Goal: Task Accomplishment & Management: Manage account settings

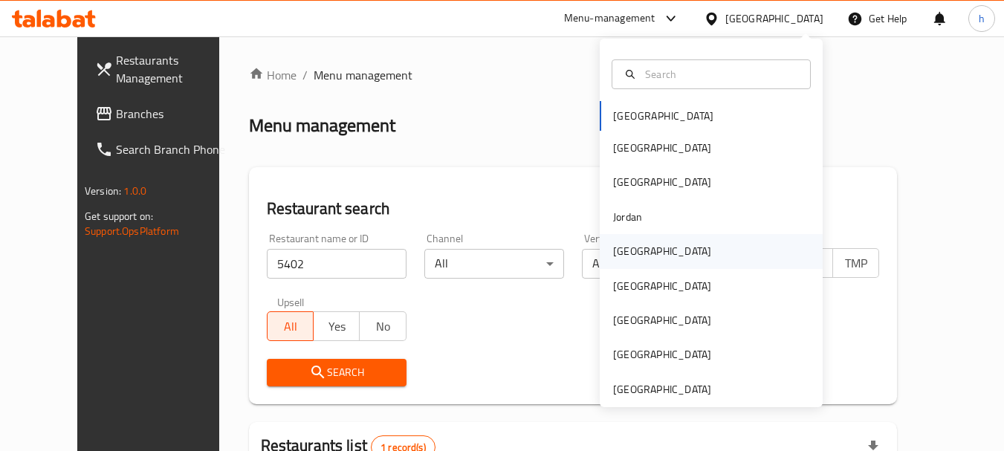
click at [613, 256] on div "[GEOGRAPHIC_DATA]" at bounding box center [662, 251] width 98 height 16
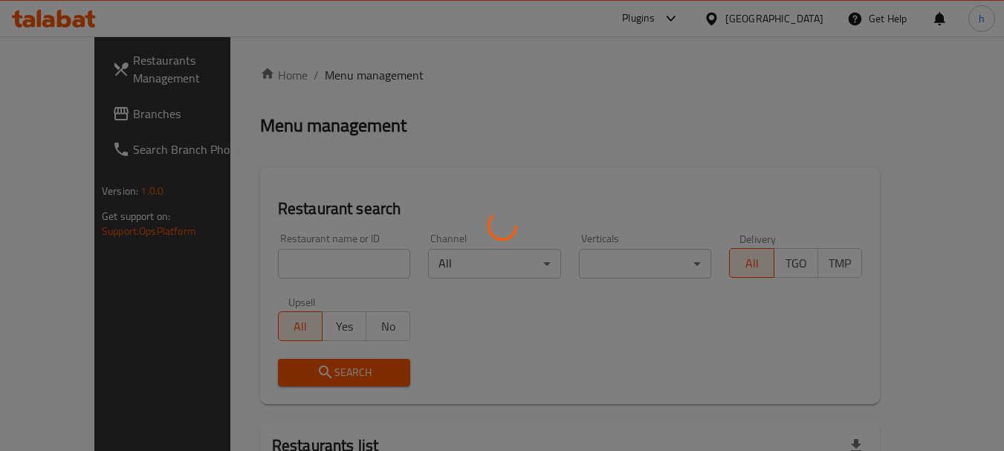
click at [48, 116] on div at bounding box center [502, 225] width 1004 height 451
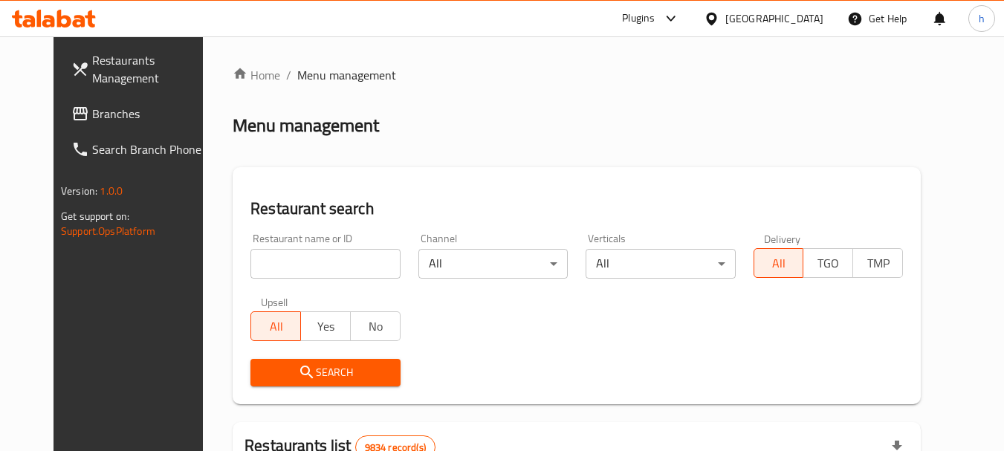
click at [92, 114] on span "Branches" at bounding box center [150, 114] width 117 height 18
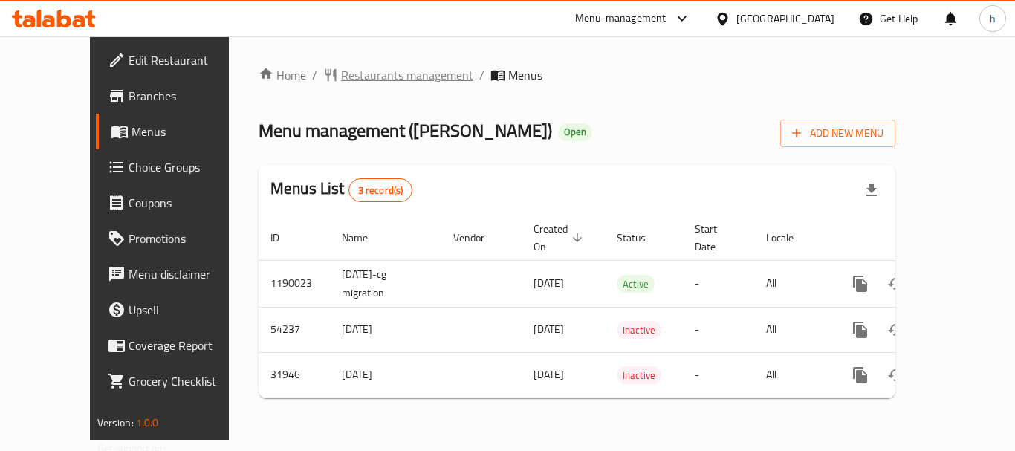
click at [341, 72] on span "Restaurants management" at bounding box center [407, 75] width 132 height 18
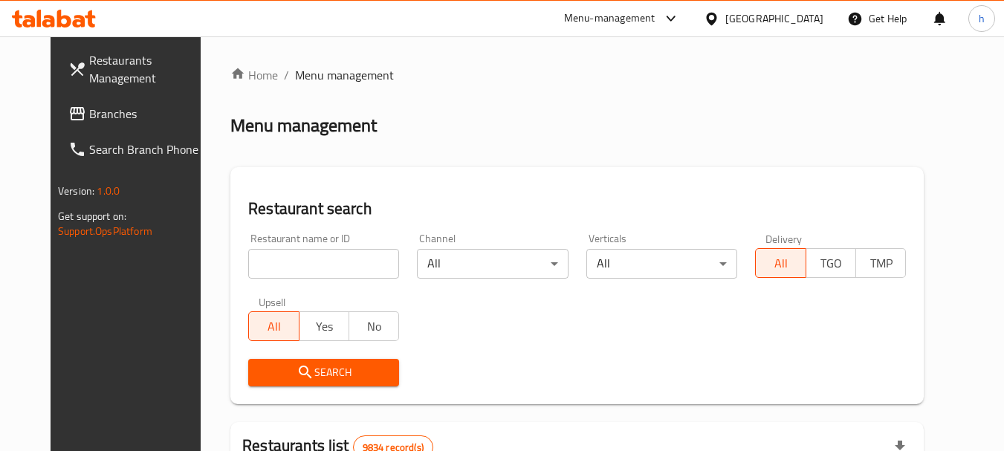
click at [229, 268] on div at bounding box center [502, 225] width 1004 height 451
click at [230, 267] on div "Home / Menu management Menu management Restaurant search Restaurant name or ID …" at bounding box center [576, 460] width 693 height 788
click at [248, 267] on input "search" at bounding box center [323, 264] width 151 height 30
paste input "6854"
type input "6854"
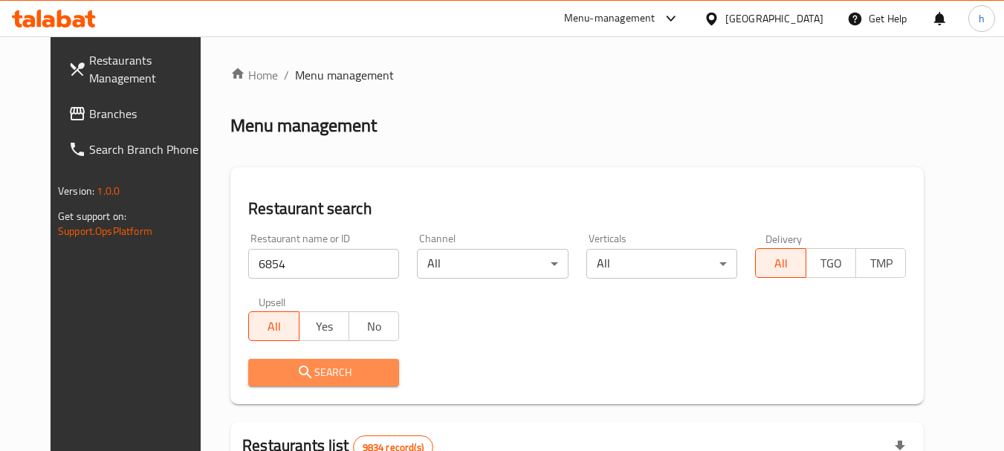
click at [306, 369] on span "Search" at bounding box center [323, 372] width 127 height 19
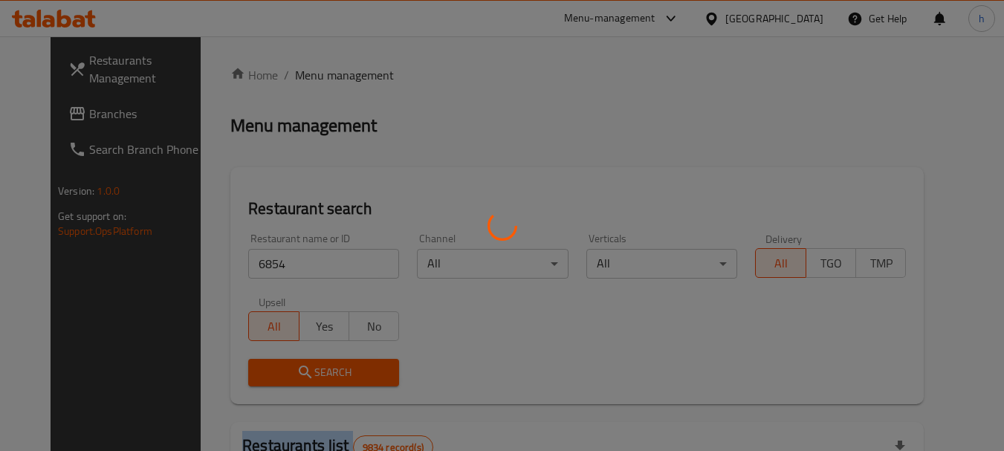
click at [306, 369] on div at bounding box center [502, 225] width 1004 height 451
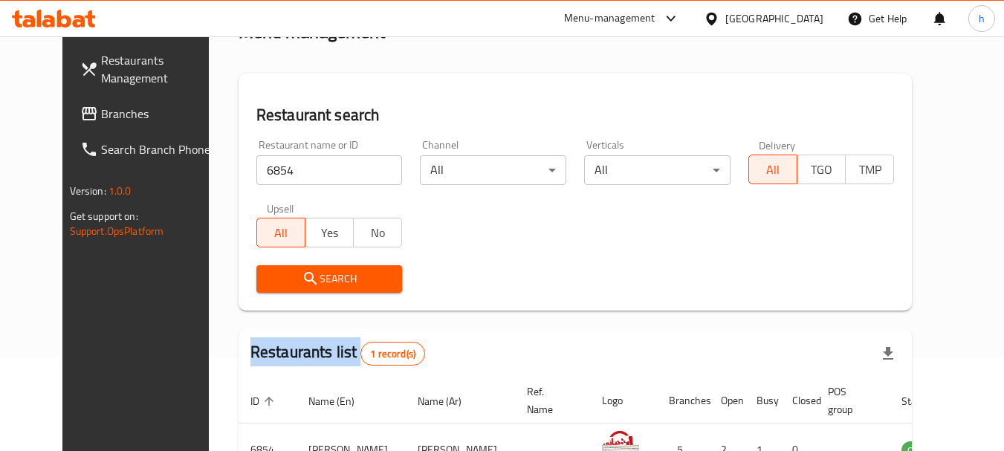
scroll to position [193, 0]
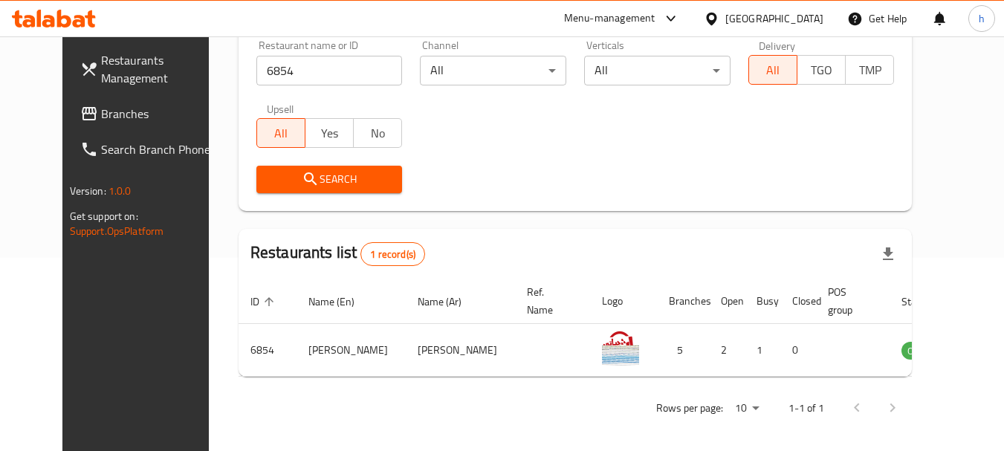
click at [807, 12] on div "[GEOGRAPHIC_DATA]" at bounding box center [774, 18] width 98 height 16
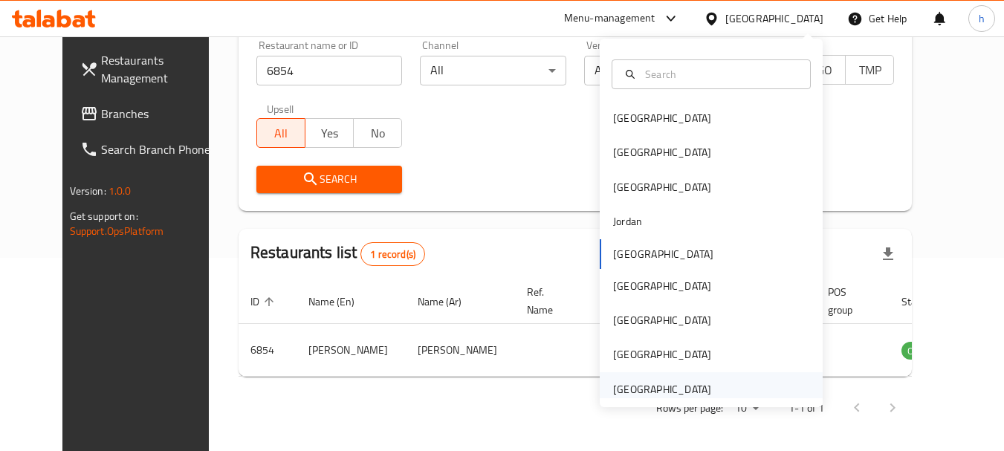
click at [635, 385] on div "[GEOGRAPHIC_DATA]" at bounding box center [662, 389] width 98 height 16
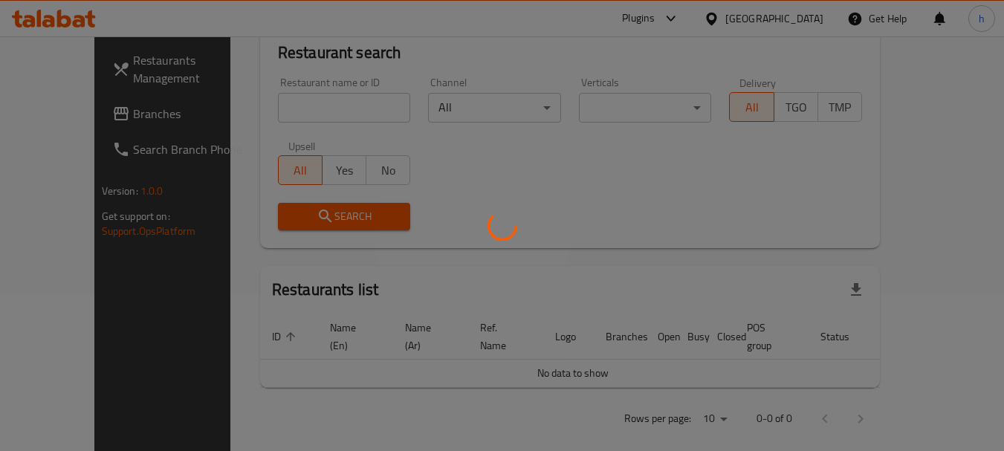
click at [70, 120] on div at bounding box center [502, 225] width 1004 height 451
click at [69, 114] on div at bounding box center [502, 225] width 1004 height 451
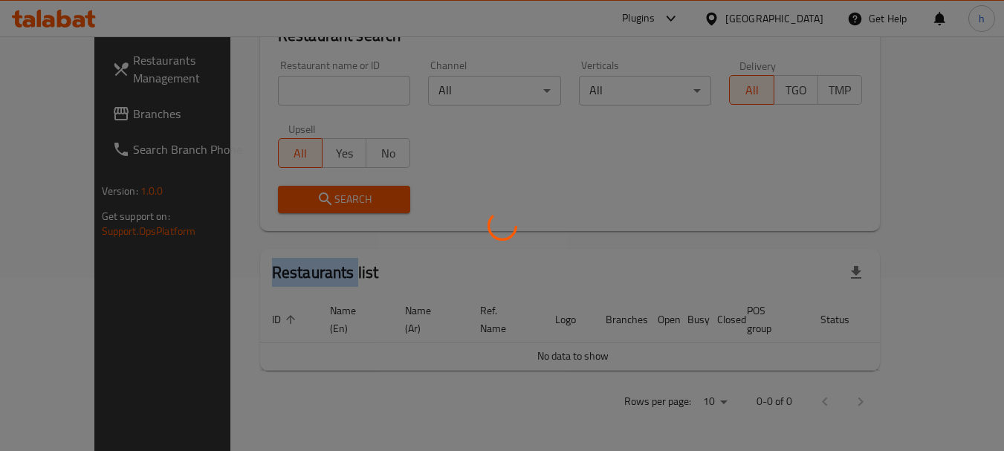
click at [69, 114] on div at bounding box center [502, 225] width 1004 height 451
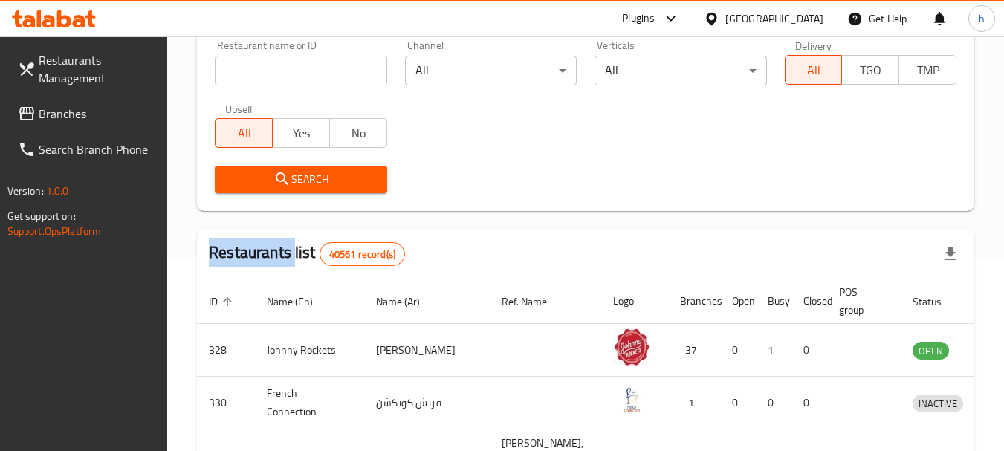
click at [69, 114] on span "Branches" at bounding box center [97, 114] width 117 height 18
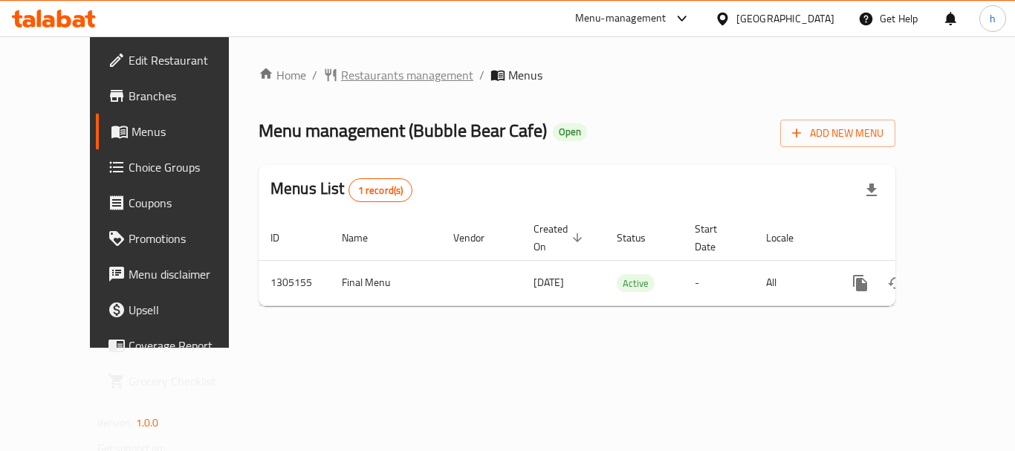
click at [355, 80] on span "Restaurants management" at bounding box center [407, 75] width 132 height 18
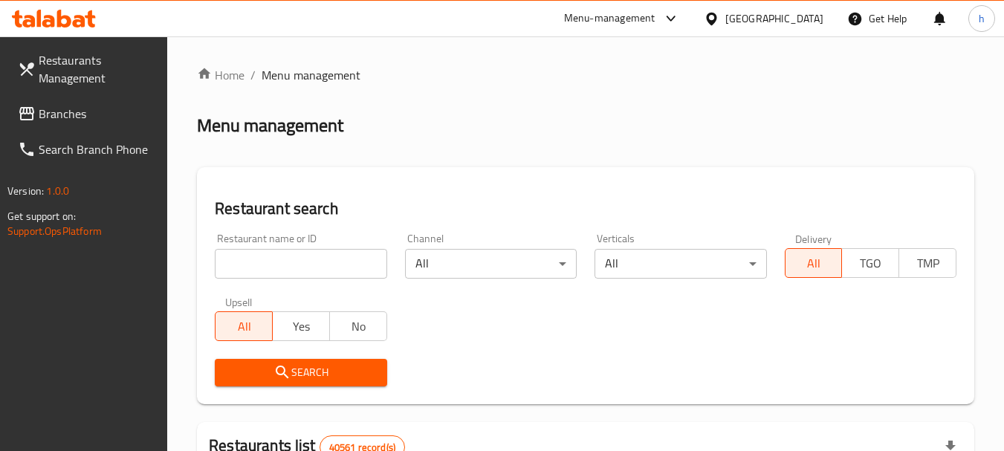
click at [279, 251] on div at bounding box center [502, 225] width 1004 height 451
click at [279, 251] on input "search" at bounding box center [301, 264] width 172 height 30
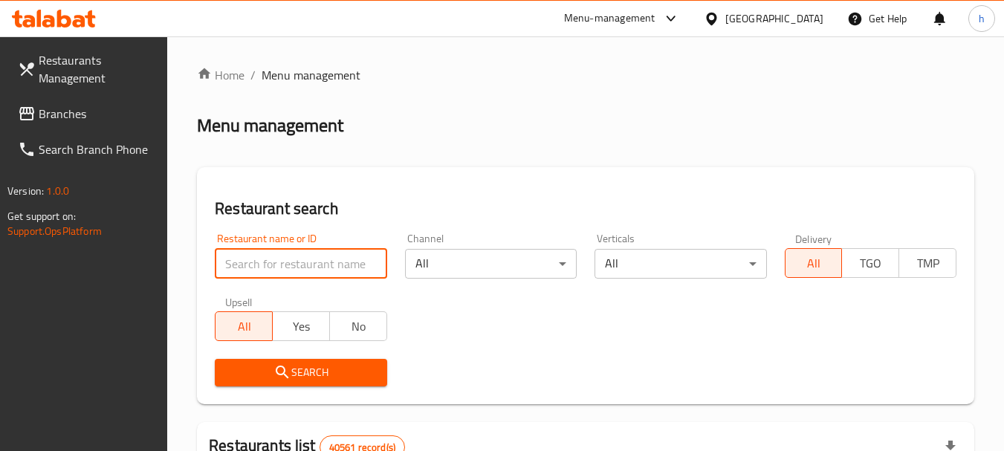
click at [279, 251] on input "search" at bounding box center [301, 264] width 172 height 30
paste input "703485"
type input "703485"
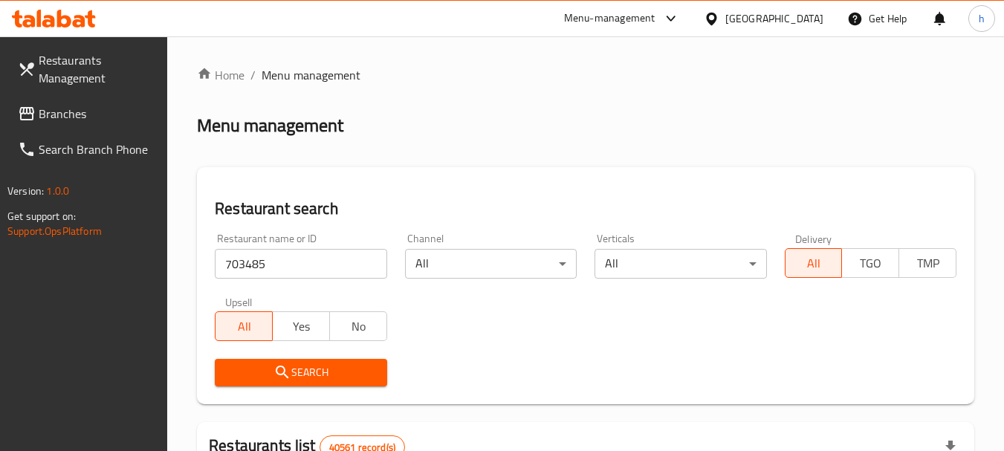
click at [291, 377] on span "Search" at bounding box center [301, 372] width 148 height 19
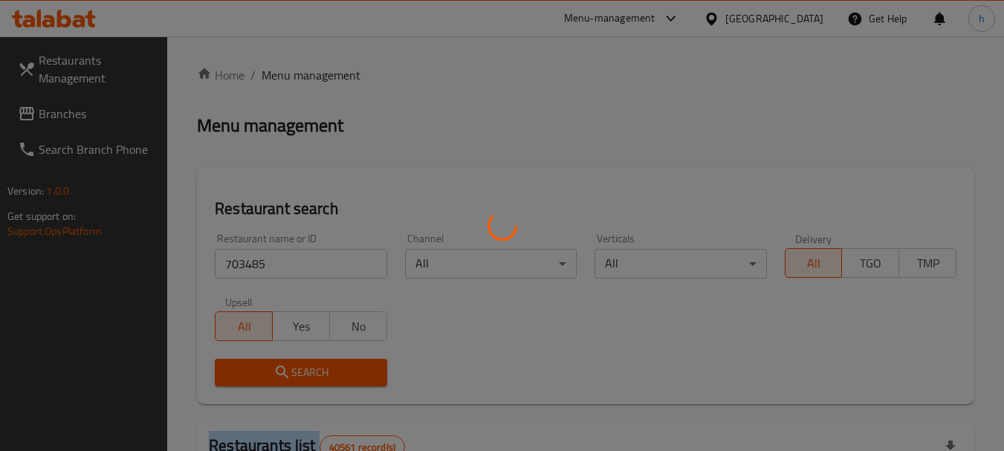
click at [291, 377] on div at bounding box center [502, 225] width 1004 height 451
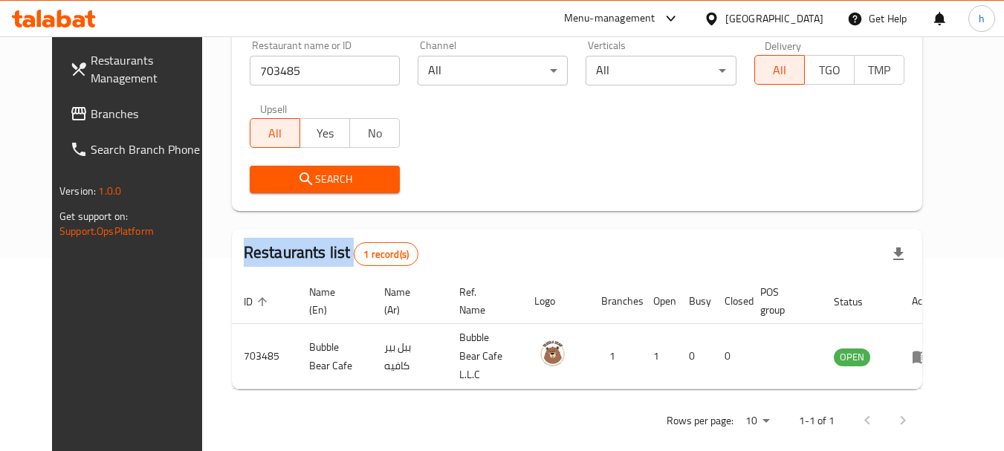
scroll to position [171, 0]
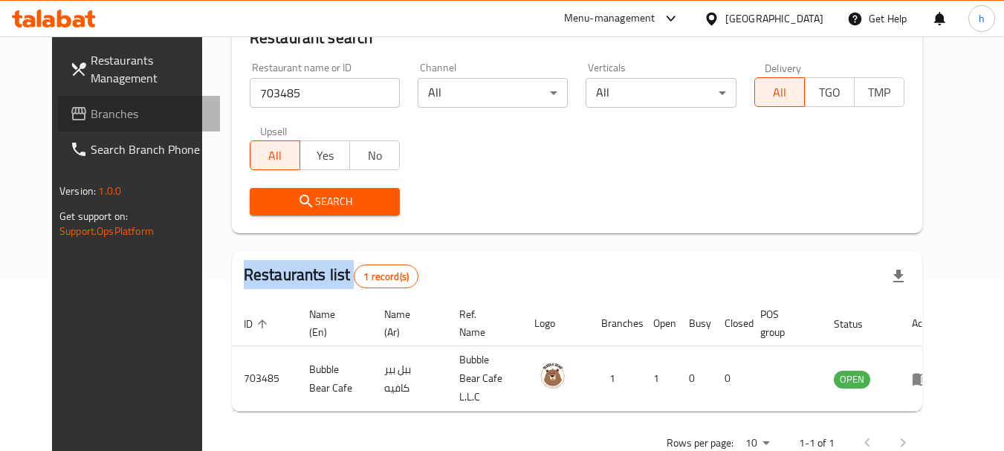
click at [91, 114] on span "Branches" at bounding box center [149, 114] width 117 height 18
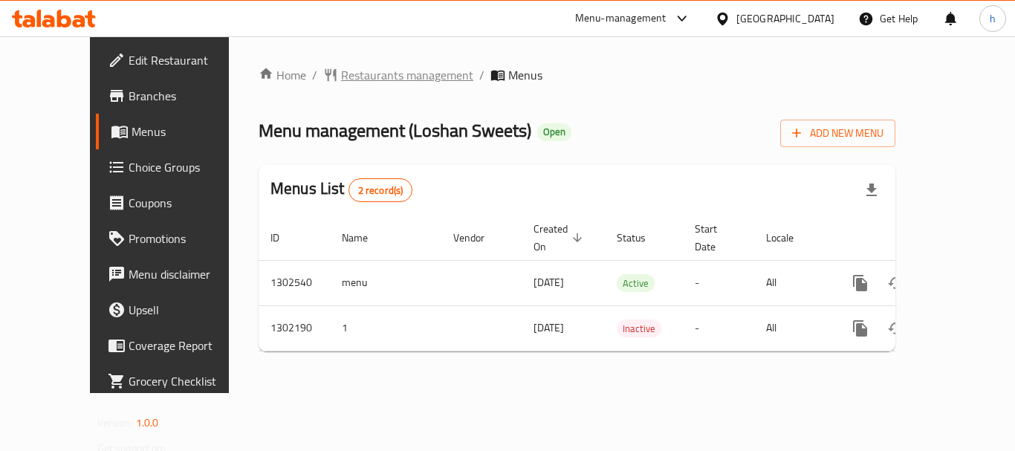
click at [341, 77] on span "Restaurants management" at bounding box center [407, 75] width 132 height 18
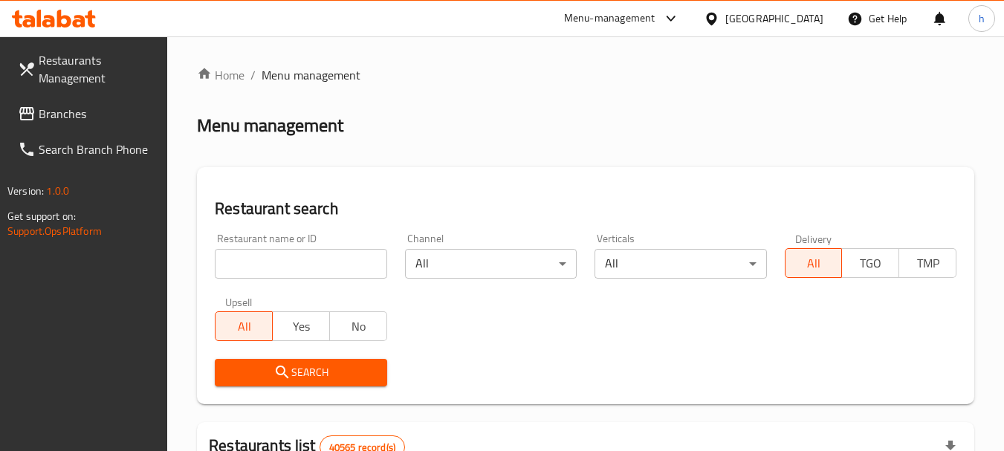
click at [258, 256] on input "search" at bounding box center [301, 264] width 172 height 30
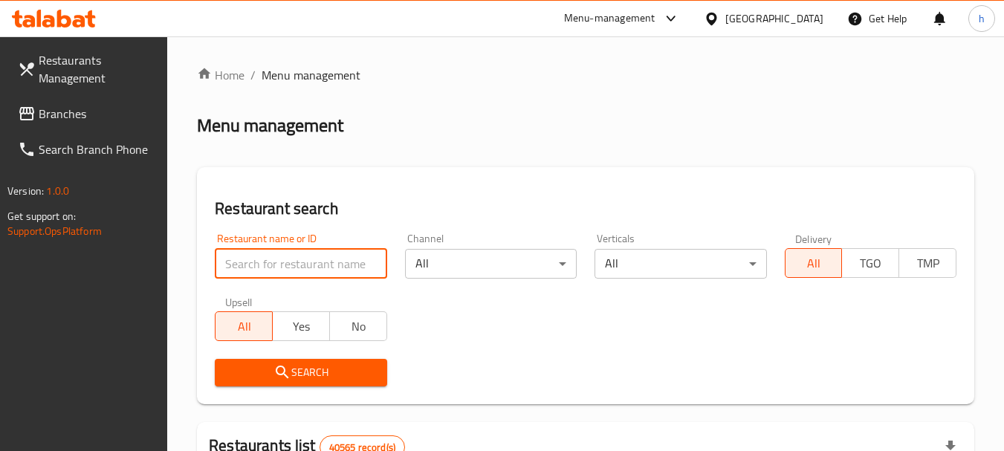
click at [258, 256] on input "search" at bounding box center [301, 264] width 172 height 30
paste input "702327"
type input "702327"
click at [290, 372] on icon "submit" at bounding box center [283, 372] width 18 height 18
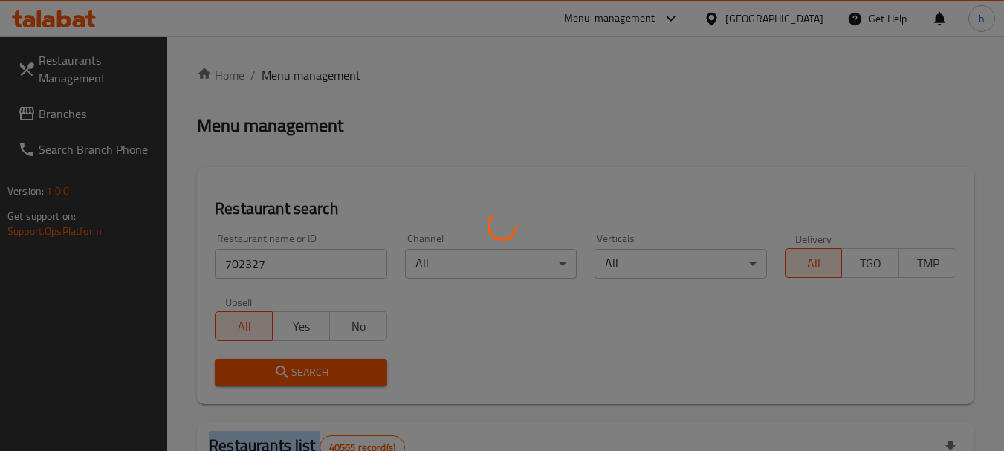
click at [290, 372] on div at bounding box center [502, 225] width 1004 height 451
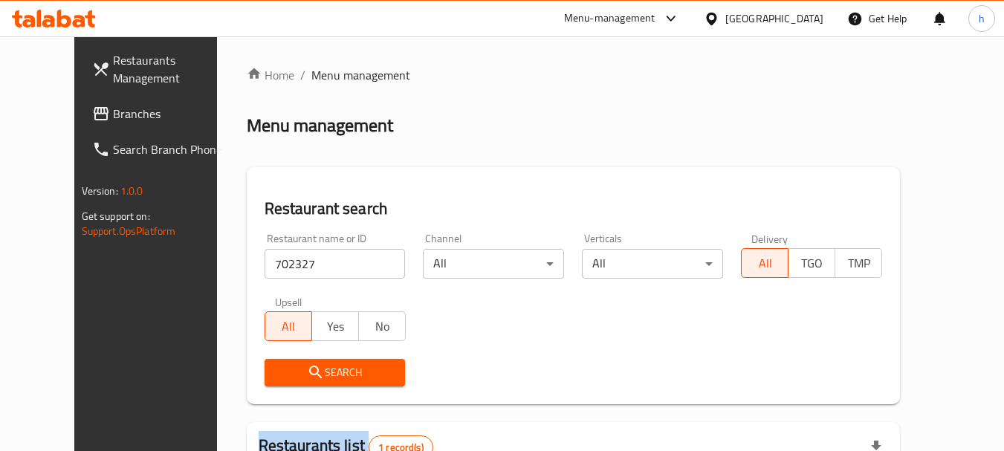
click at [113, 113] on span "Branches" at bounding box center [171, 114] width 117 height 18
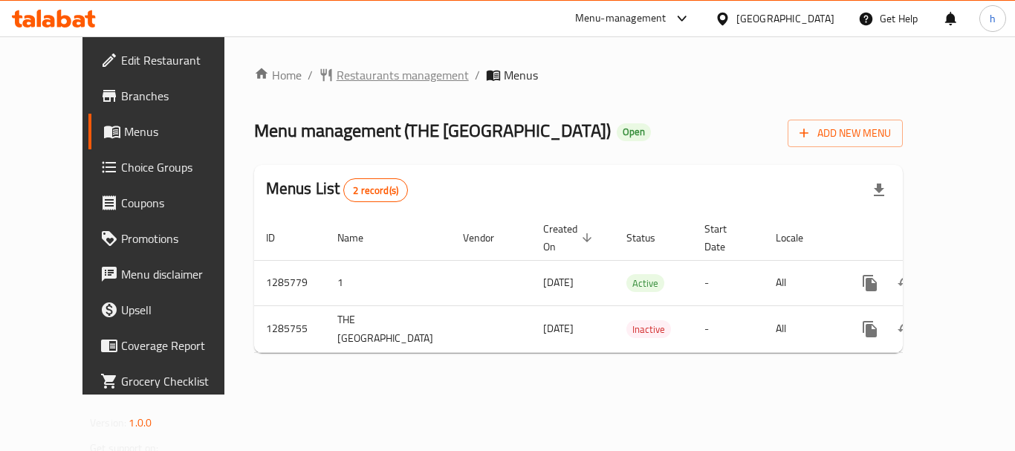
click at [337, 80] on span "Restaurants management" at bounding box center [403, 75] width 132 height 18
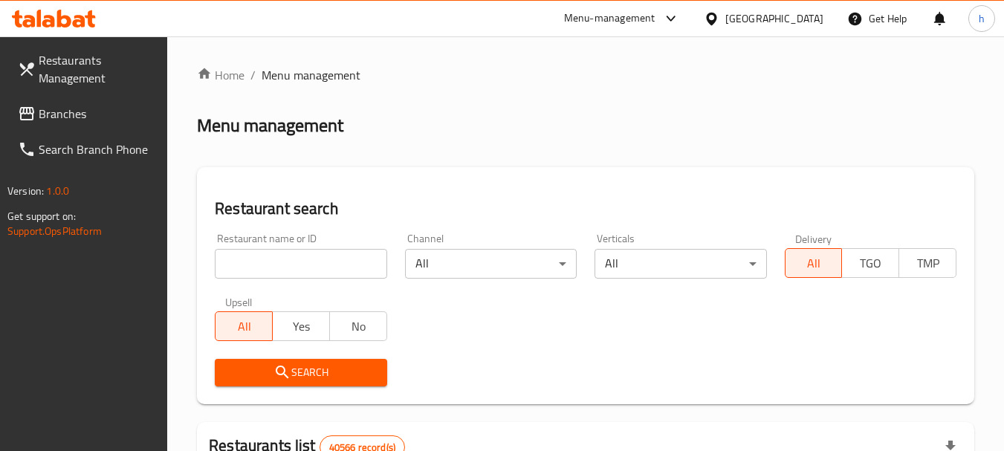
click at [265, 270] on input "search" at bounding box center [301, 264] width 172 height 30
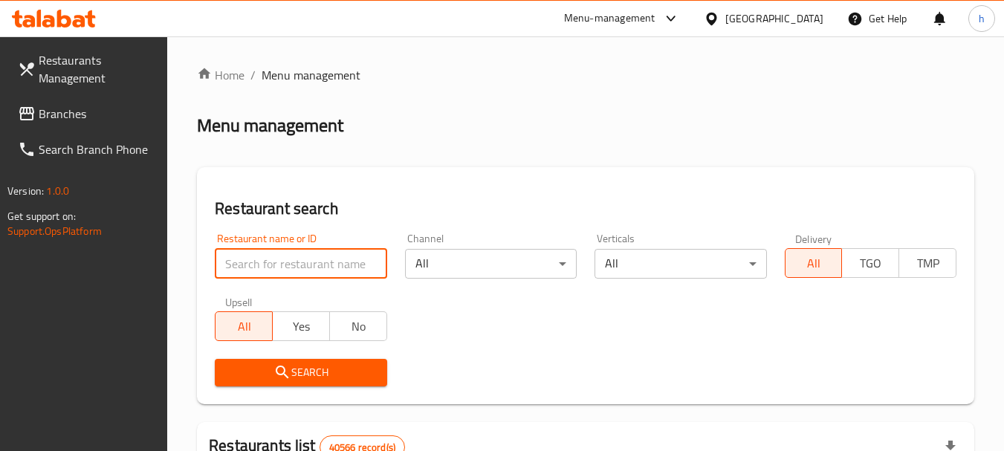
paste input "696055"
type input "696055"
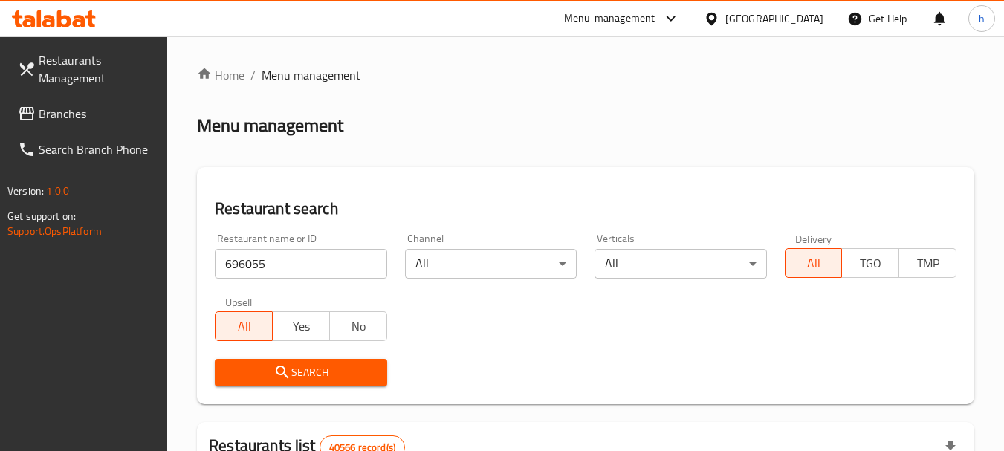
click at [302, 377] on span "Search" at bounding box center [301, 372] width 148 height 19
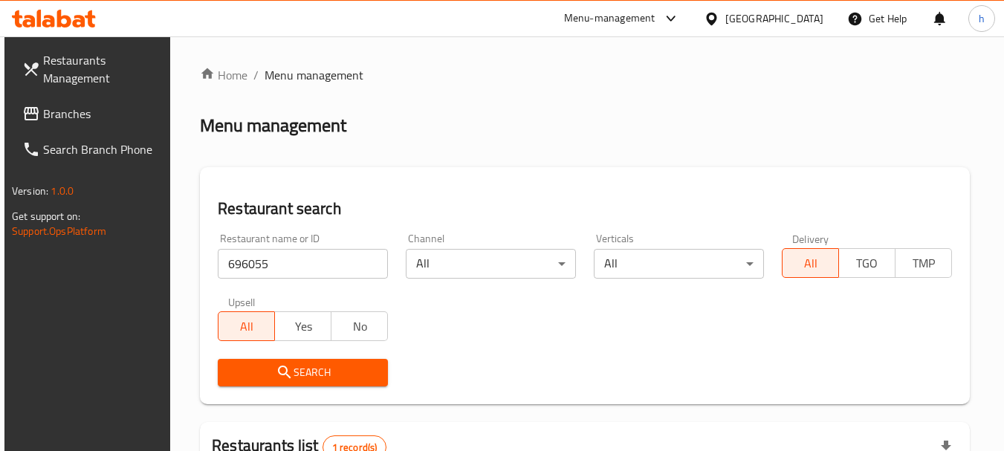
click at [302, 363] on span "Search" at bounding box center [303, 372] width 146 height 19
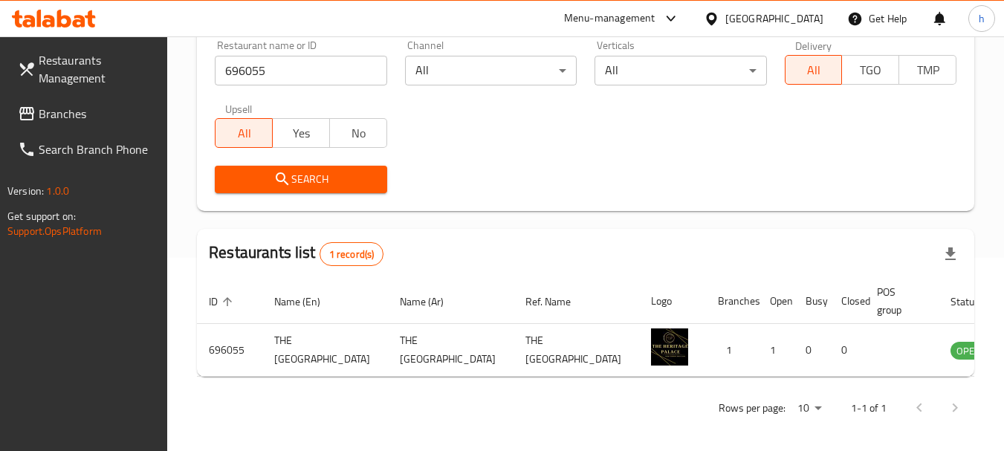
scroll to position [182, 0]
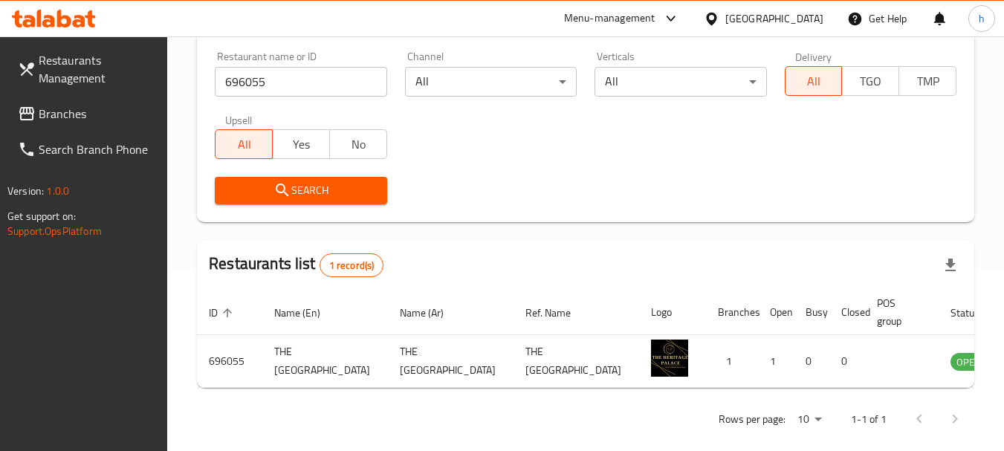
click at [782, 17] on div "[GEOGRAPHIC_DATA]" at bounding box center [774, 18] width 98 height 16
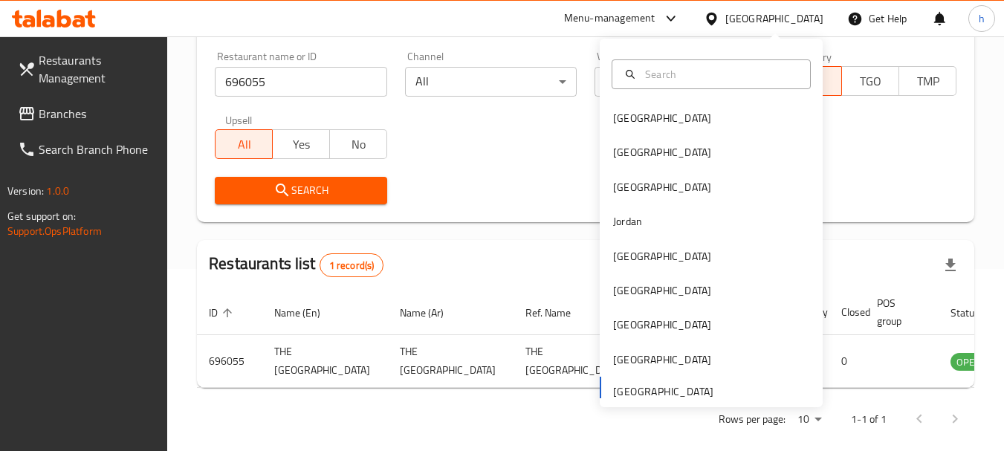
click at [87, 117] on span "Branches" at bounding box center [97, 114] width 117 height 18
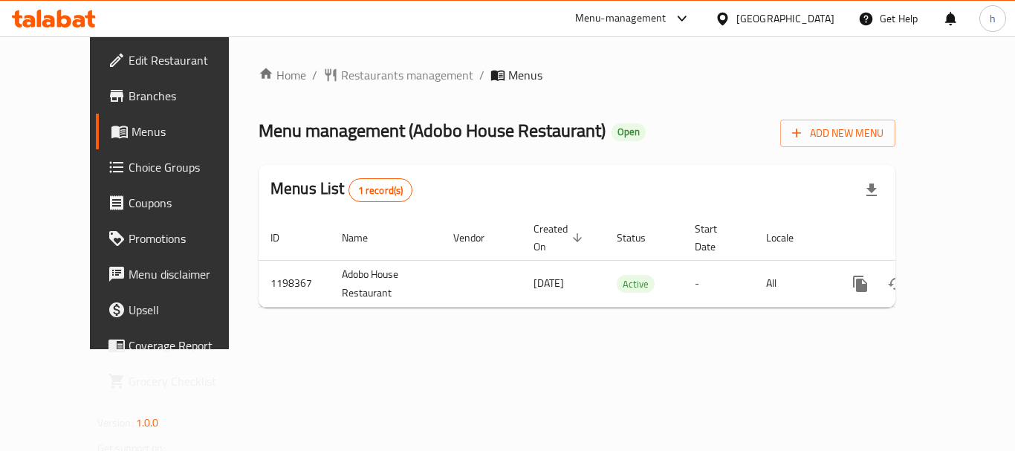
click at [343, 71] on span "Restaurants management" at bounding box center [407, 75] width 132 height 18
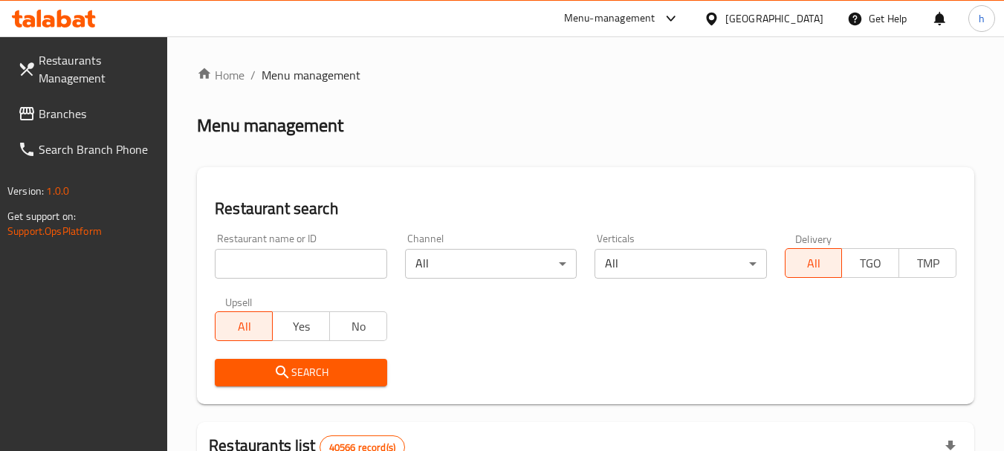
click at [291, 266] on input "search" at bounding box center [301, 264] width 172 height 30
paste input "668123"
type input "668123"
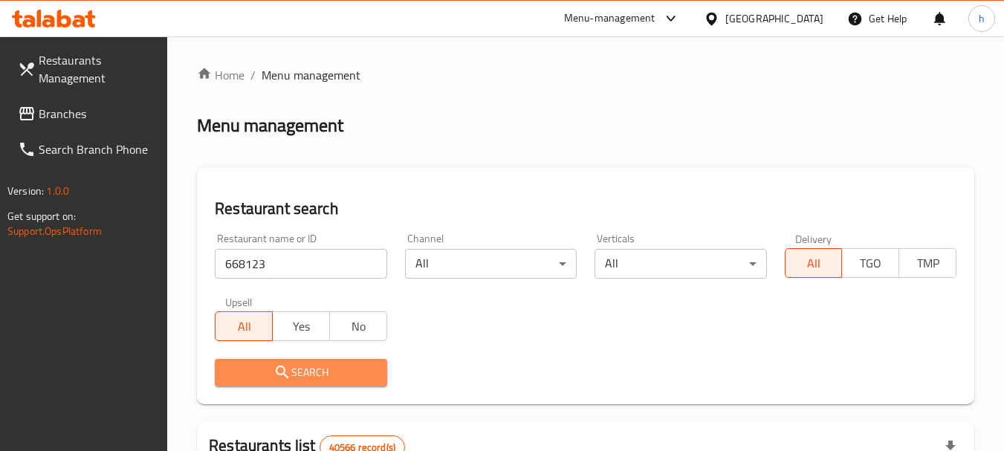
click at [288, 367] on icon "submit" at bounding box center [283, 372] width 18 height 18
click at [288, 367] on div at bounding box center [502, 225] width 1004 height 451
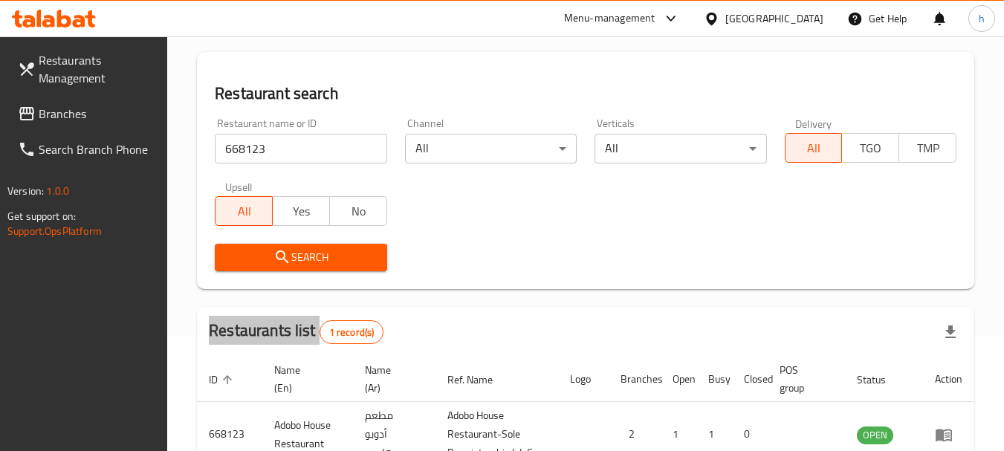
scroll to position [212, 0]
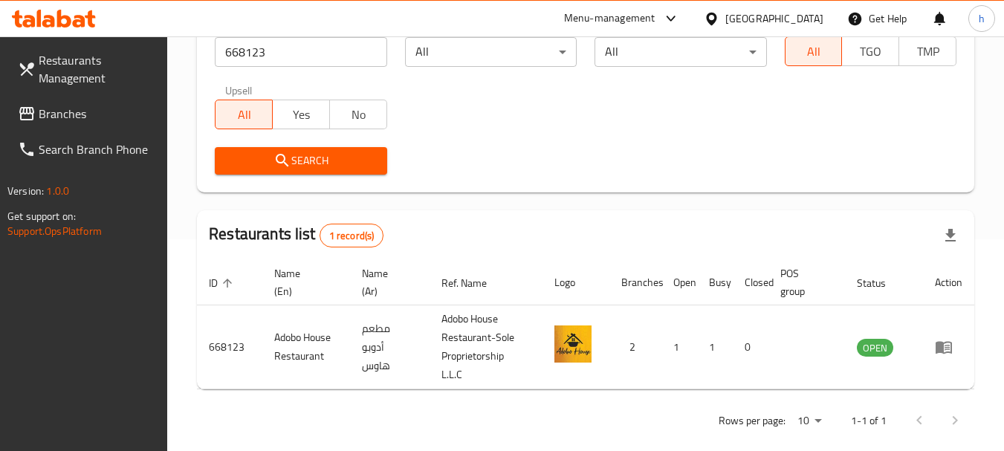
click at [759, 19] on div "[GEOGRAPHIC_DATA]" at bounding box center [774, 18] width 98 height 16
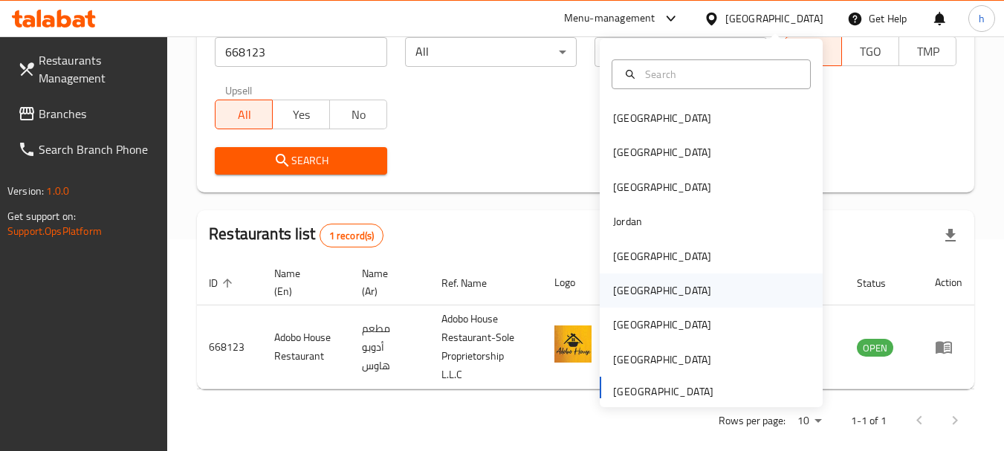
click at [619, 288] on div "[GEOGRAPHIC_DATA]" at bounding box center [662, 290] width 98 height 16
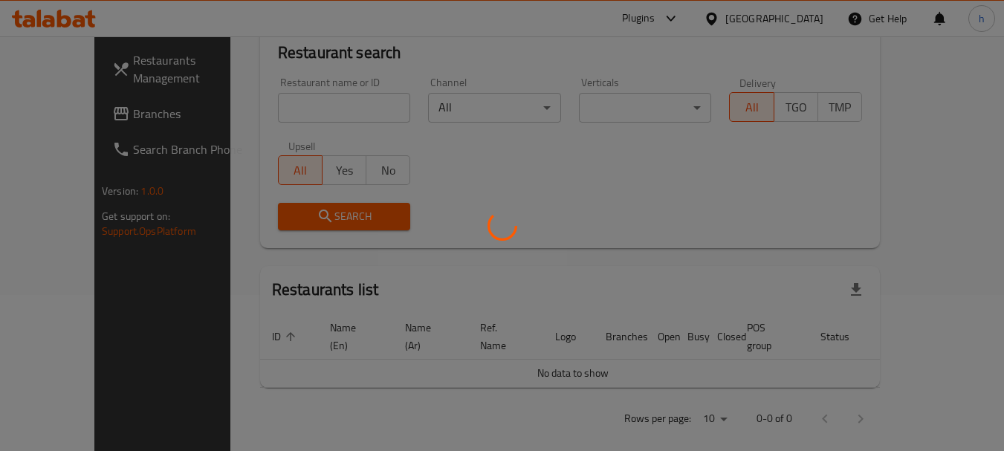
click at [71, 112] on div at bounding box center [502, 225] width 1004 height 451
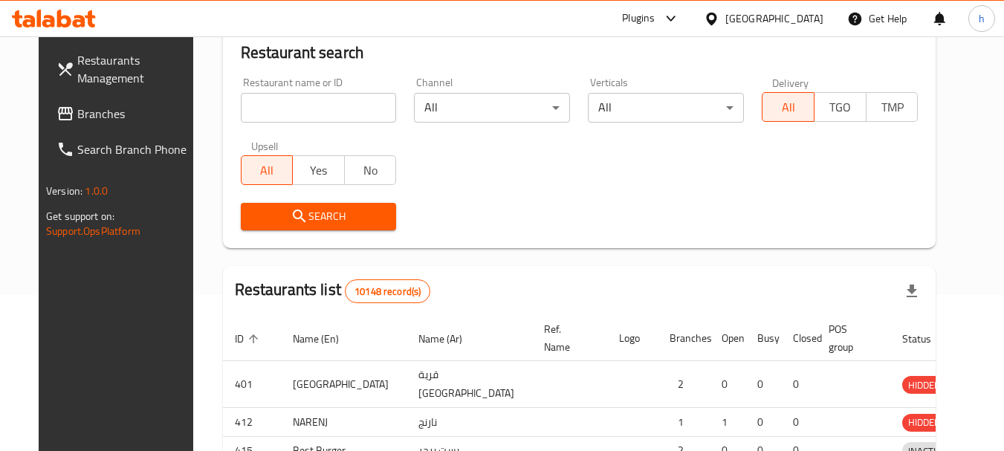
scroll to position [212, 0]
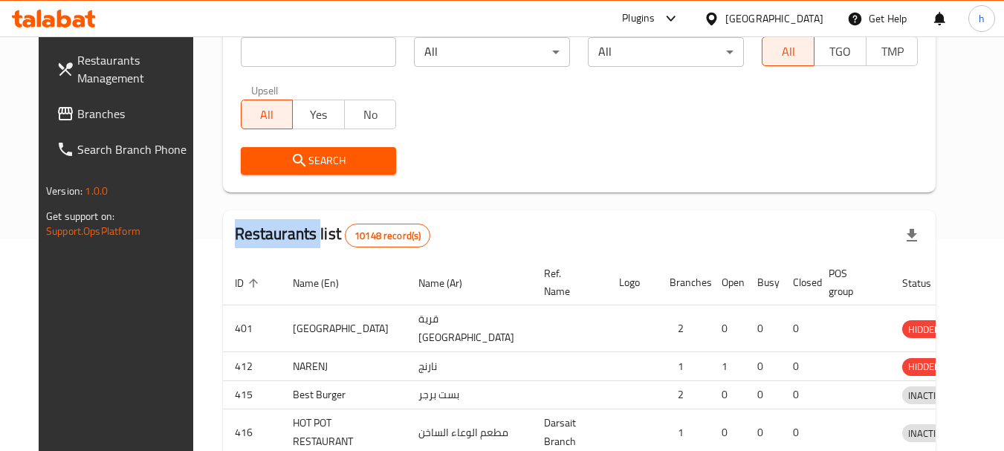
click at [71, 112] on div at bounding box center [502, 225] width 1004 height 451
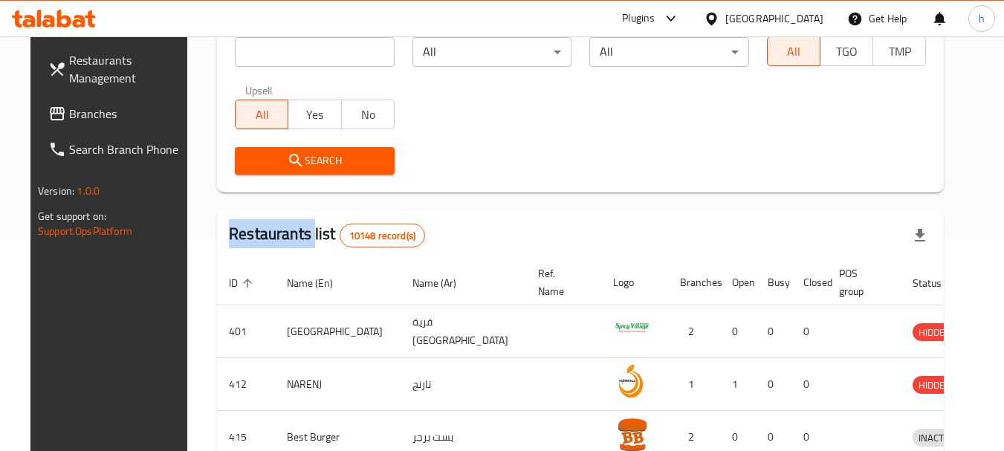
click at [71, 112] on span "Branches" at bounding box center [127, 114] width 117 height 18
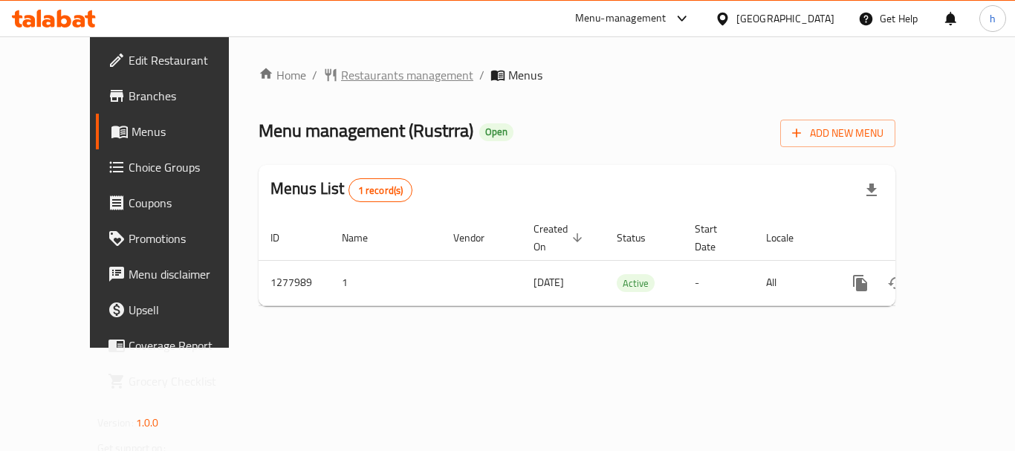
click at [341, 77] on span "Restaurants management" at bounding box center [407, 75] width 132 height 18
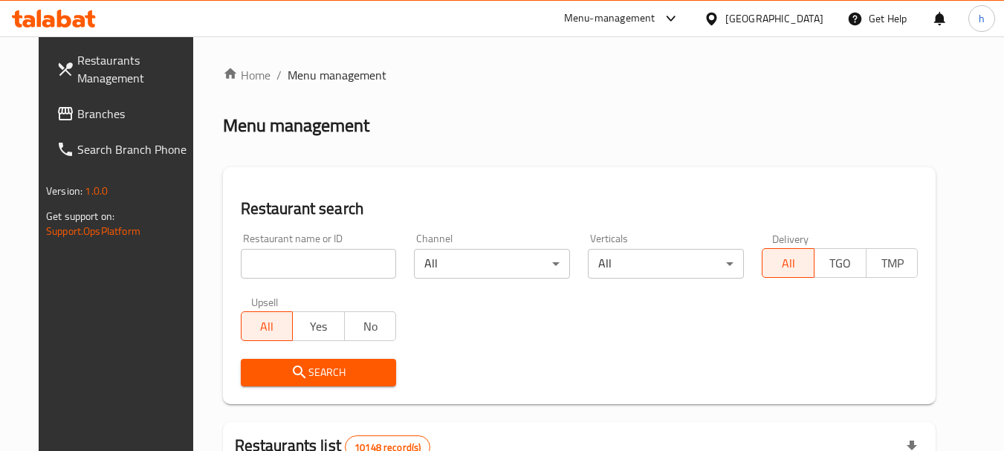
click at [302, 253] on div at bounding box center [502, 225] width 1004 height 451
click at [302, 253] on input "search" at bounding box center [319, 264] width 156 height 30
paste input "692742"
type input "692742"
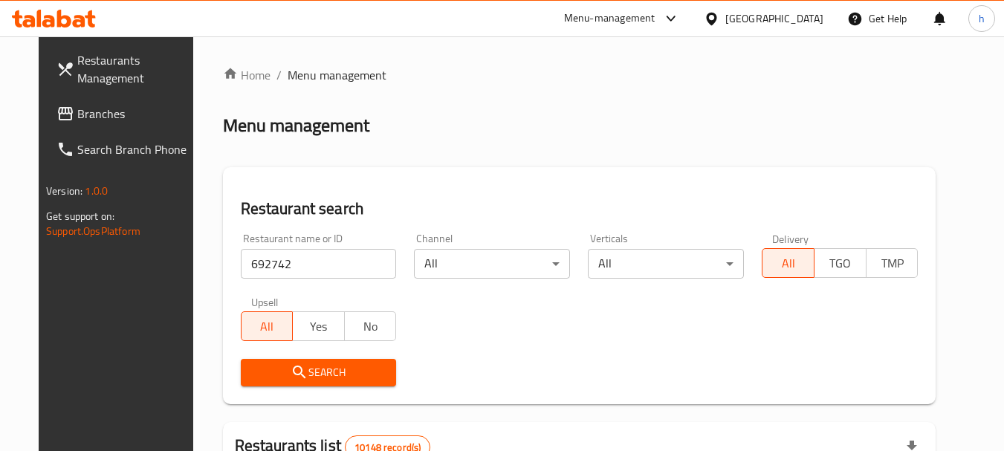
click at [317, 366] on span "Search" at bounding box center [319, 372] width 132 height 19
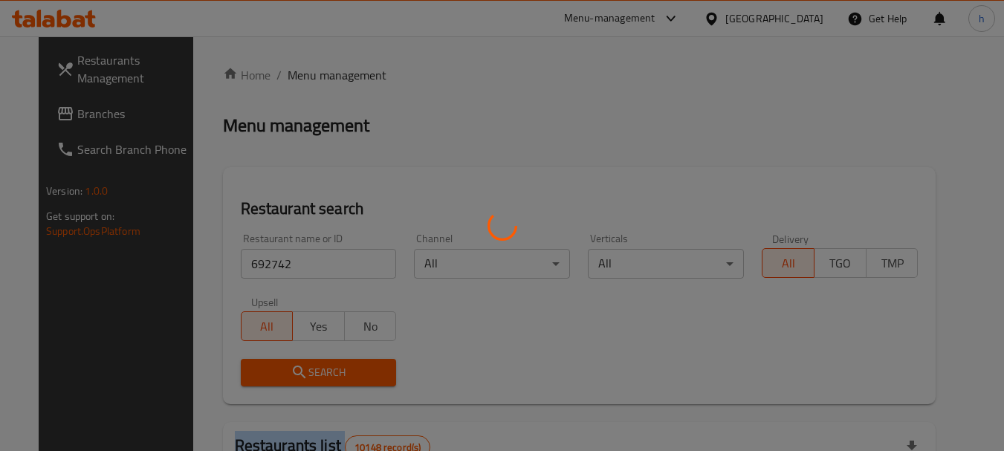
click at [317, 366] on div at bounding box center [502, 225] width 1004 height 451
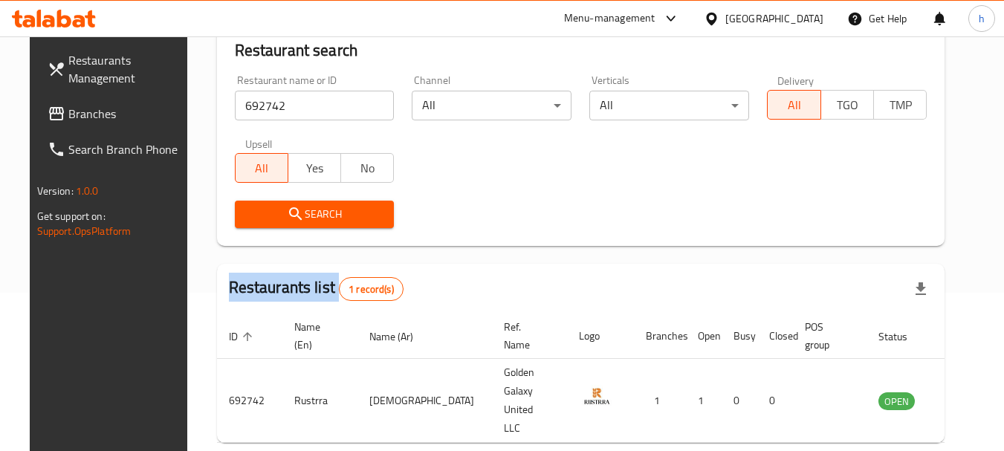
scroll to position [199, 0]
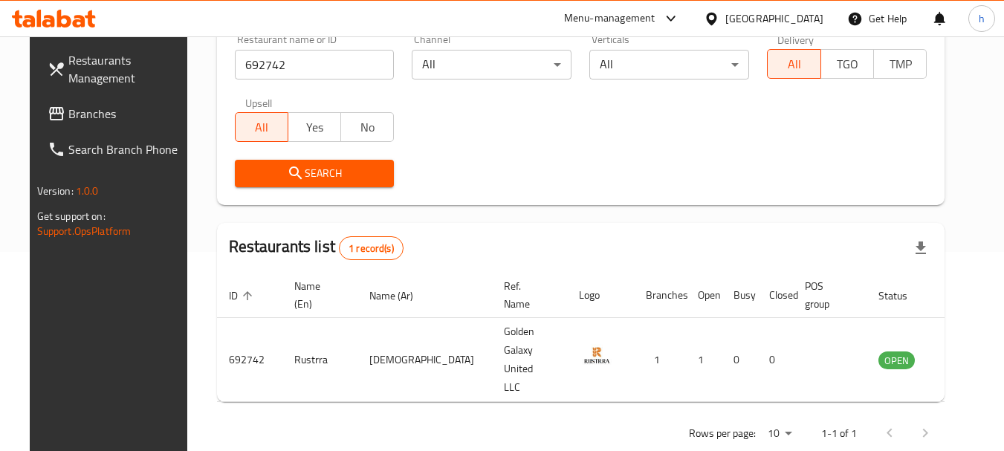
click at [725, 14] on div at bounding box center [715, 18] width 22 height 16
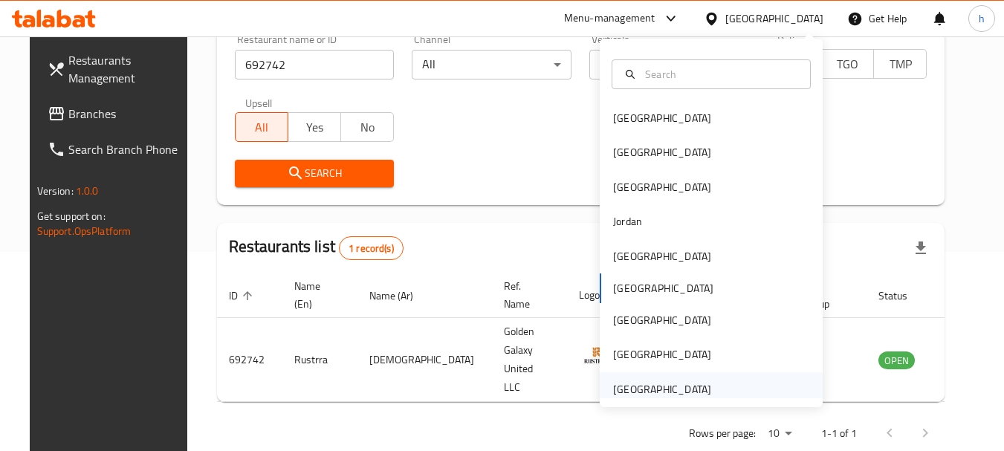
click at [637, 389] on div "[GEOGRAPHIC_DATA]" at bounding box center [662, 389] width 98 height 16
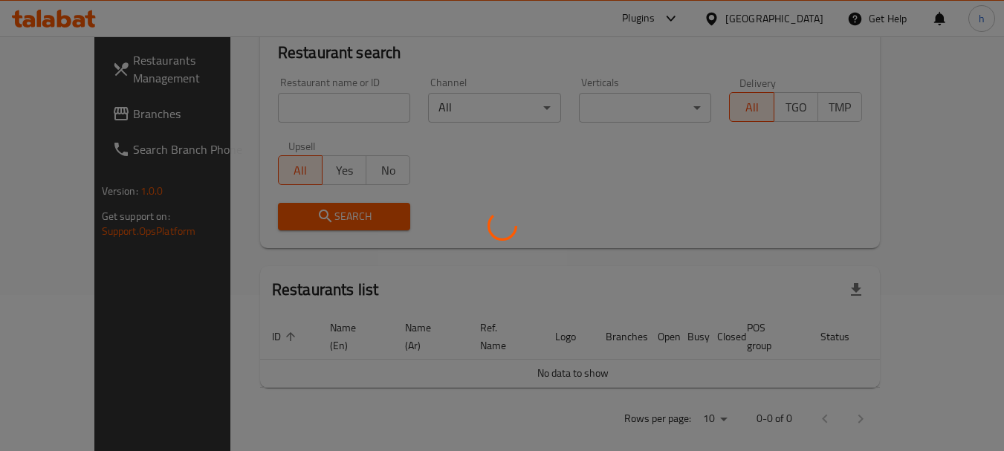
click at [65, 111] on div at bounding box center [502, 225] width 1004 height 451
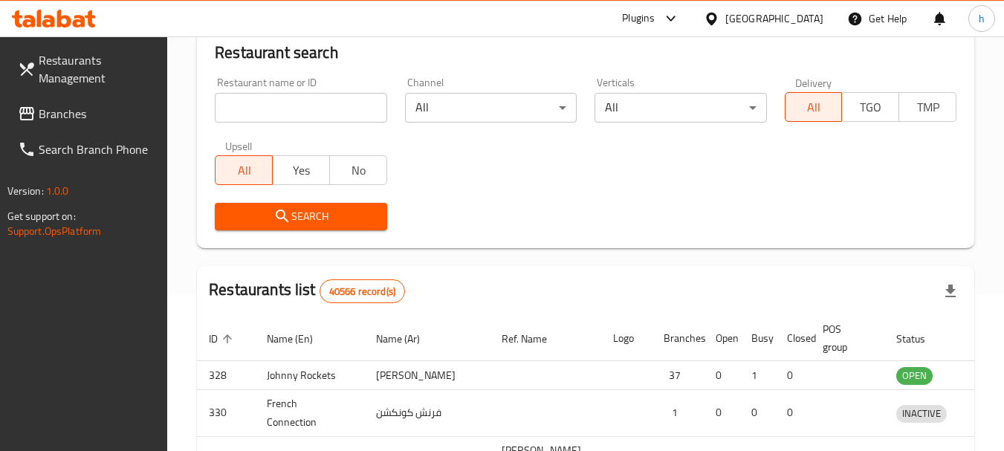
scroll to position [199, 0]
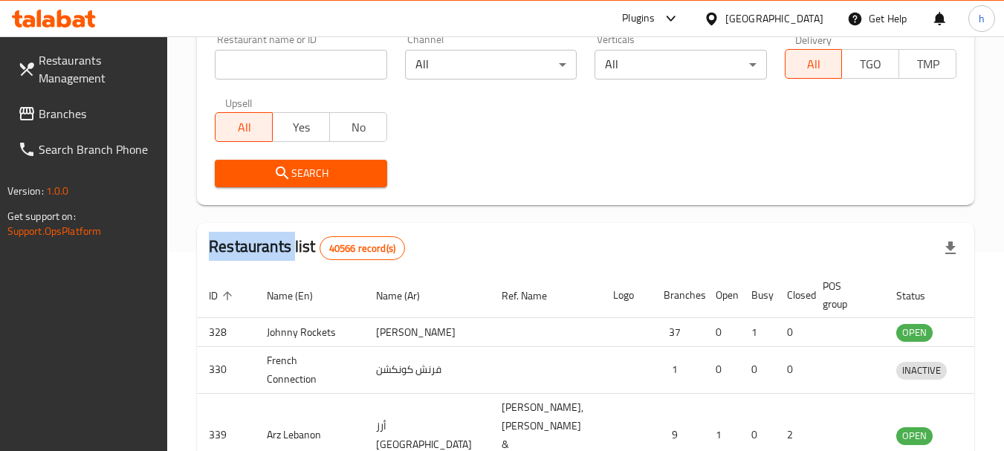
click at [65, 111] on div at bounding box center [502, 225] width 1004 height 451
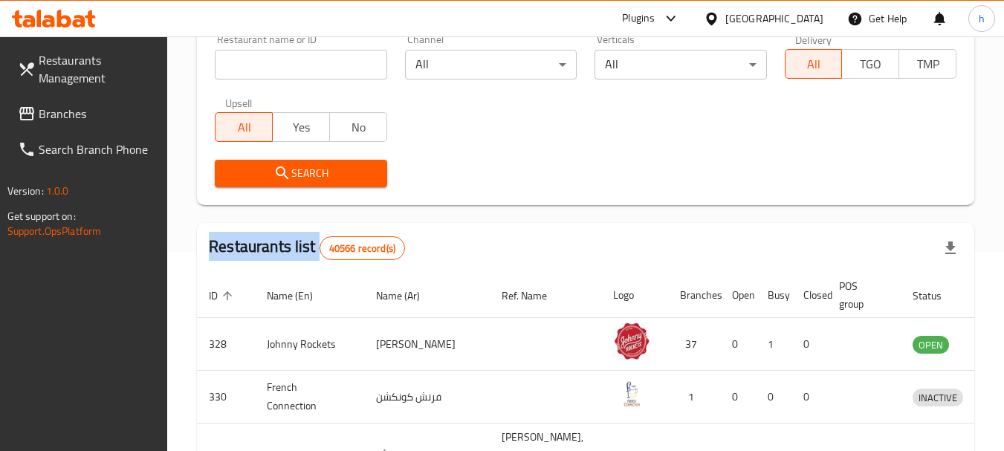
click at [65, 111] on div "Restaurants Management Branches Search Branch Phone Version: 1.0.0 Get support …" at bounding box center [502, 337] width 1004 height 1000
click at [65, 111] on span "Branches" at bounding box center [97, 114] width 117 height 18
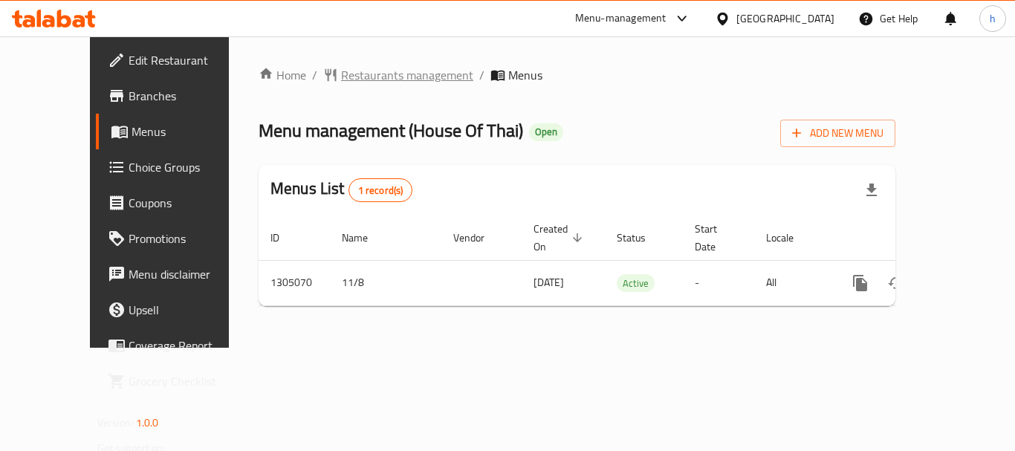
click at [341, 71] on span "Restaurants management" at bounding box center [407, 75] width 132 height 18
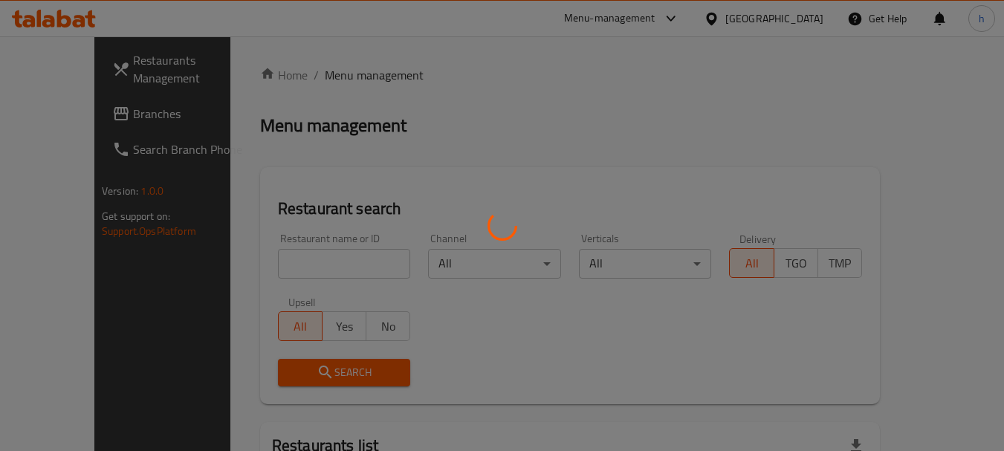
click at [291, 266] on div at bounding box center [502, 225] width 1004 height 451
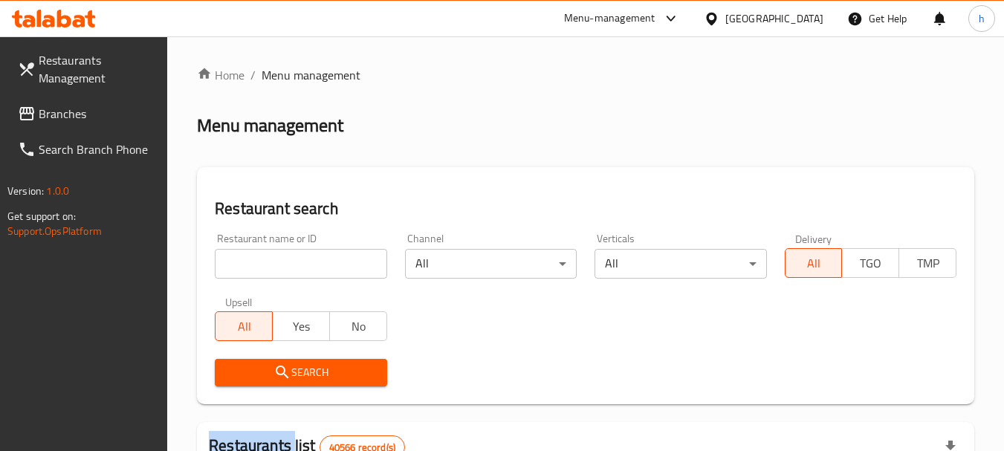
click at [291, 266] on div at bounding box center [502, 225] width 1004 height 451
click at [291, 266] on input "search" at bounding box center [301, 264] width 172 height 30
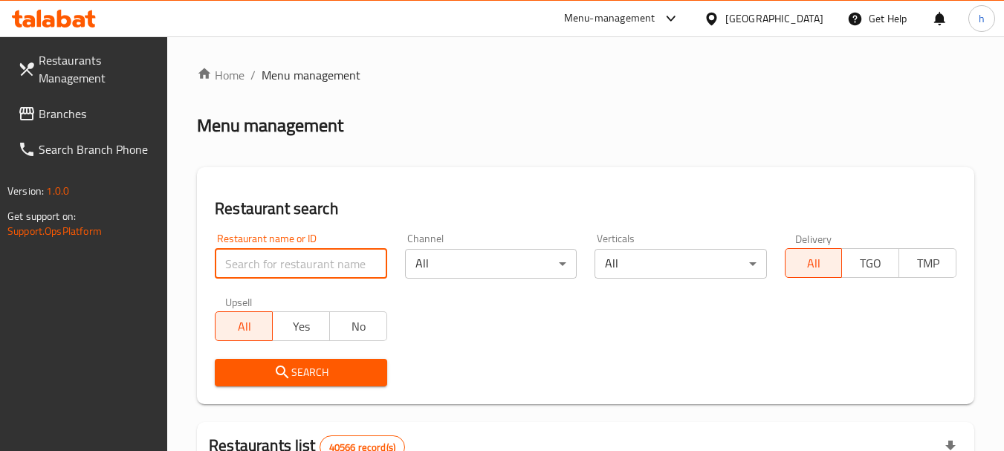
paste input "703527"
type input "703527"
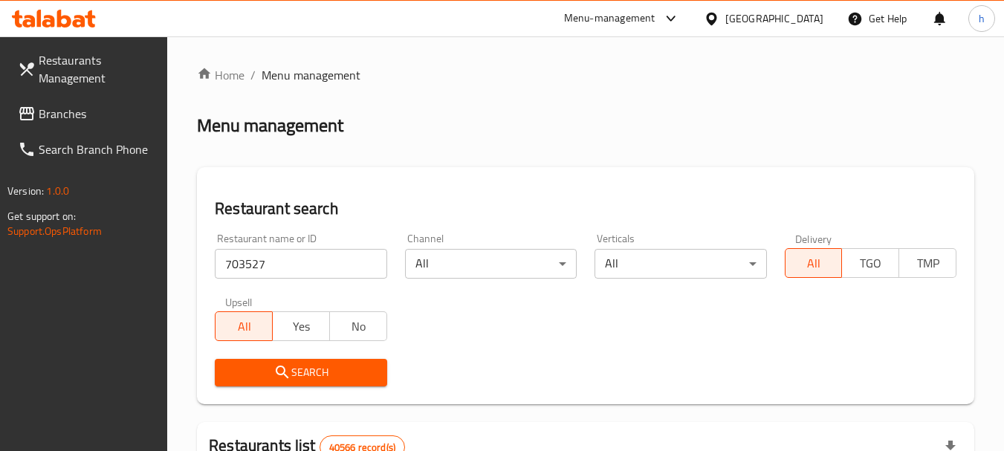
click at [294, 369] on span "Search" at bounding box center [301, 372] width 148 height 19
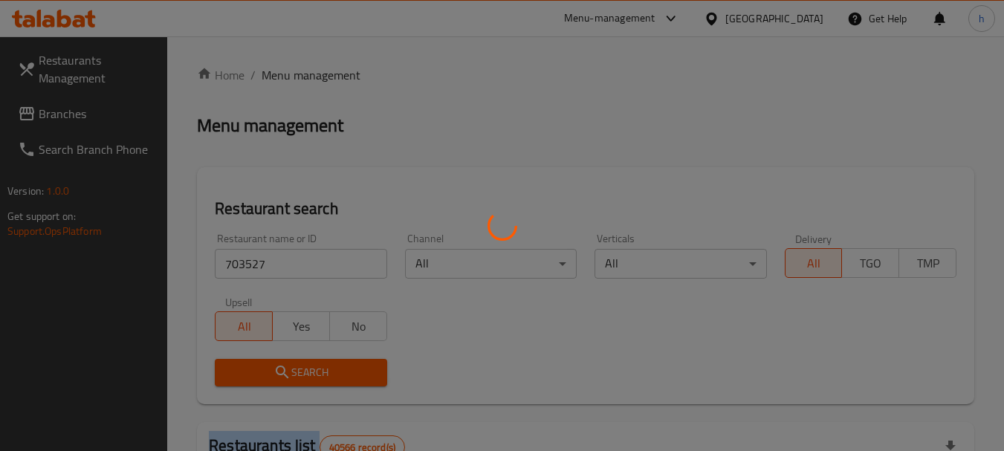
click at [294, 369] on div at bounding box center [502, 225] width 1004 height 451
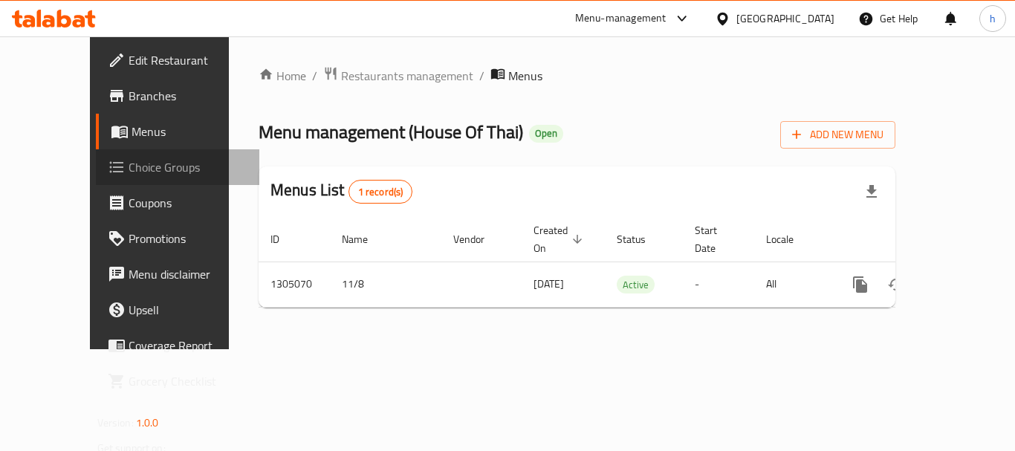
click at [129, 165] on span "Choice Groups" at bounding box center [188, 167] width 119 height 18
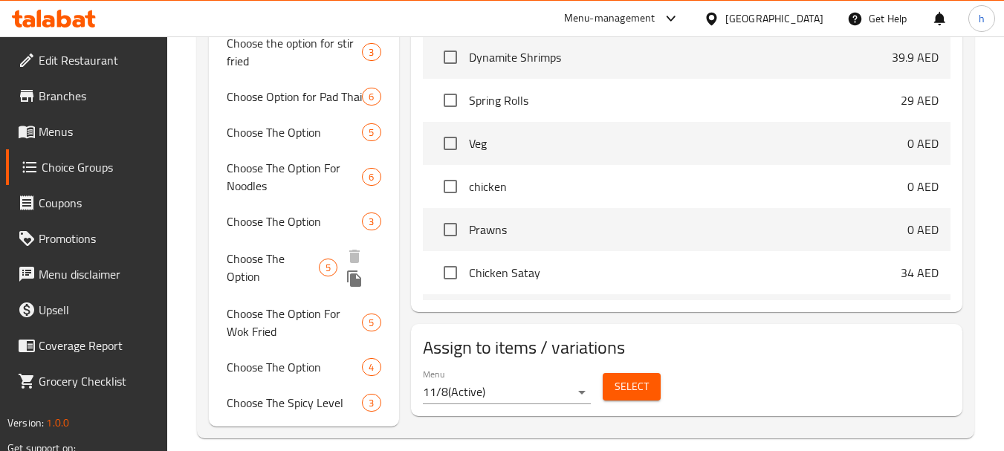
scroll to position [641, 0]
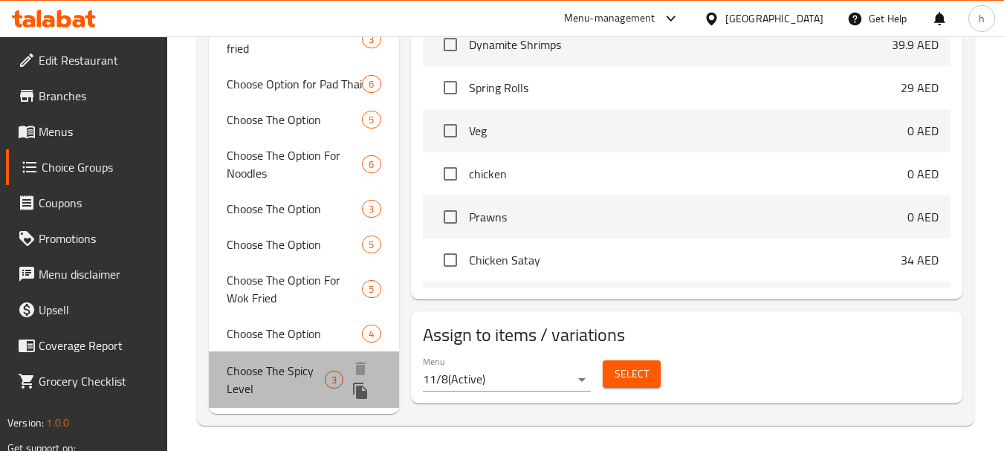
click at [271, 378] on span "Choose The Spicy Level" at bounding box center [276, 380] width 98 height 36
type input "Choose The Spicy Level"
type input "اختر مستوى سبايسي"
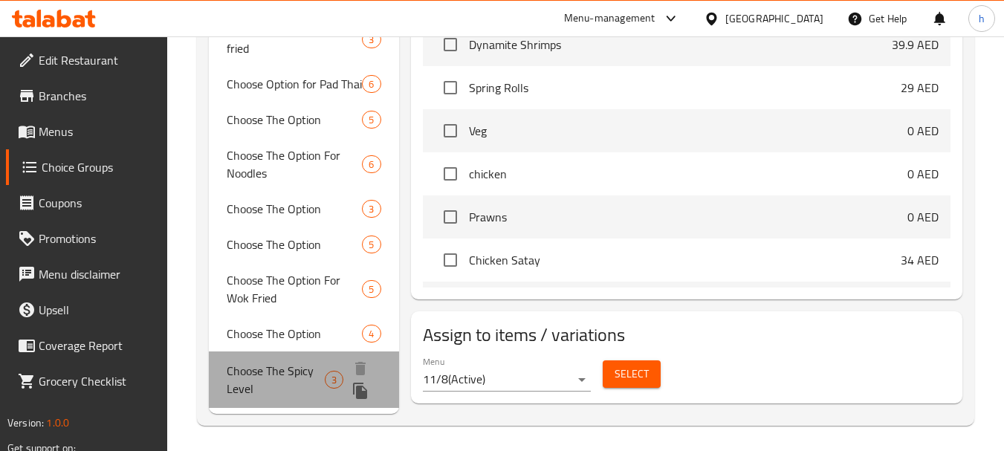
click at [278, 368] on span "Choose The Spicy Level" at bounding box center [276, 380] width 98 height 36
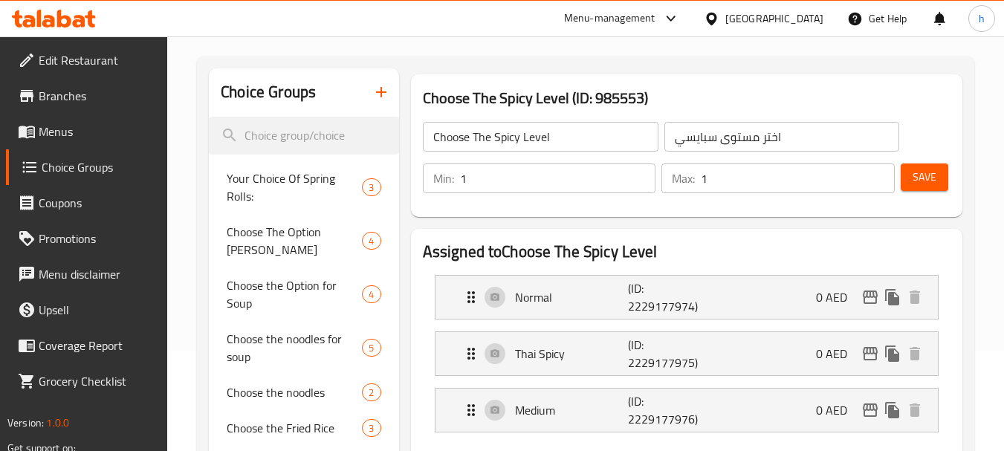
scroll to position [0, 0]
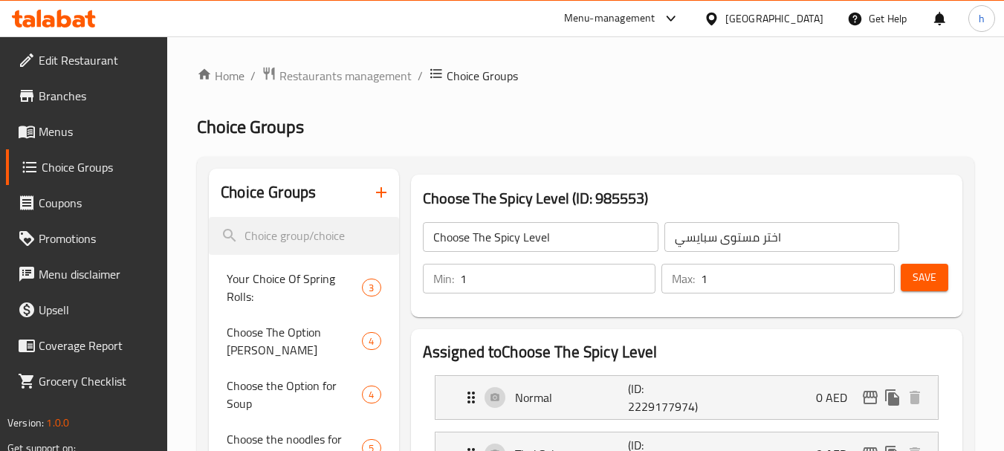
click at [74, 93] on span "Branches" at bounding box center [97, 96] width 117 height 18
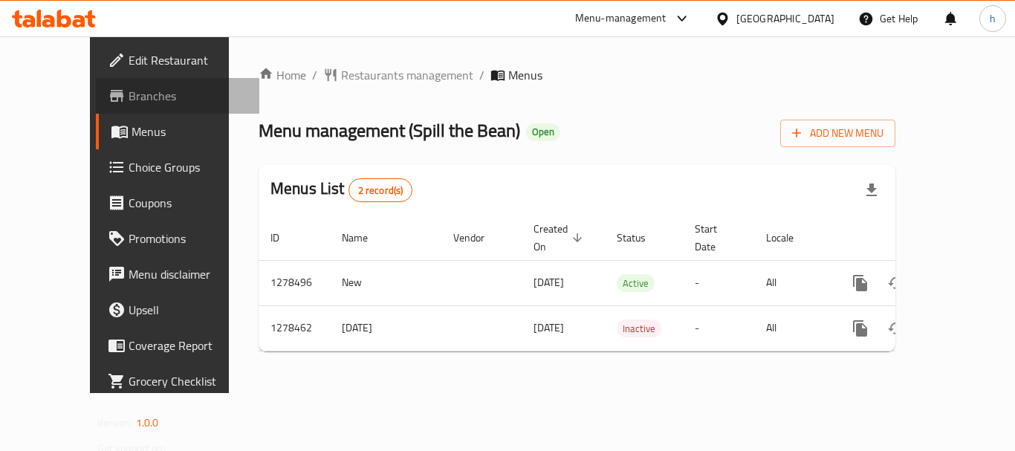
click at [129, 94] on span "Branches" at bounding box center [188, 96] width 119 height 18
click at [751, 14] on div "[GEOGRAPHIC_DATA]" at bounding box center [786, 18] width 98 height 16
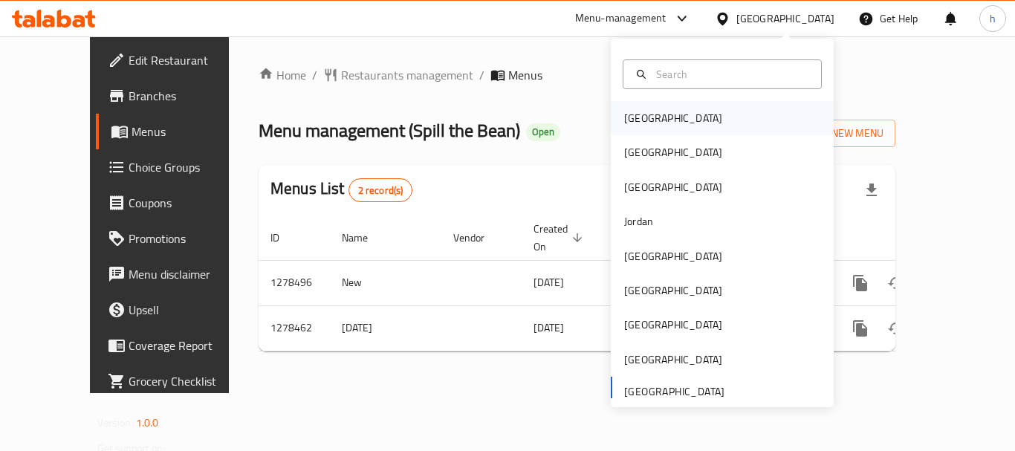
click at [626, 116] on div "Bahrain" at bounding box center [673, 118] width 98 height 16
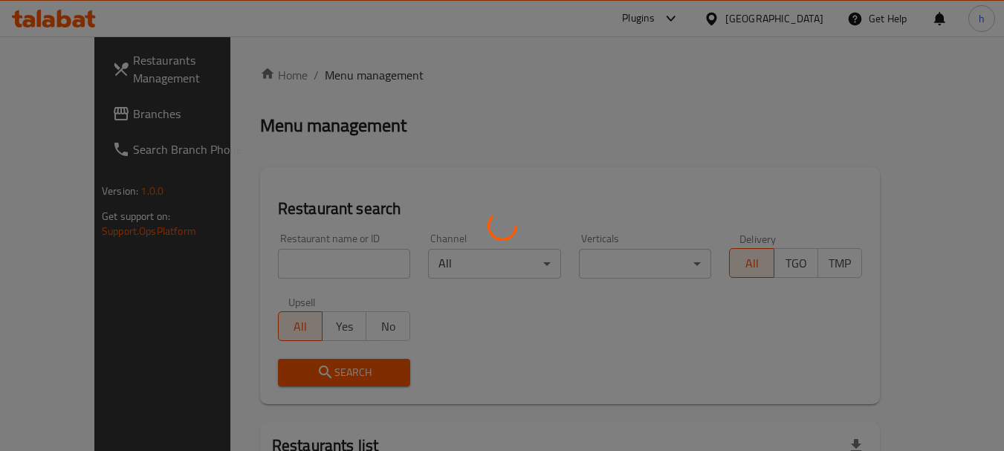
click at [809, 12] on div at bounding box center [502, 225] width 1004 height 451
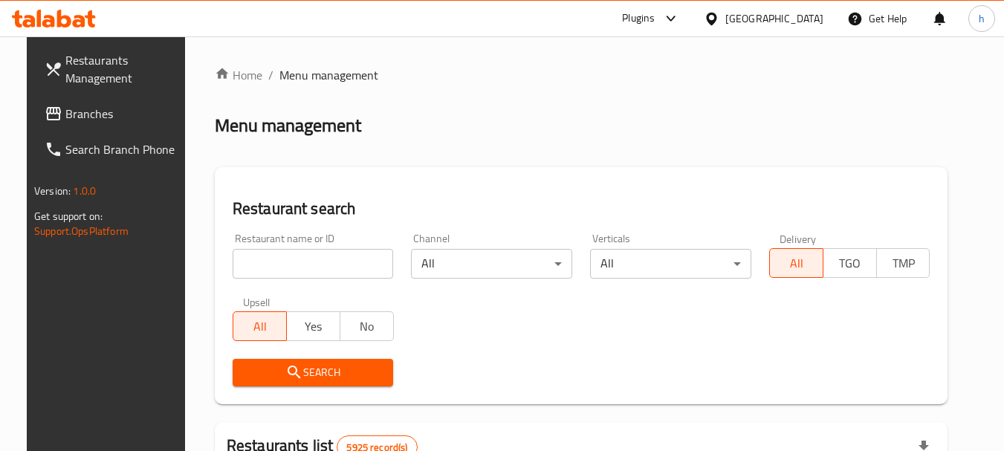
click at [799, 20] on div "Bahrain" at bounding box center [774, 18] width 98 height 16
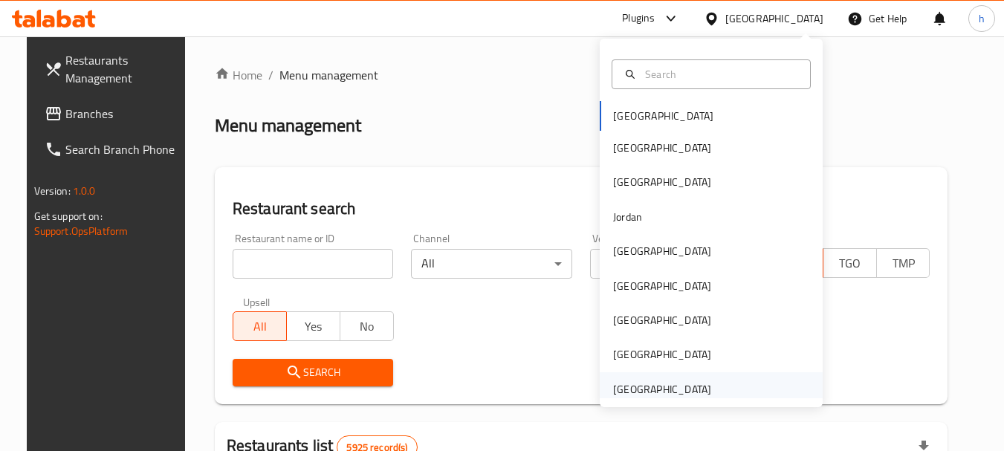
click at [613, 386] on div "[GEOGRAPHIC_DATA]" at bounding box center [662, 389] width 98 height 16
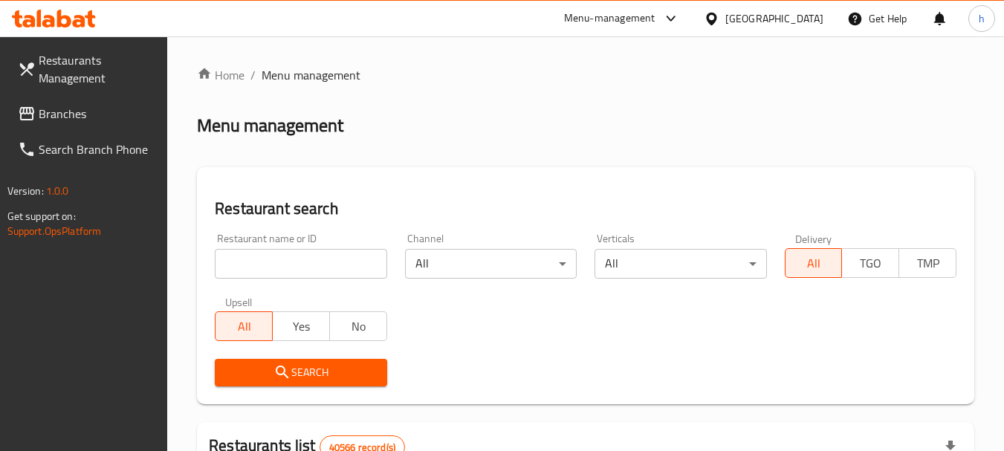
click at [68, 111] on span "Branches" at bounding box center [97, 114] width 117 height 18
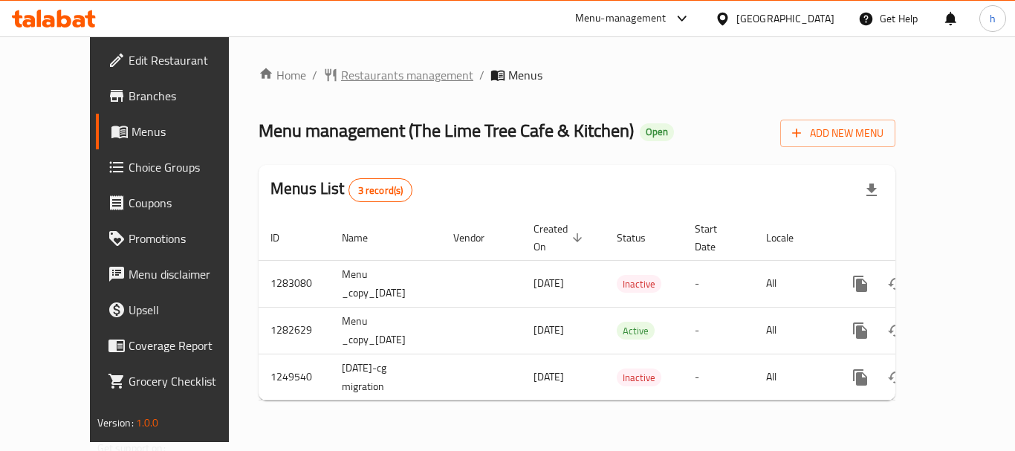
click at [357, 71] on span "Restaurants management" at bounding box center [407, 75] width 132 height 18
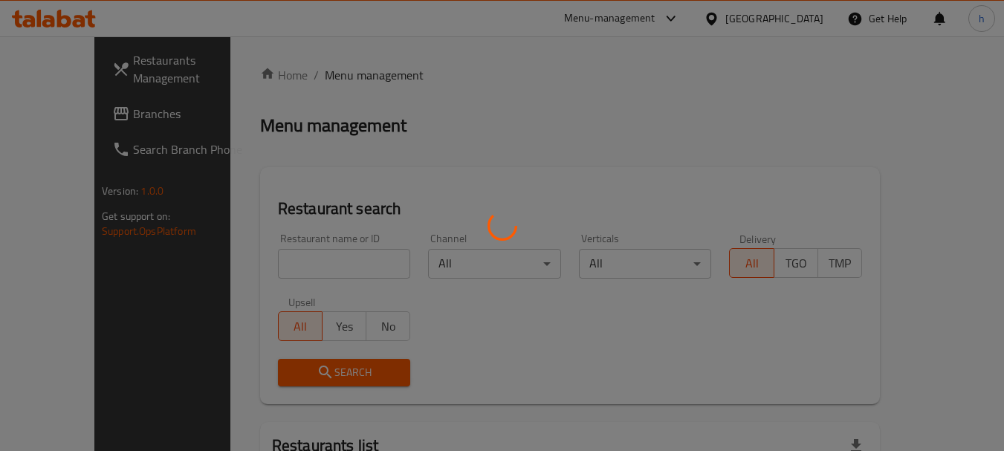
click at [246, 256] on div at bounding box center [502, 225] width 1004 height 451
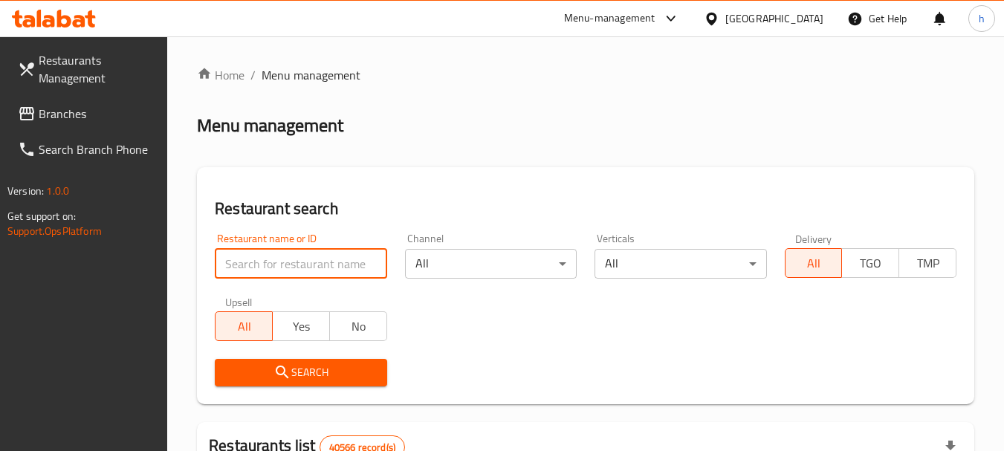
click at [246, 256] on input "search" at bounding box center [301, 264] width 172 height 30
paste input "643670"
type input "643670"
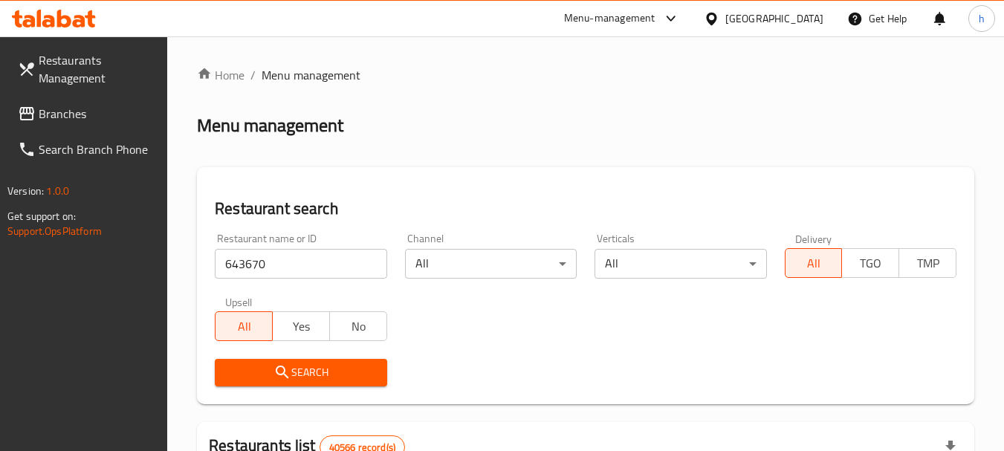
click at [295, 370] on span "Search" at bounding box center [301, 372] width 148 height 19
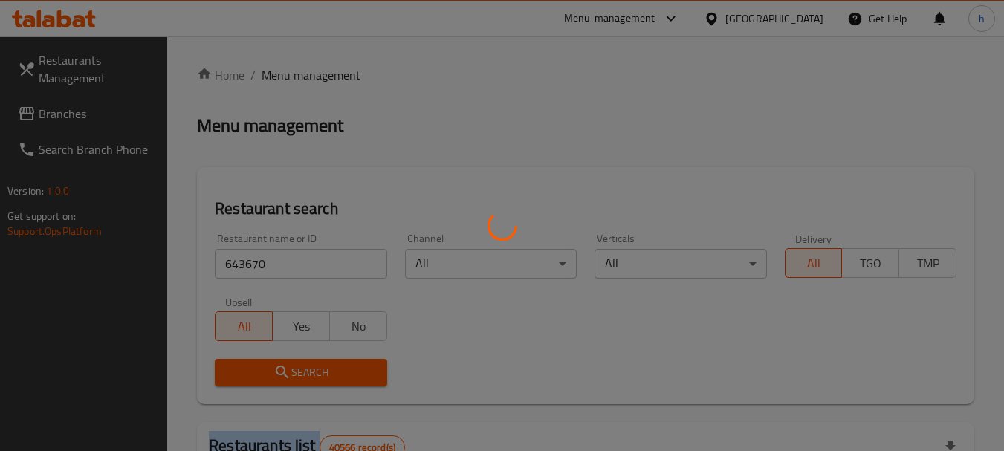
click at [295, 370] on div at bounding box center [502, 225] width 1004 height 451
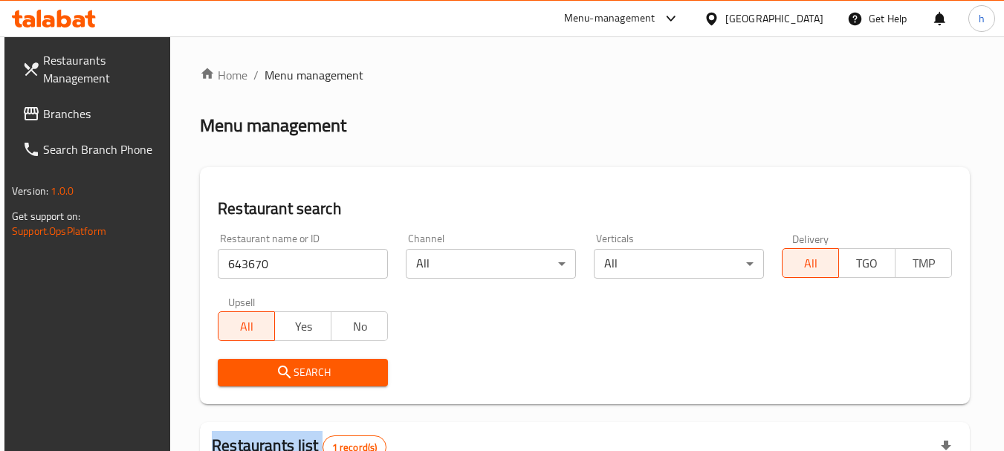
click at [307, 370] on span "Search" at bounding box center [303, 372] width 146 height 19
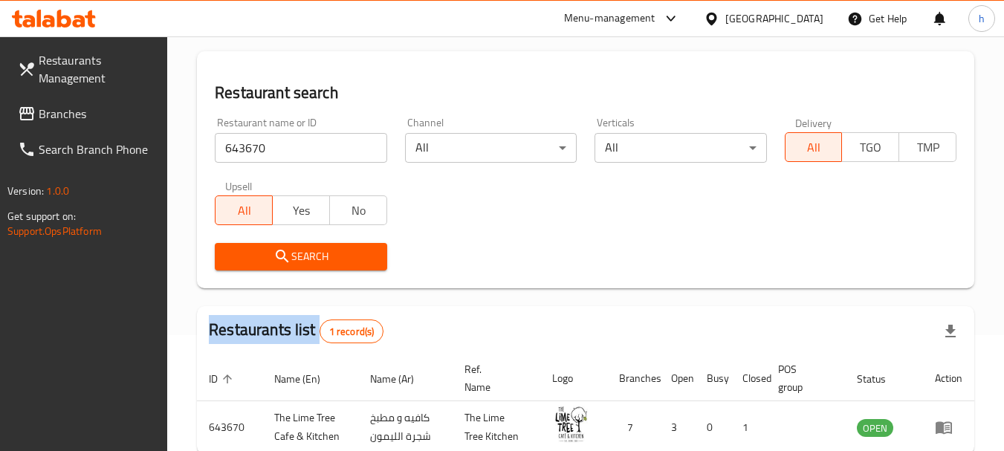
scroll to position [193, 0]
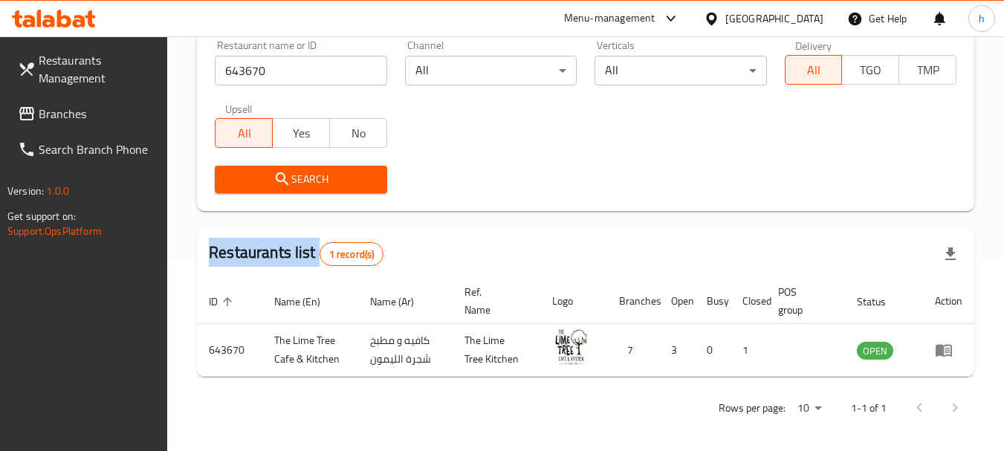
click at [50, 111] on span "Branches" at bounding box center [97, 114] width 117 height 18
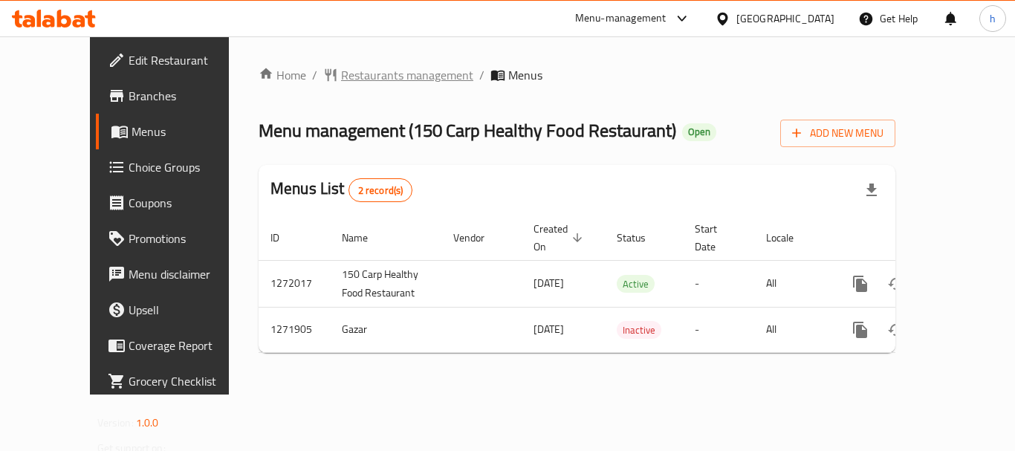
click at [341, 75] on span "Restaurants management" at bounding box center [407, 75] width 132 height 18
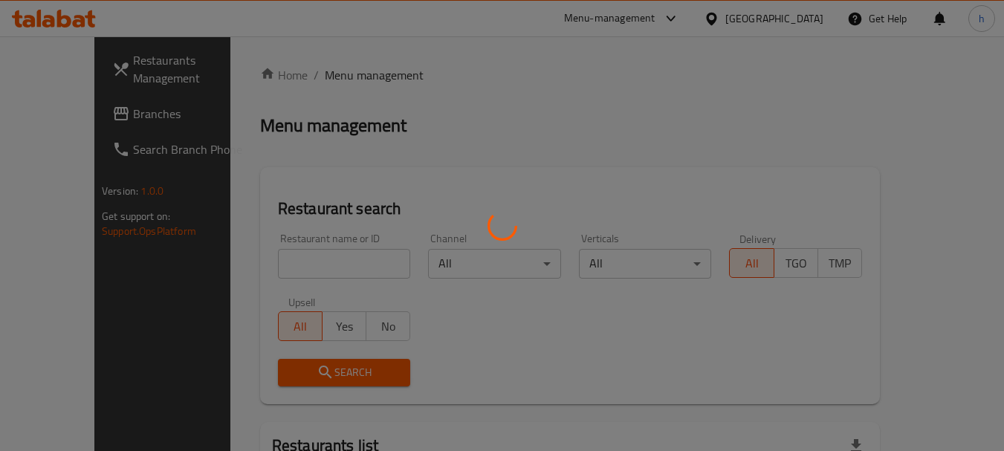
click at [262, 265] on div at bounding box center [502, 225] width 1004 height 451
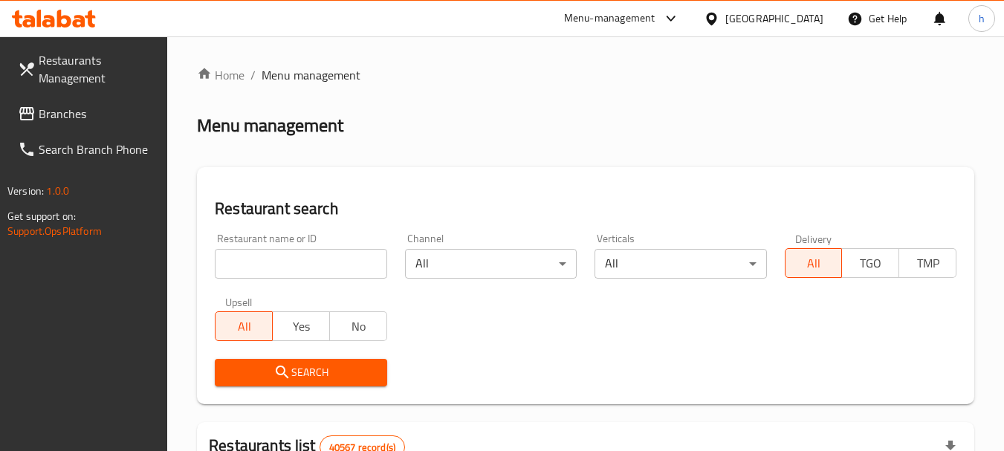
click at [262, 265] on input "search" at bounding box center [301, 264] width 172 height 30
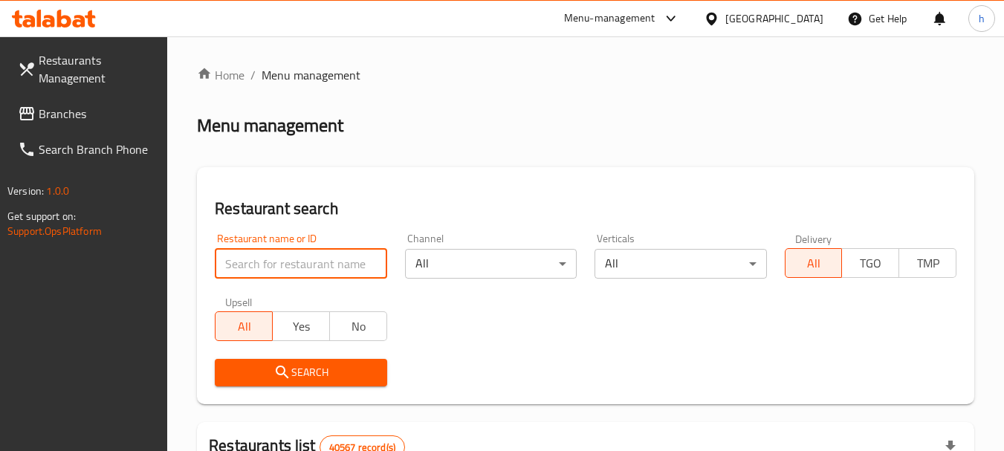
click at [262, 265] on input "search" at bounding box center [301, 264] width 172 height 30
paste input "690011"
type input "690011"
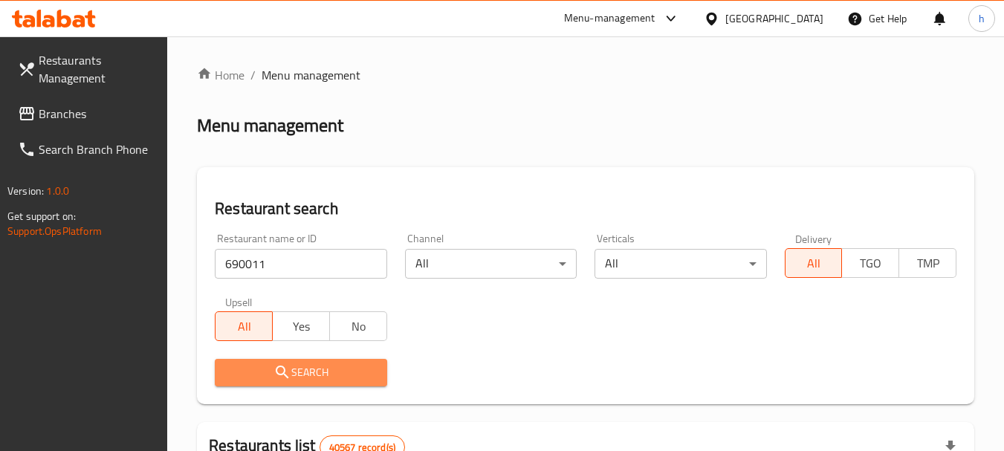
click at [288, 369] on icon "submit" at bounding box center [283, 372] width 18 height 18
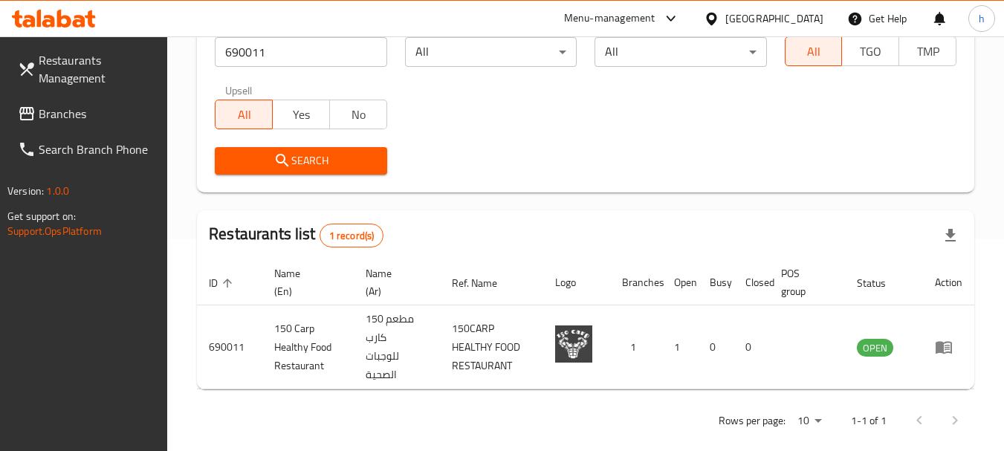
click at [78, 114] on span "Branches" at bounding box center [97, 114] width 117 height 18
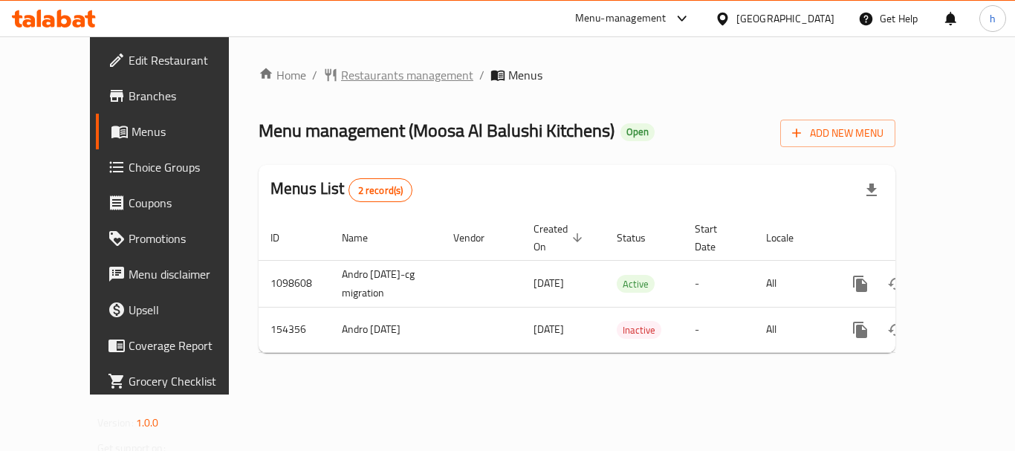
click at [365, 78] on span "Restaurants management" at bounding box center [407, 75] width 132 height 18
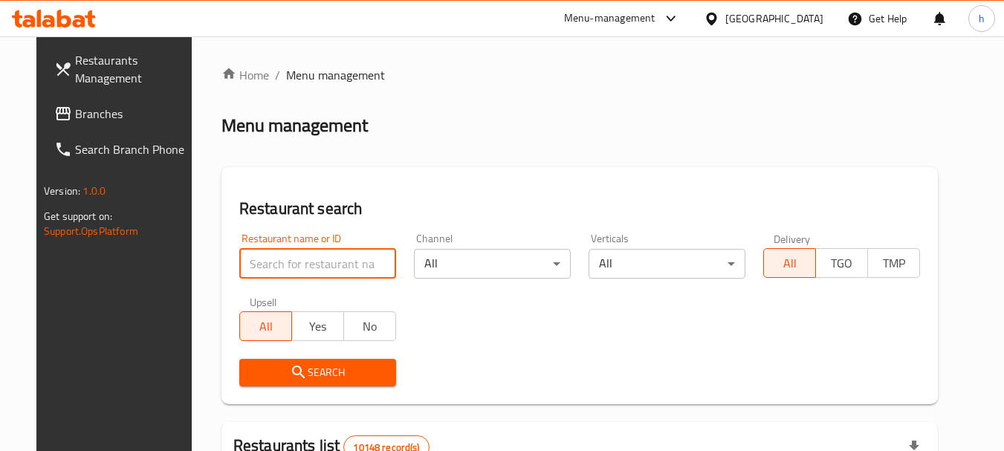
click at [285, 260] on input "search" at bounding box center [317, 264] width 157 height 30
paste input "614739"
type input "614739"
click at [290, 371] on icon "submit" at bounding box center [299, 372] width 18 height 18
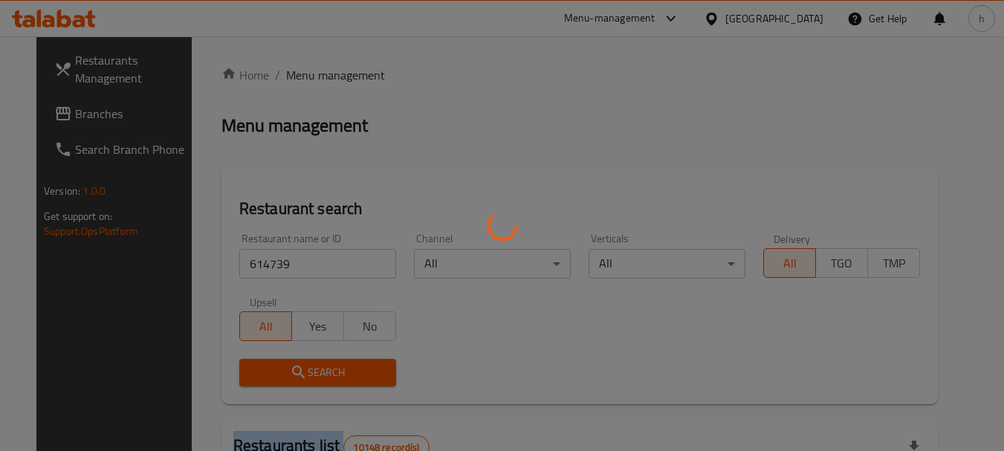
click at [290, 371] on div at bounding box center [502, 225] width 1004 height 451
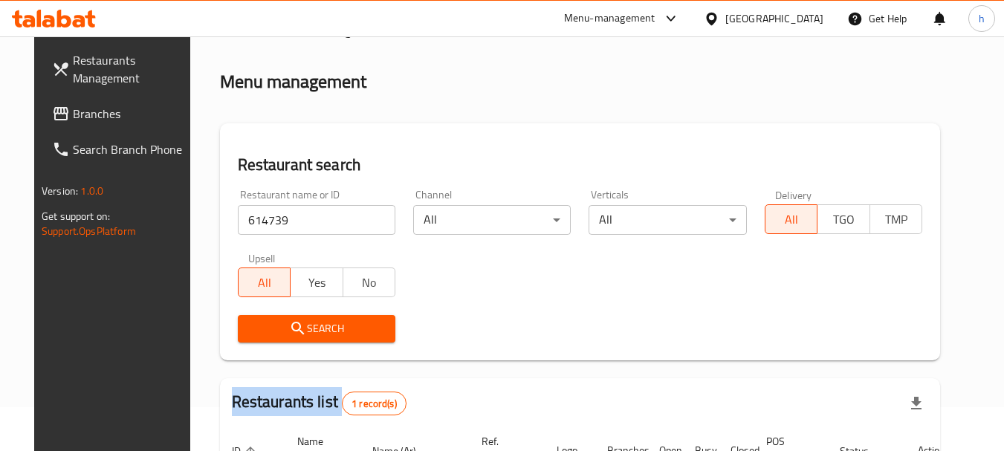
scroll to position [149, 0]
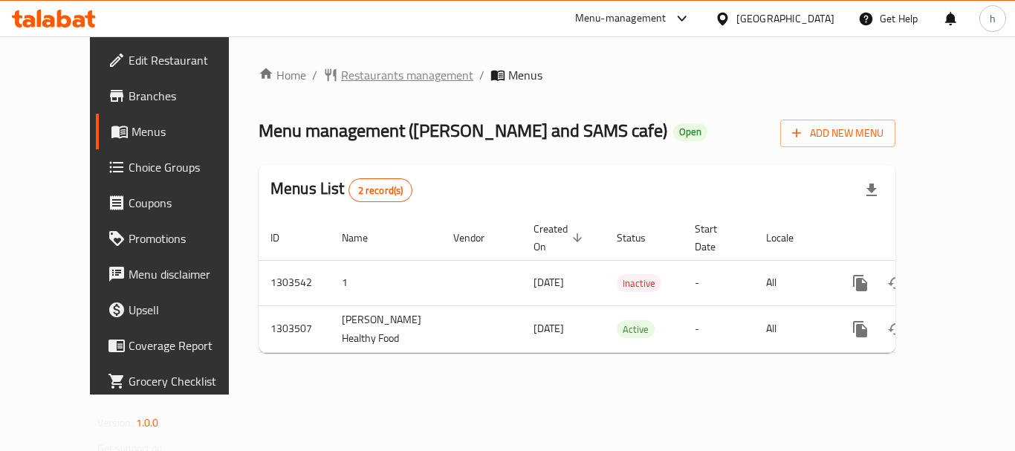
click at [357, 77] on span "Restaurants management" at bounding box center [407, 75] width 132 height 18
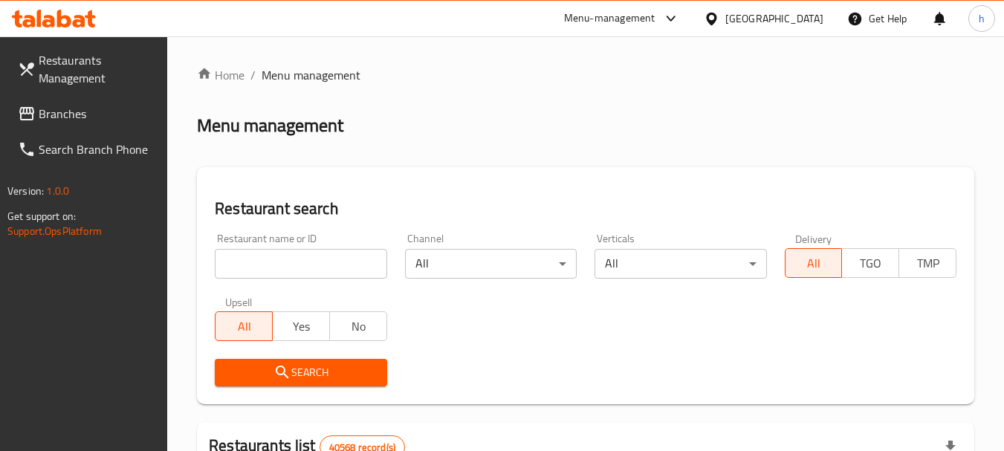
click at [272, 257] on input "search" at bounding box center [301, 264] width 172 height 30
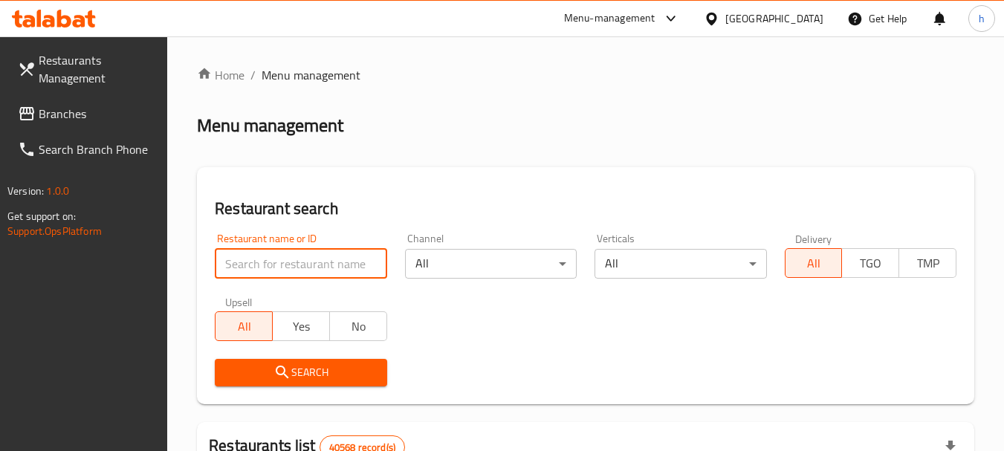
click at [272, 257] on input "search" at bounding box center [301, 264] width 172 height 30
paste input "702421"
type input "702421"
click at [286, 371] on icon "submit" at bounding box center [283, 372] width 18 height 18
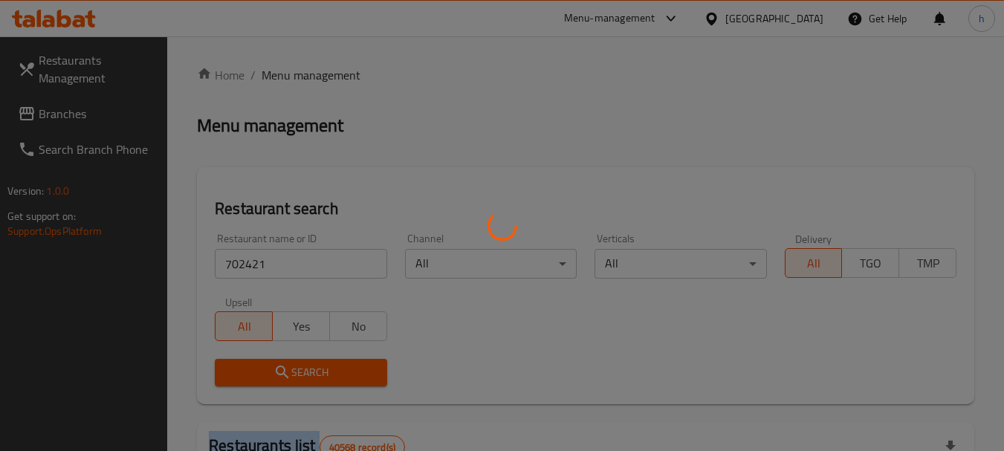
click at [286, 371] on div at bounding box center [502, 225] width 1004 height 451
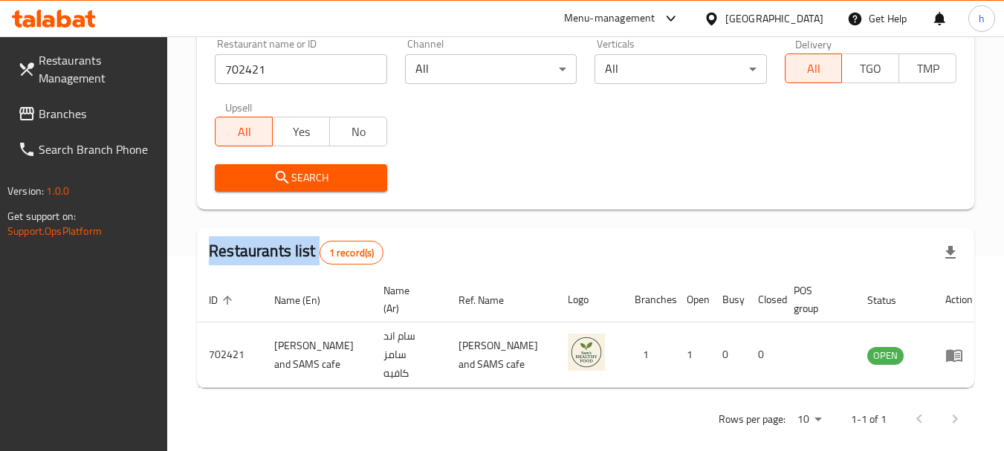
scroll to position [199, 0]
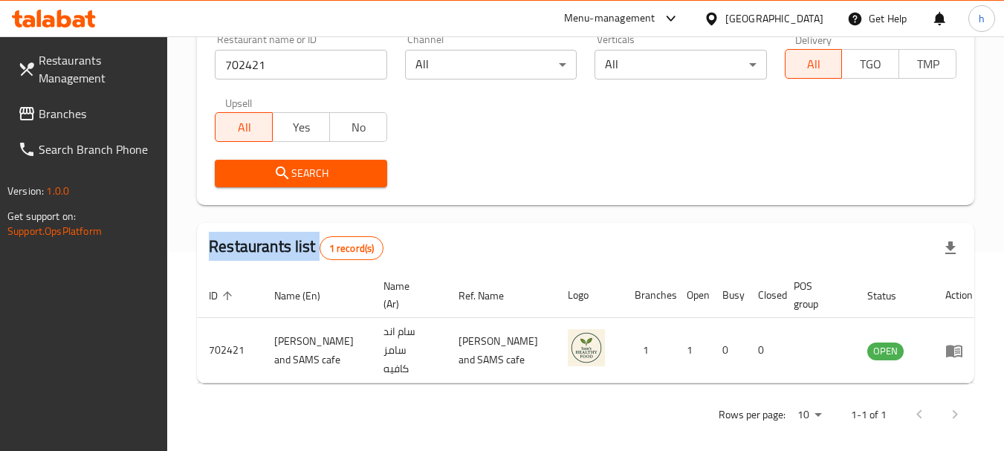
click at [67, 111] on span "Branches" at bounding box center [97, 114] width 117 height 18
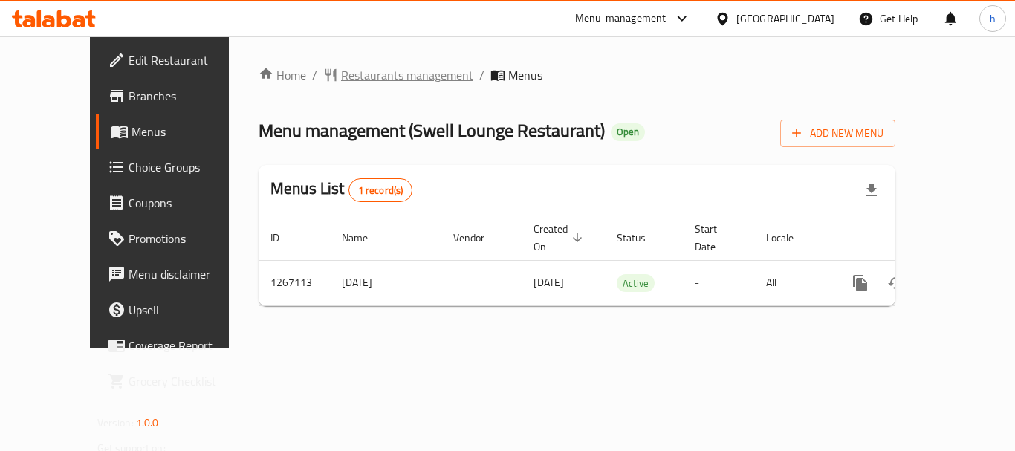
click at [353, 68] on span "Restaurants management" at bounding box center [407, 75] width 132 height 18
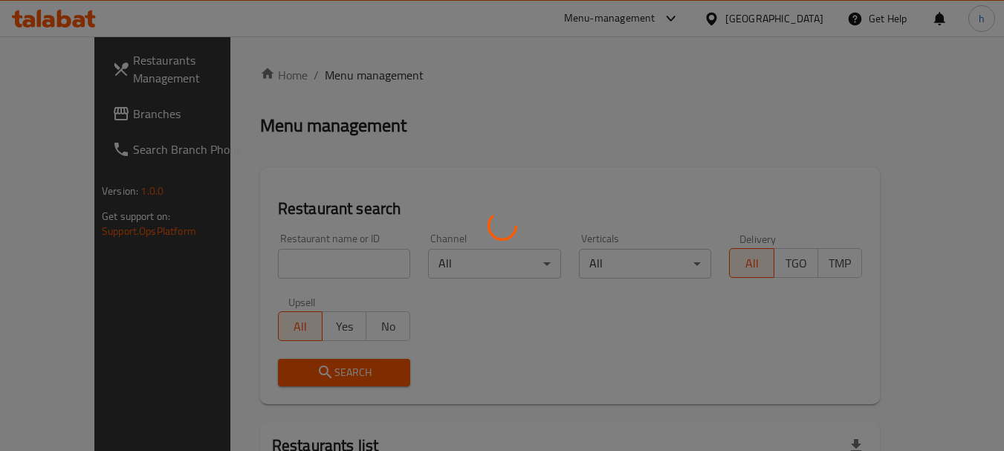
click at [229, 268] on div at bounding box center [502, 225] width 1004 height 451
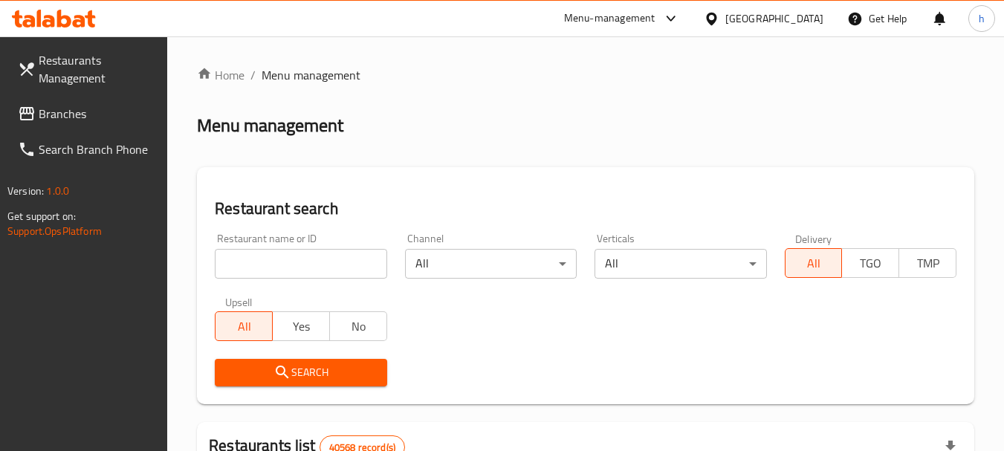
click at [229, 268] on input "search" at bounding box center [301, 264] width 172 height 30
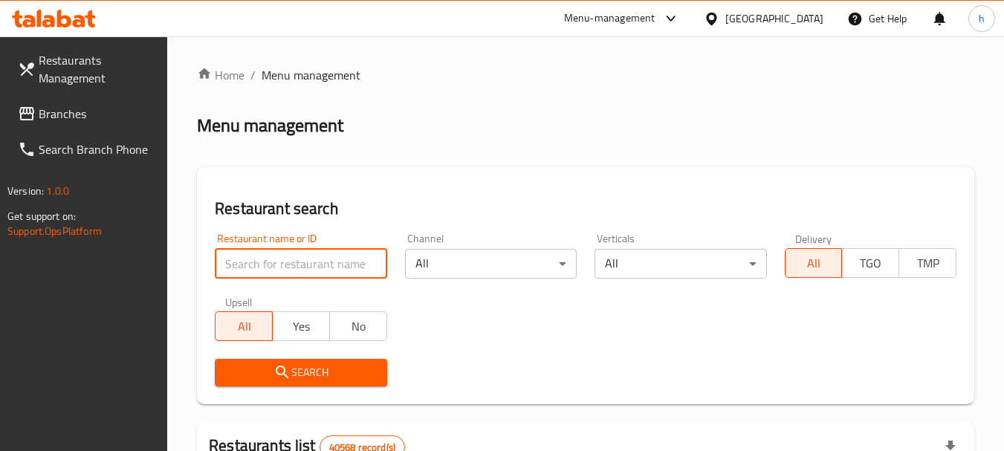
click at [229, 268] on input "search" at bounding box center [301, 264] width 172 height 30
paste input "687591"
type input "687591"
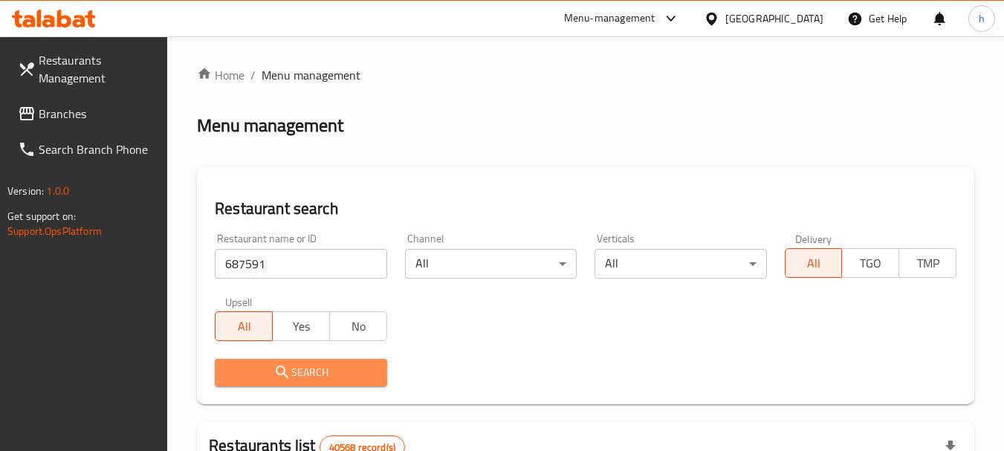
click at [267, 367] on span "Search" at bounding box center [301, 372] width 148 height 19
click at [267, 367] on div at bounding box center [502, 225] width 1004 height 451
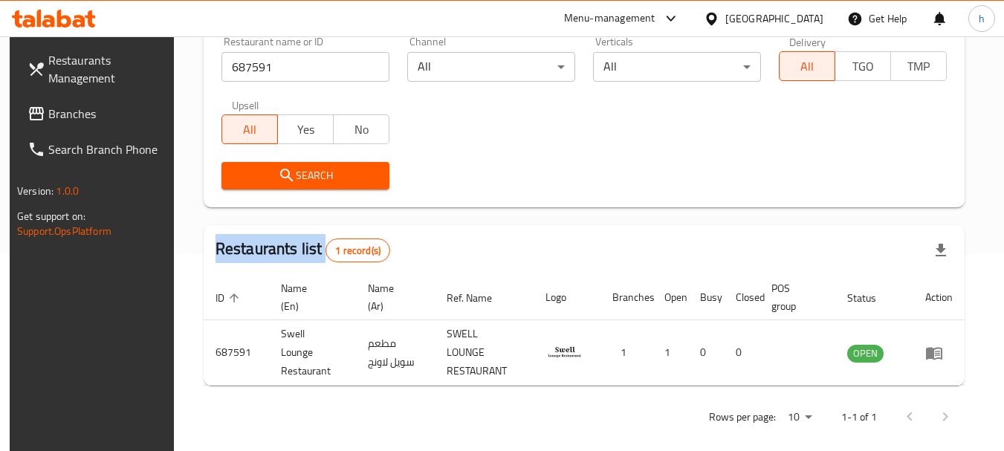
scroll to position [199, 0]
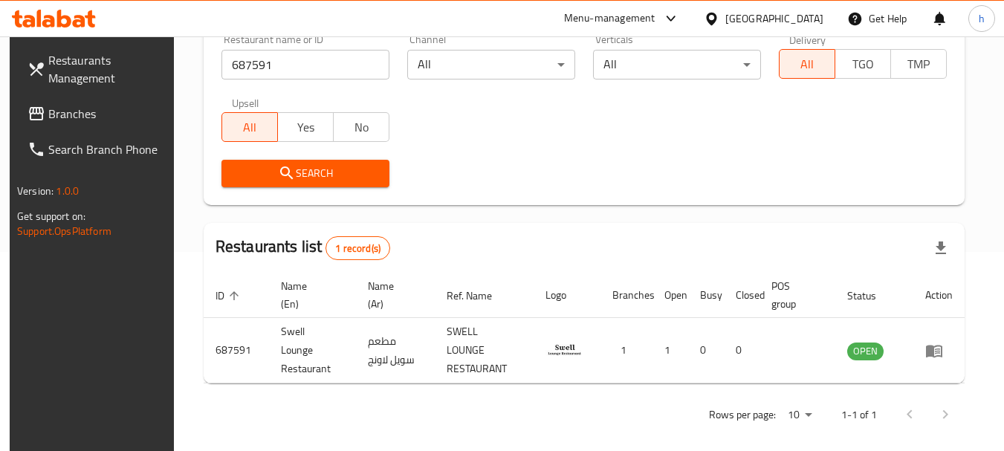
click at [775, 22] on div "[GEOGRAPHIC_DATA]" at bounding box center [774, 18] width 98 height 16
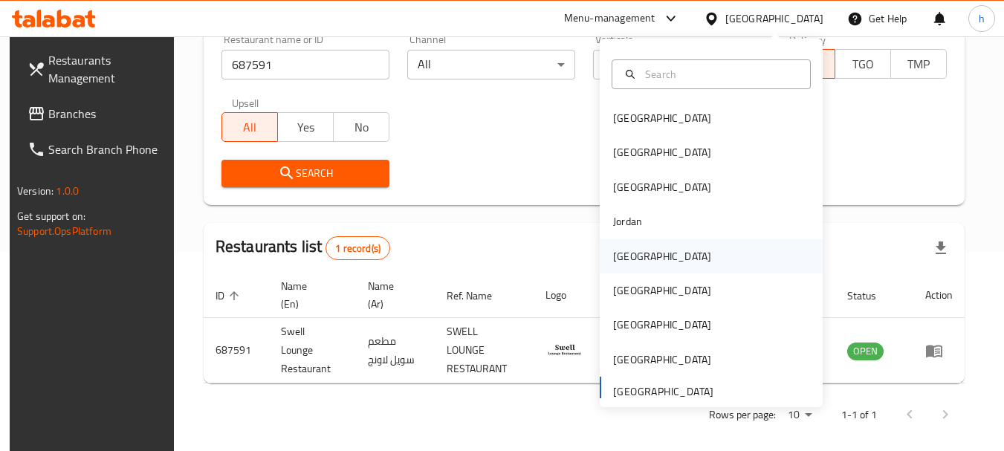
click at [626, 251] on div "[GEOGRAPHIC_DATA]" at bounding box center [662, 256] width 98 height 16
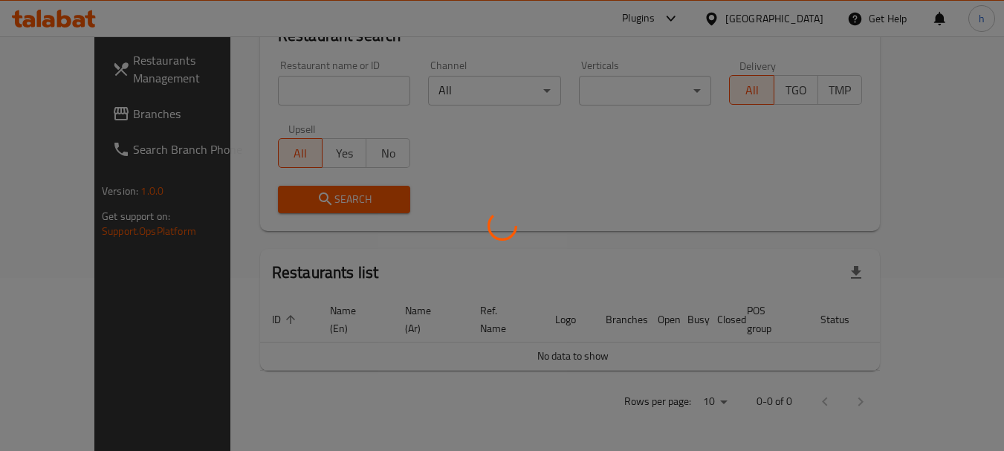
scroll to position [156, 0]
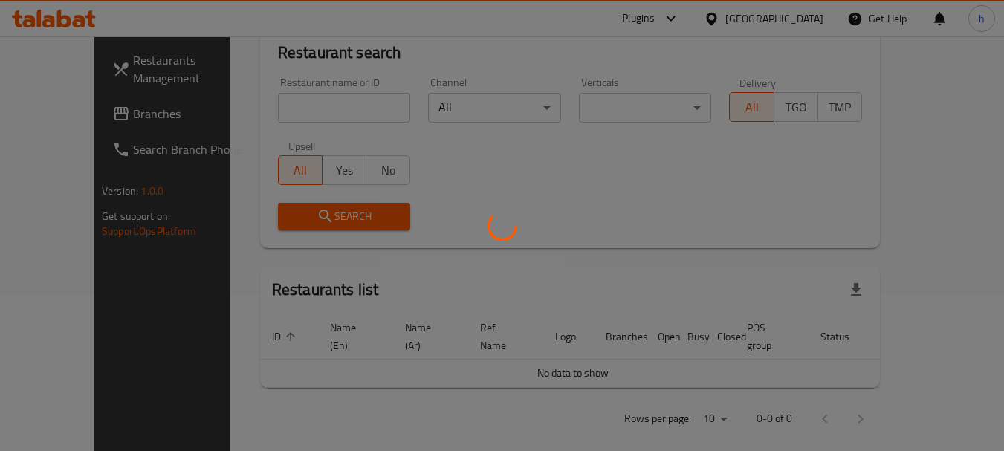
click at [51, 114] on div at bounding box center [502, 225] width 1004 height 451
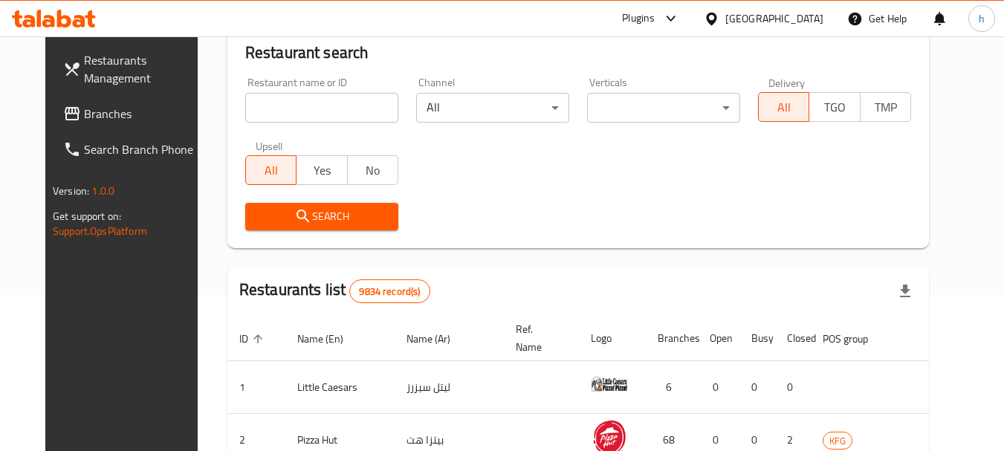
scroll to position [199, 0]
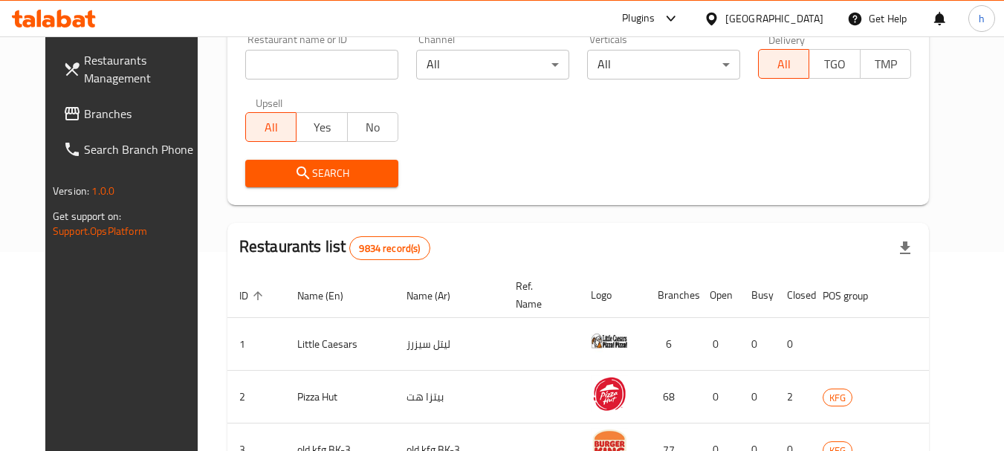
click at [297, 72] on input "search" at bounding box center [321, 65] width 153 height 30
click at [299, 59] on input "search" at bounding box center [321, 65] width 153 height 30
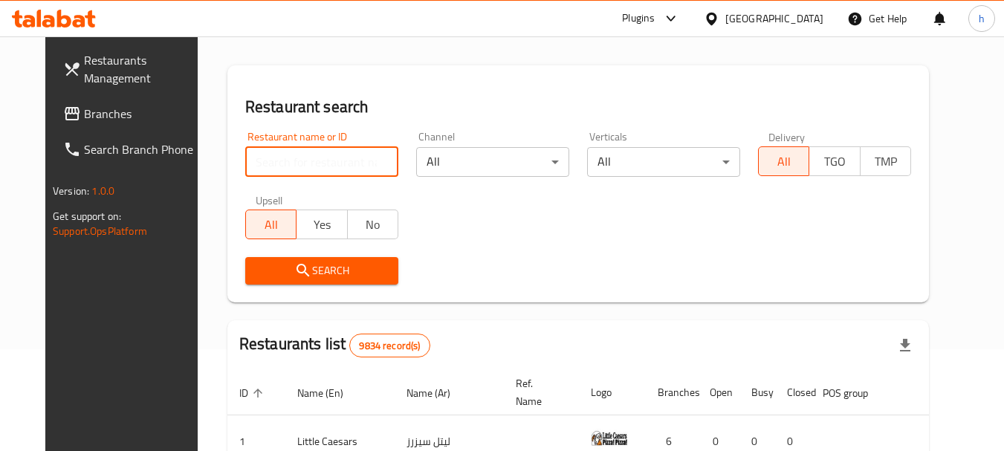
scroll to position [0, 0]
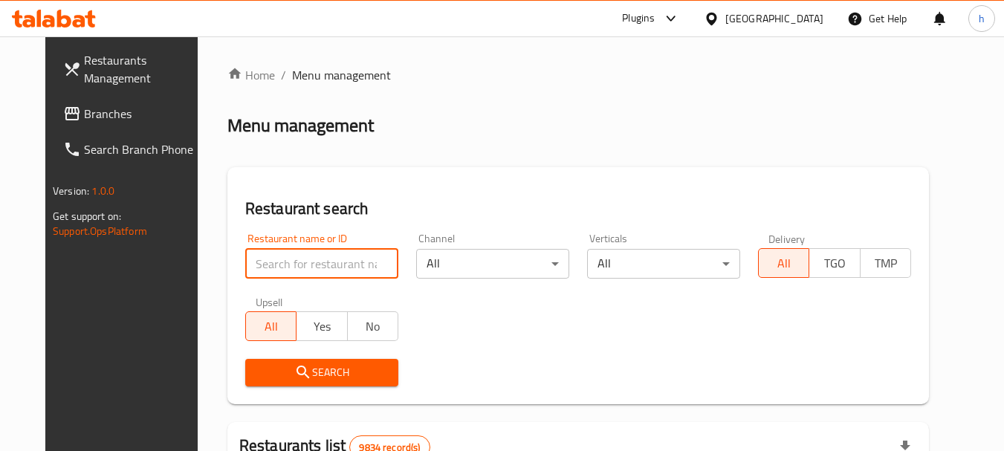
click at [84, 107] on span "Branches" at bounding box center [142, 114] width 117 height 18
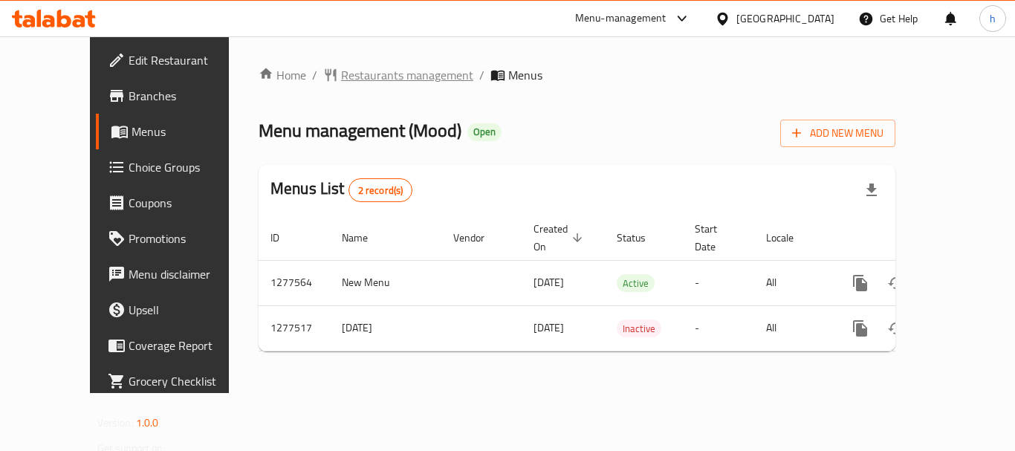
click at [367, 71] on span "Restaurants management" at bounding box center [407, 75] width 132 height 18
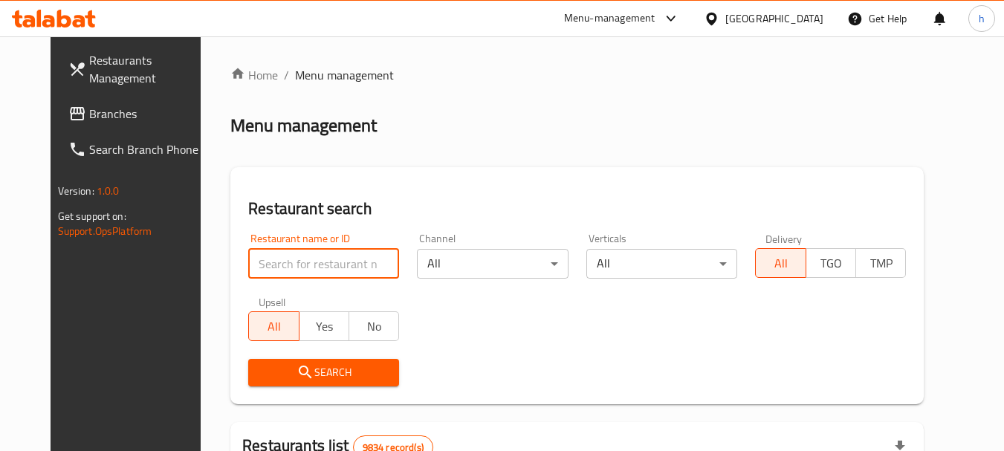
click at [268, 271] on input "search" at bounding box center [323, 264] width 151 height 30
paste input "692506"
type input "692506"
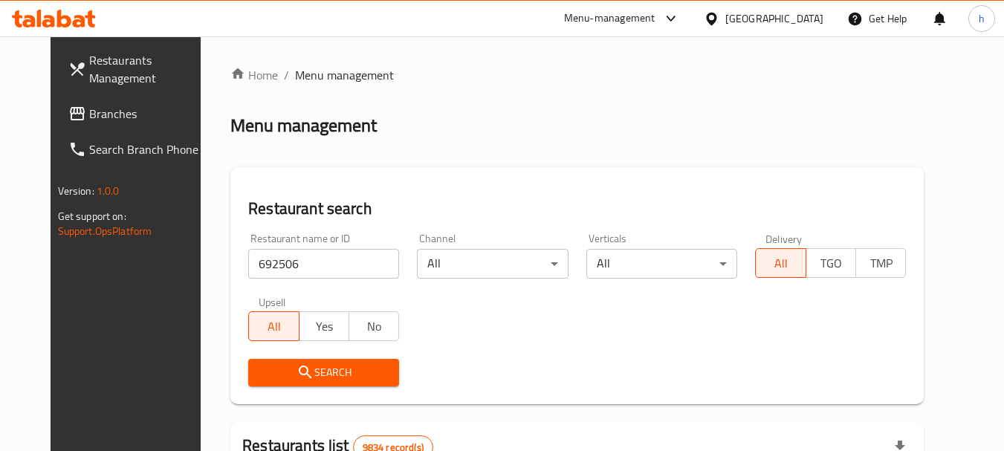
click at [297, 363] on icon "submit" at bounding box center [306, 372] width 18 height 18
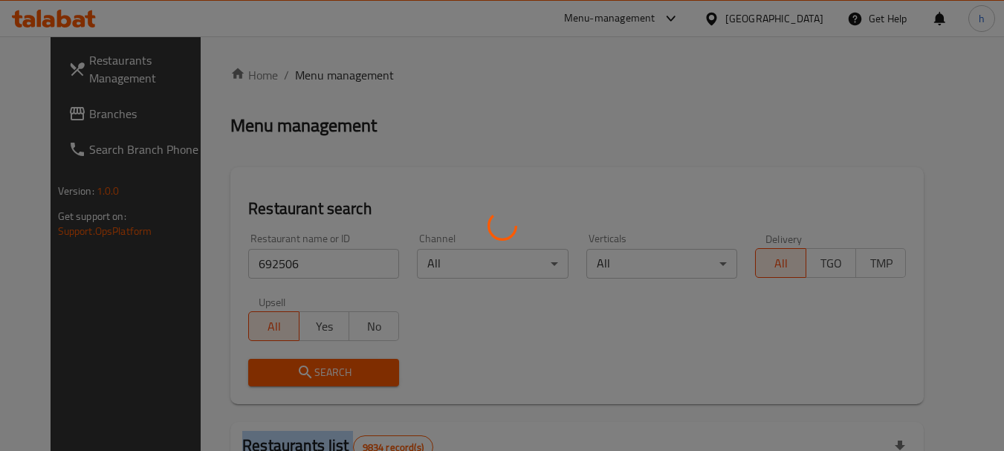
click at [276, 363] on div at bounding box center [502, 225] width 1004 height 451
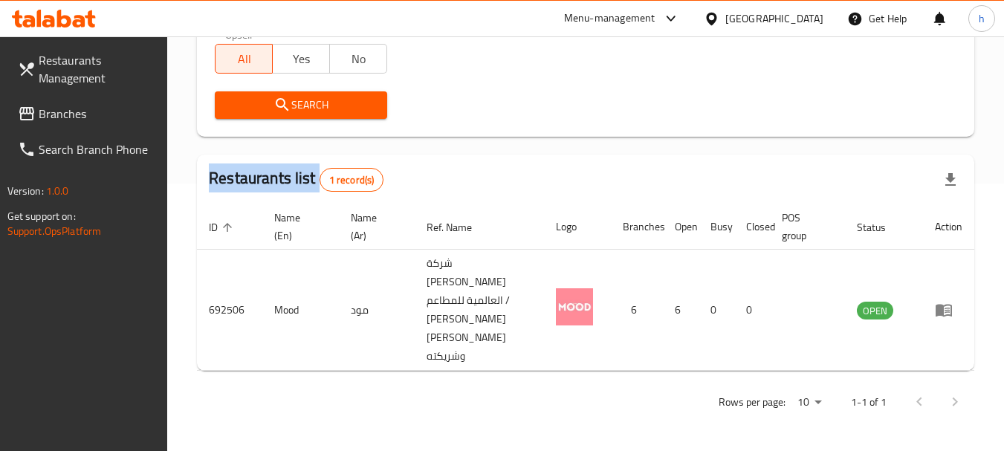
scroll to position [230, 0]
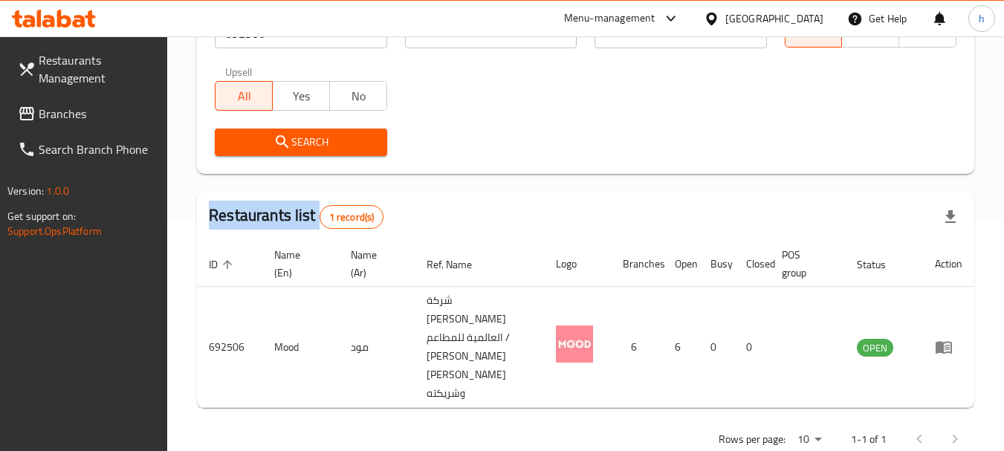
click at [50, 107] on span "Branches" at bounding box center [97, 114] width 117 height 18
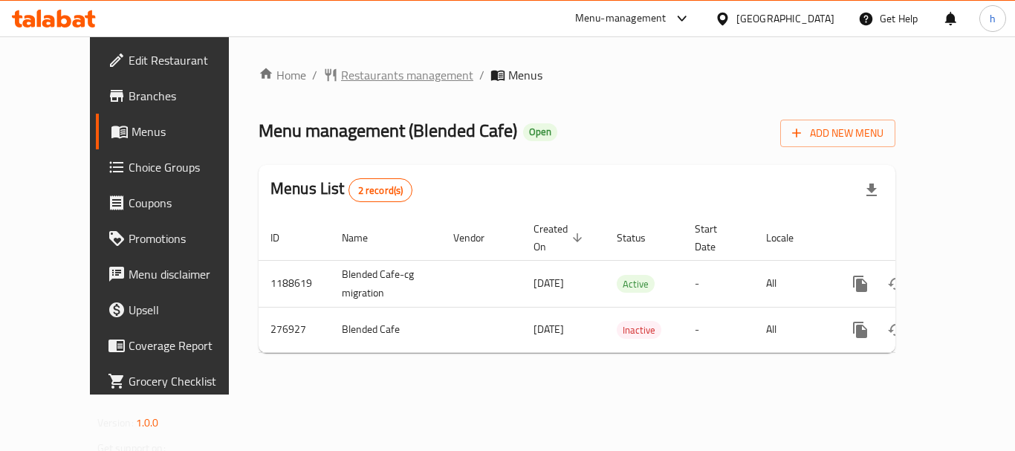
click at [355, 75] on span "Restaurants management" at bounding box center [407, 75] width 132 height 18
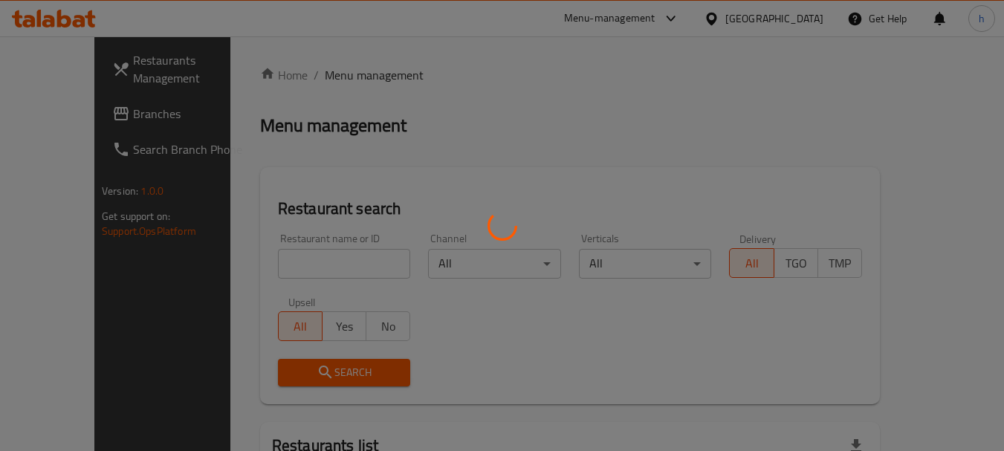
click at [274, 253] on div at bounding box center [502, 225] width 1004 height 451
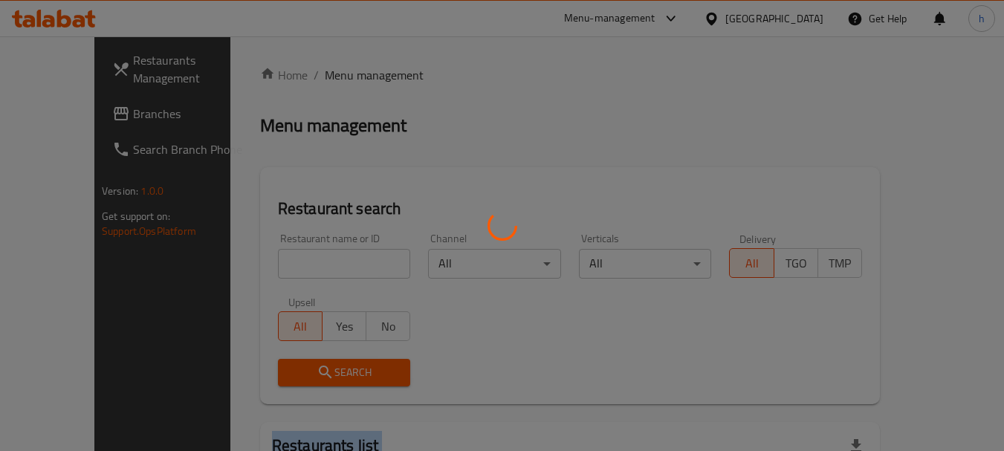
click at [274, 253] on div at bounding box center [502, 225] width 1004 height 451
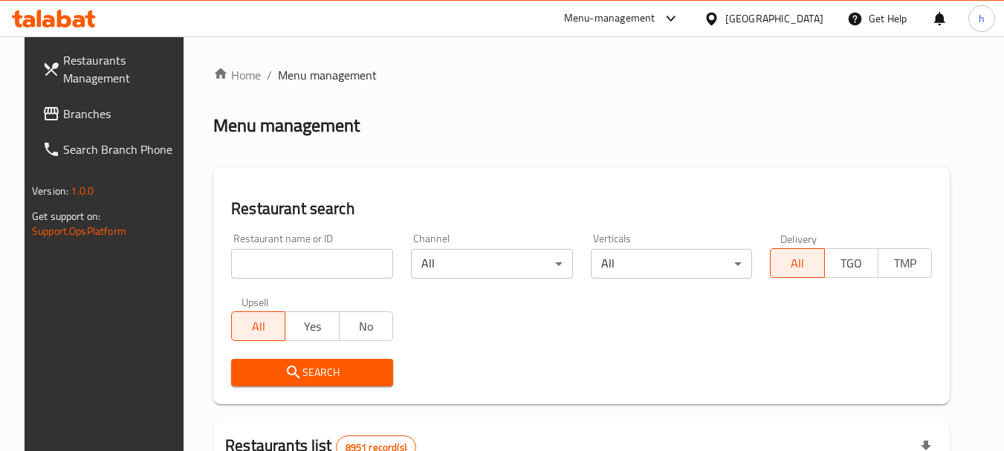
click at [271, 260] on input "search" at bounding box center [312, 264] width 162 height 30
paste input "628052"
type input "628052"
click at [327, 374] on span "Search" at bounding box center [312, 372] width 138 height 19
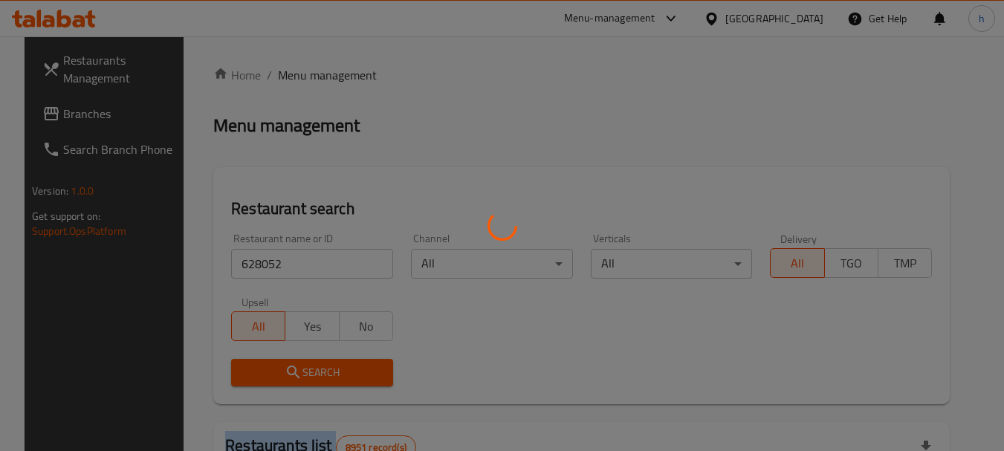
click at [327, 374] on div at bounding box center [502, 225] width 1004 height 451
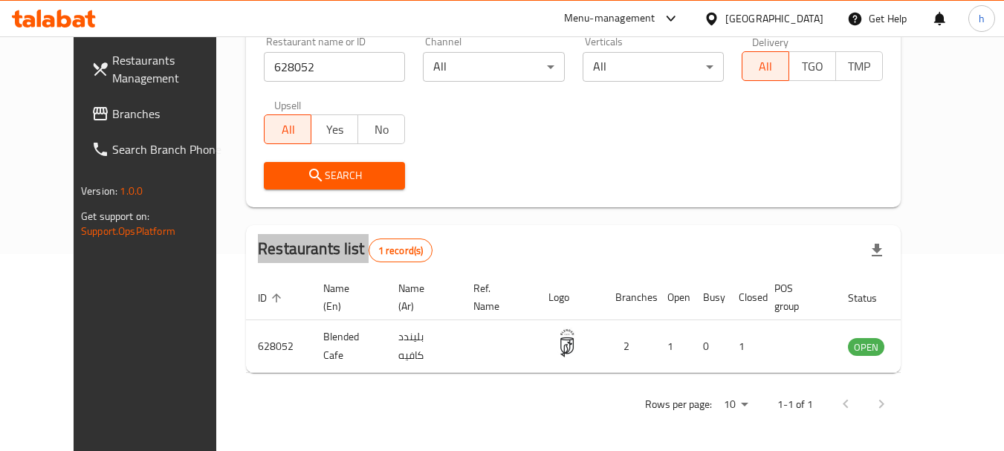
scroll to position [199, 0]
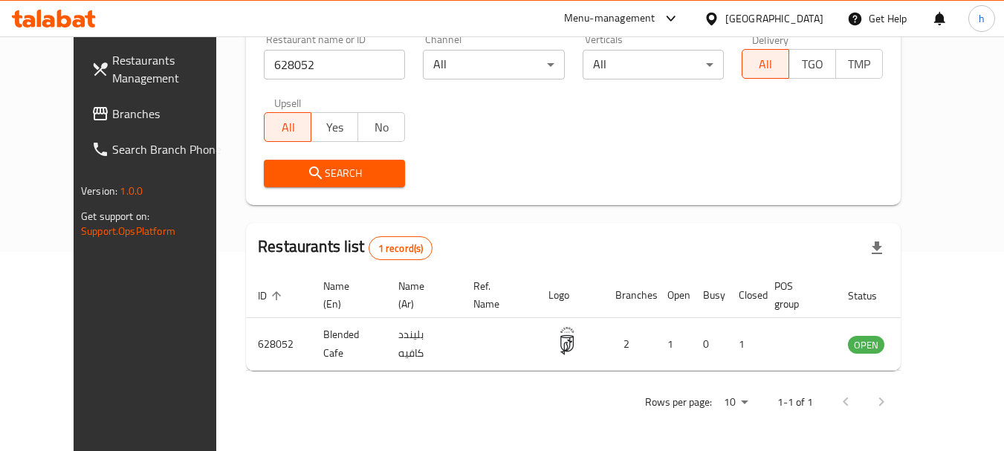
click at [809, 14] on div "Qatar" at bounding box center [774, 18] width 98 height 16
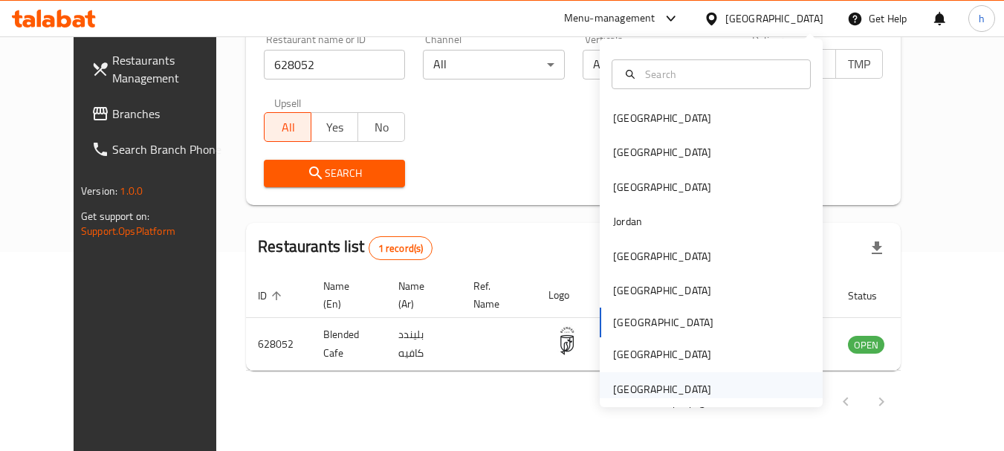
click at [634, 386] on div "[GEOGRAPHIC_DATA]" at bounding box center [662, 389] width 98 height 16
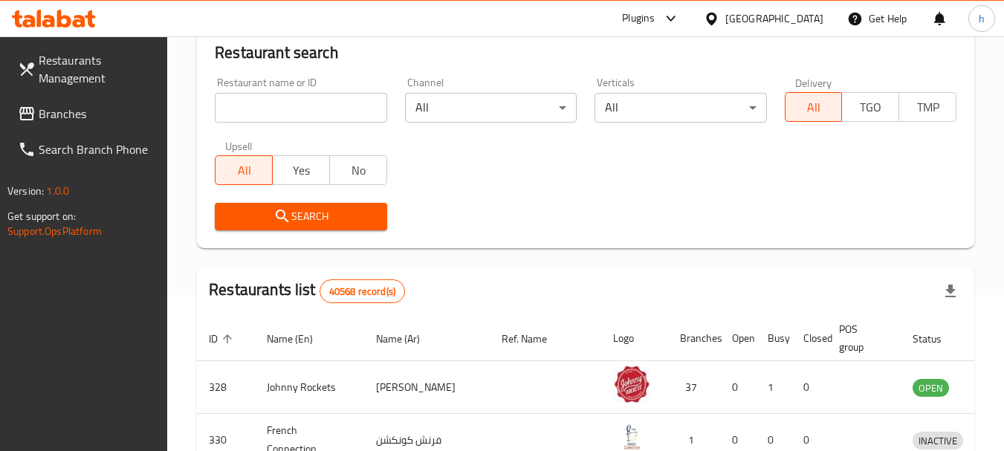
scroll to position [199, 0]
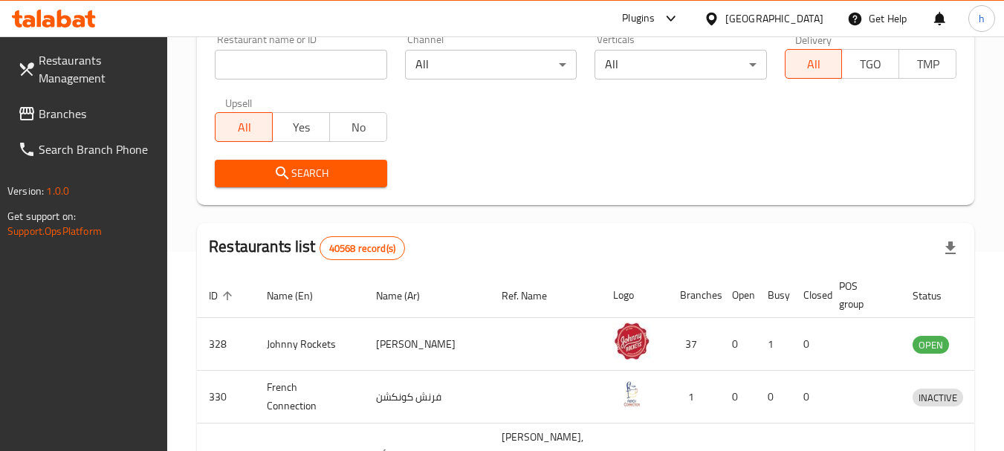
click at [62, 114] on div "Restaurants Management Branches Search Branch Phone Version: 1.0.0 Get support …" at bounding box center [502, 337] width 1004 height 1000
click at [62, 114] on span "Branches" at bounding box center [97, 114] width 117 height 18
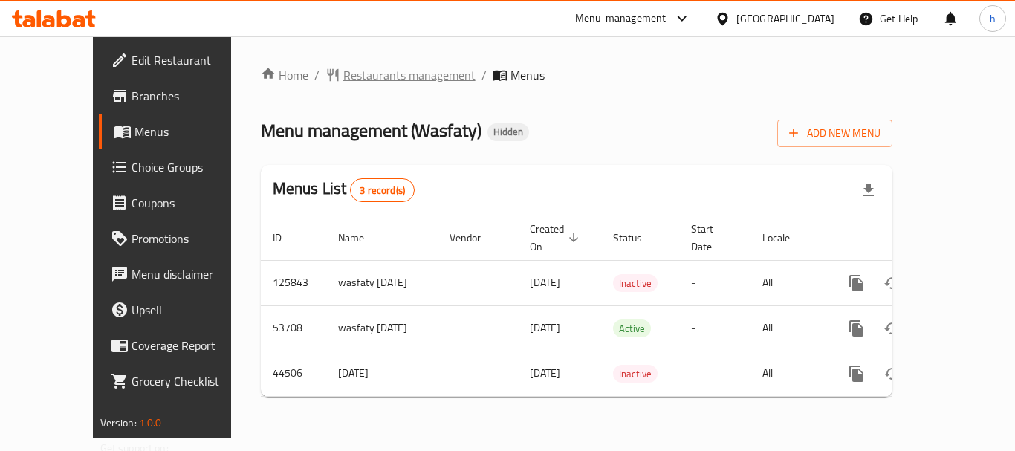
click at [366, 66] on span "Restaurants management" at bounding box center [409, 75] width 132 height 18
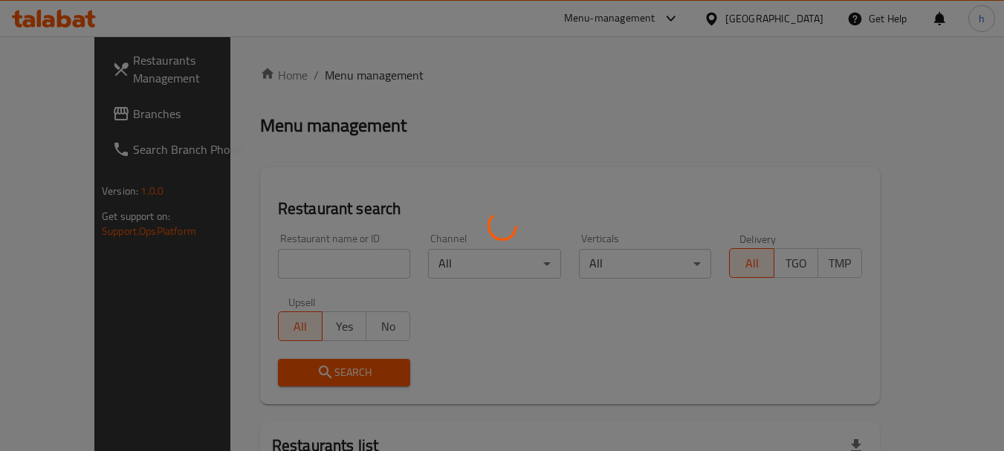
click at [242, 277] on div at bounding box center [502, 225] width 1004 height 451
click at [241, 271] on div at bounding box center [502, 225] width 1004 height 451
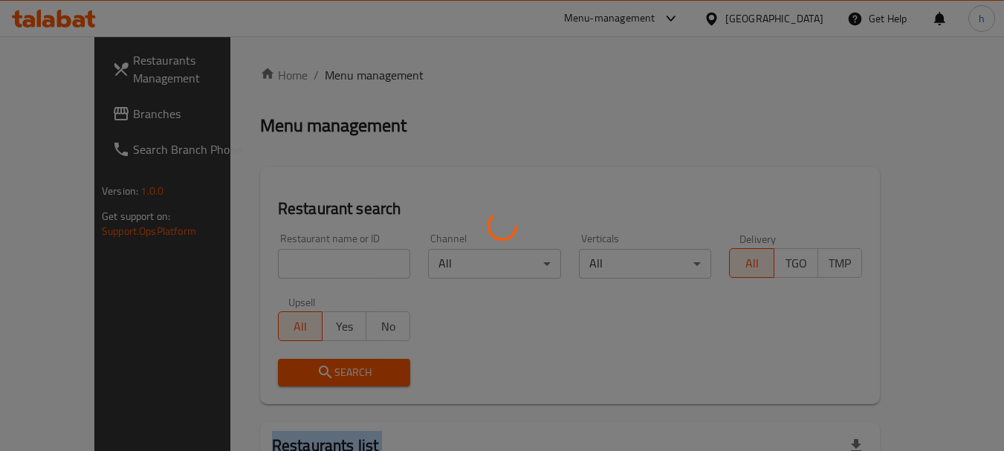
click at [241, 271] on div at bounding box center [502, 225] width 1004 height 451
click at [265, 255] on div at bounding box center [502, 225] width 1004 height 451
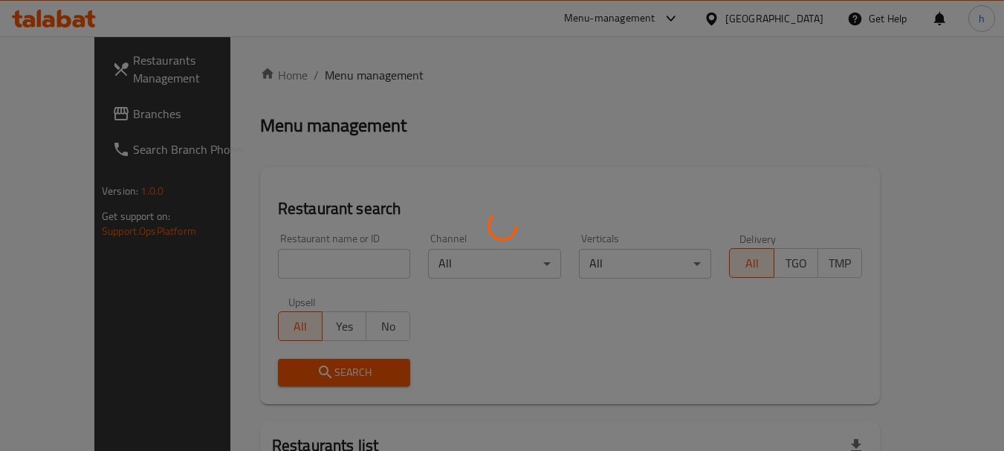
click at [265, 255] on div at bounding box center [502, 225] width 1004 height 451
click at [273, 253] on div at bounding box center [502, 225] width 1004 height 451
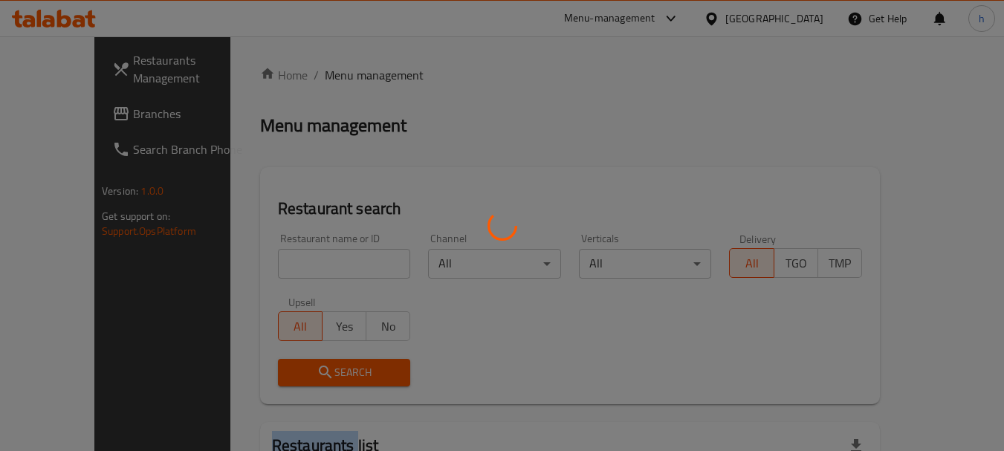
click at [273, 253] on div at bounding box center [502, 225] width 1004 height 451
click at [315, 256] on div at bounding box center [502, 225] width 1004 height 451
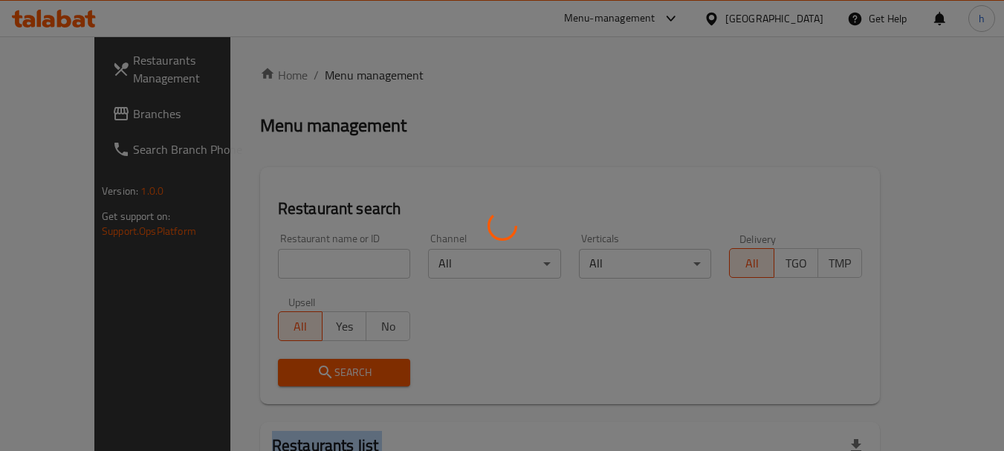
click at [315, 256] on div at bounding box center [502, 225] width 1004 height 451
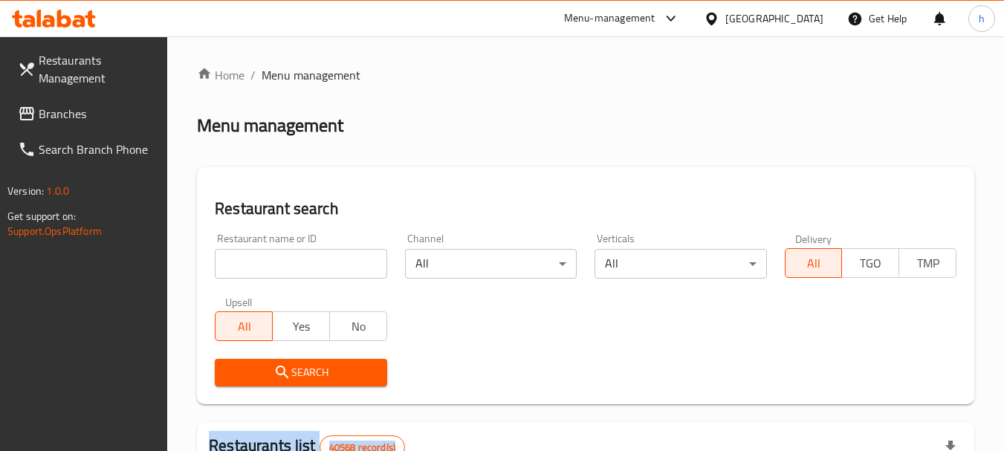
drag, startPoint x: 62, startPoint y: 110, endPoint x: 204, endPoint y: 154, distance: 148.6
click at [62, 110] on span "Branches" at bounding box center [97, 114] width 117 height 18
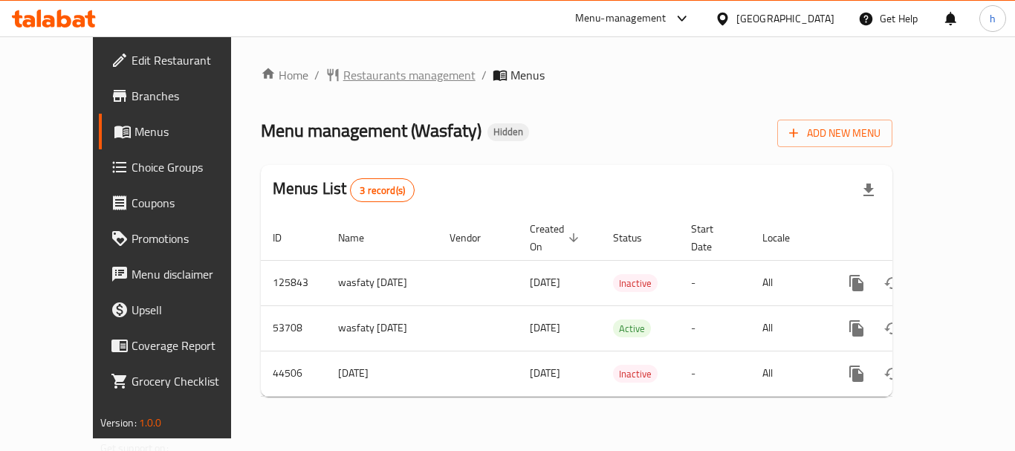
click at [386, 70] on span "Restaurants management" at bounding box center [409, 75] width 132 height 18
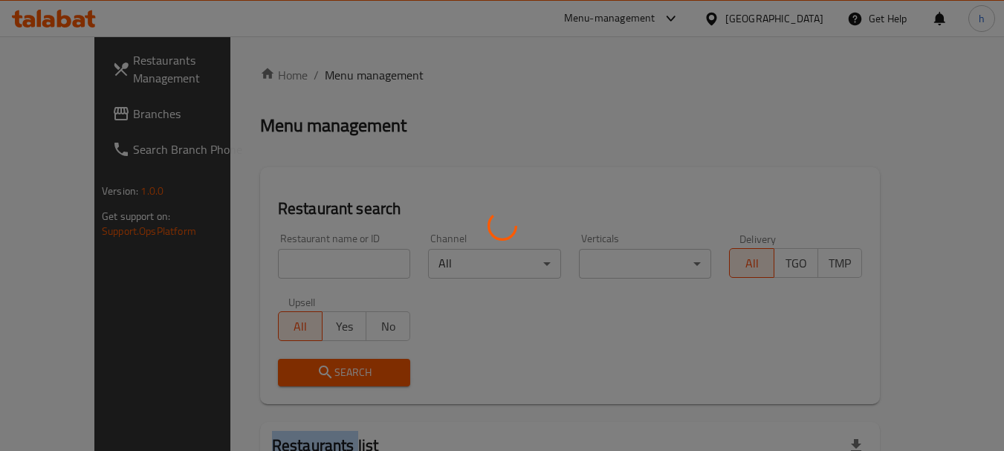
click at [386, 70] on div at bounding box center [502, 225] width 1004 height 451
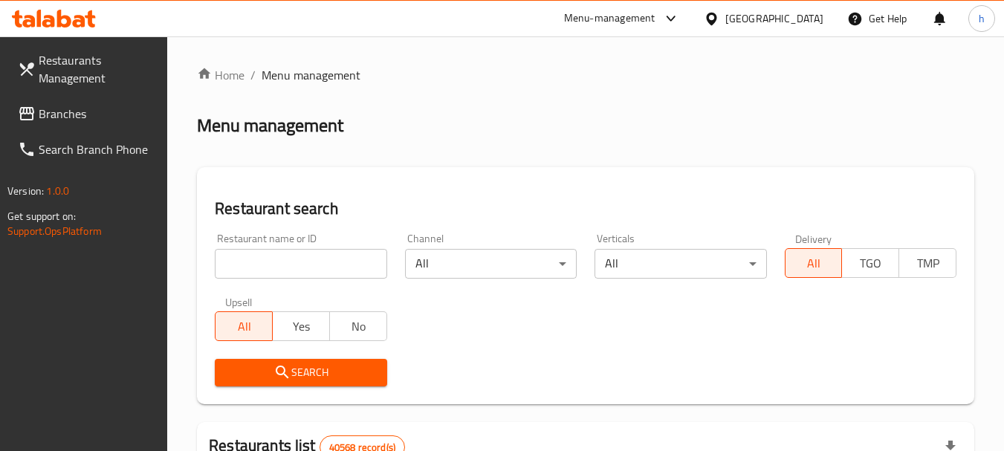
click at [300, 245] on div "Restaurant name or ID Restaurant name or ID" at bounding box center [301, 255] width 172 height 45
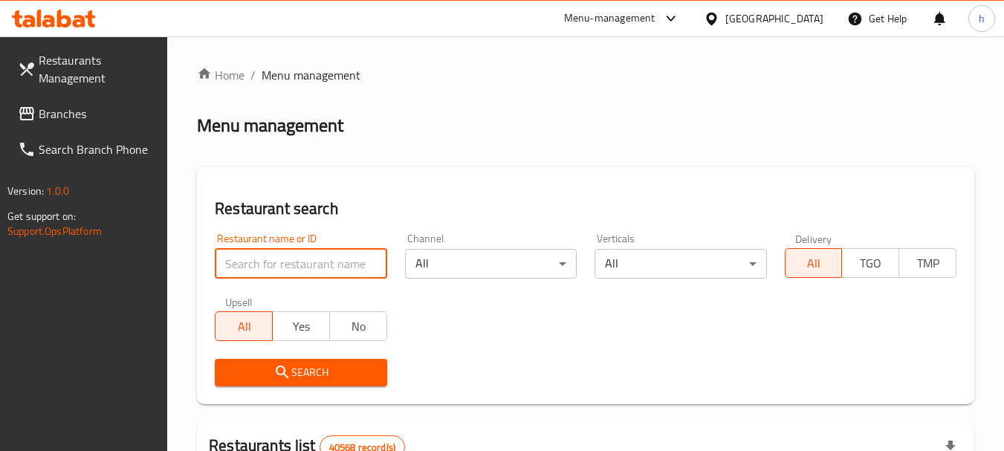
click at [275, 274] on input "search" at bounding box center [301, 264] width 172 height 30
paste input "11137"
type input "11137"
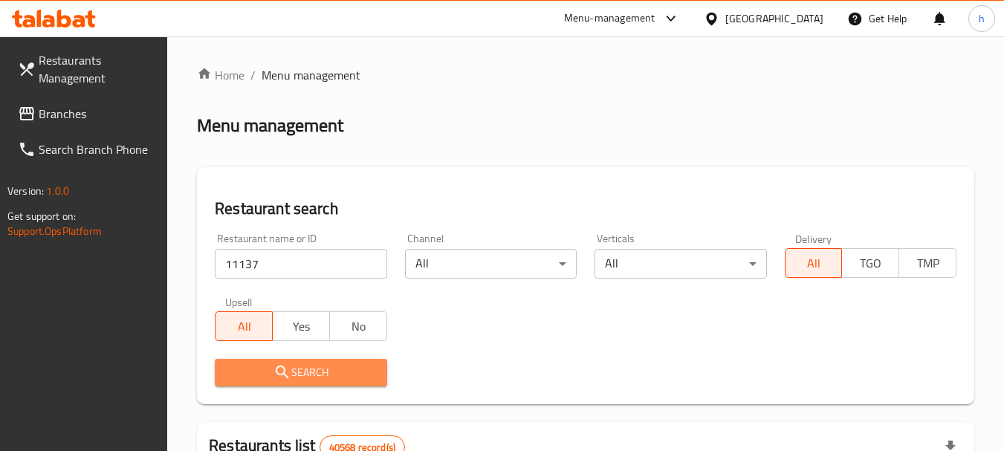
click at [279, 369] on icon "submit" at bounding box center [283, 372] width 18 height 18
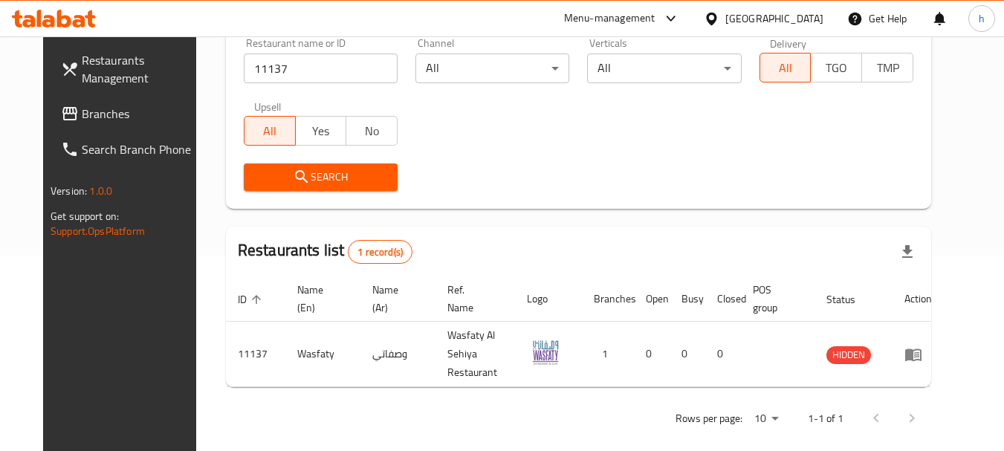
scroll to position [199, 0]
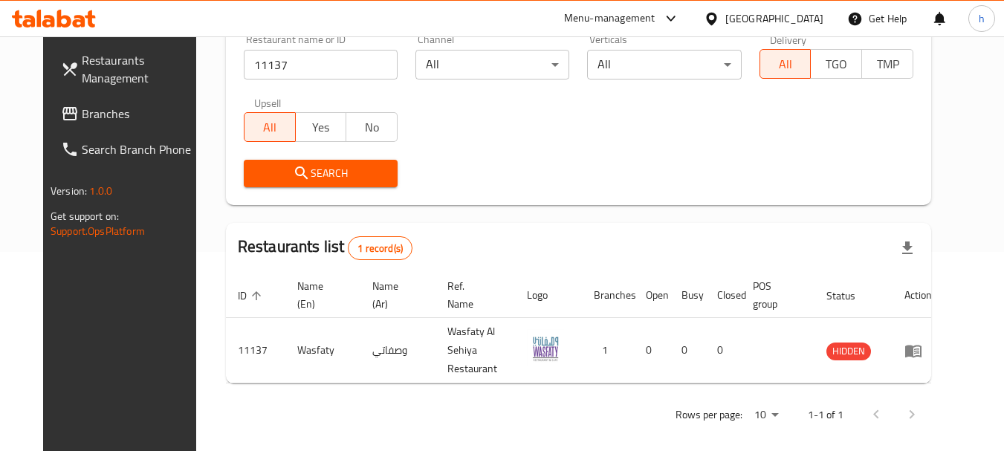
click at [82, 114] on span "Branches" at bounding box center [140, 114] width 117 height 18
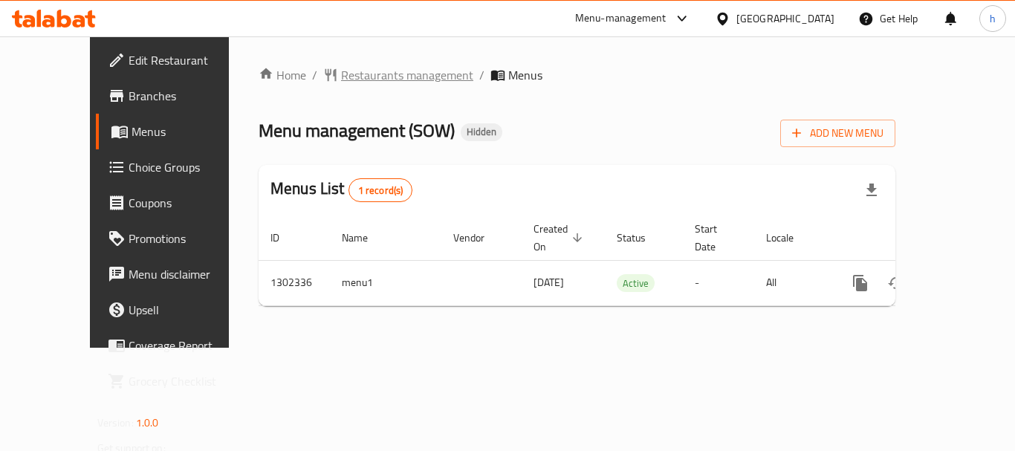
click at [352, 73] on span "Restaurants management" at bounding box center [407, 75] width 132 height 18
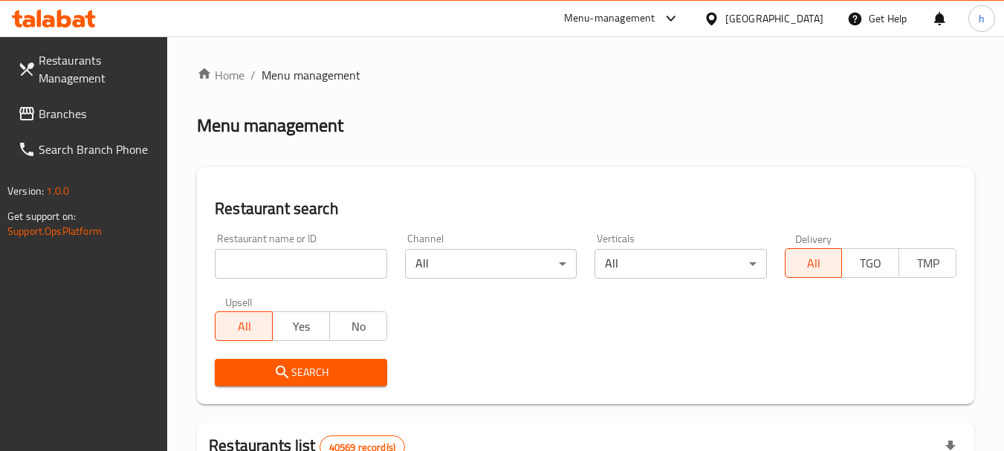
click at [263, 267] on div at bounding box center [502, 225] width 1004 height 451
click at [263, 267] on input "search" at bounding box center [301, 264] width 172 height 30
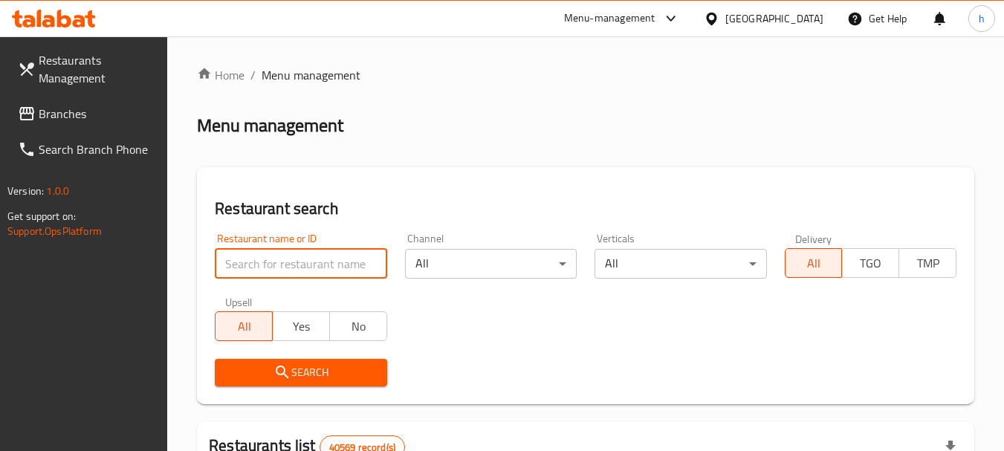
click at [263, 267] on input "search" at bounding box center [301, 264] width 172 height 30
paste input "702335"
type input "702335"
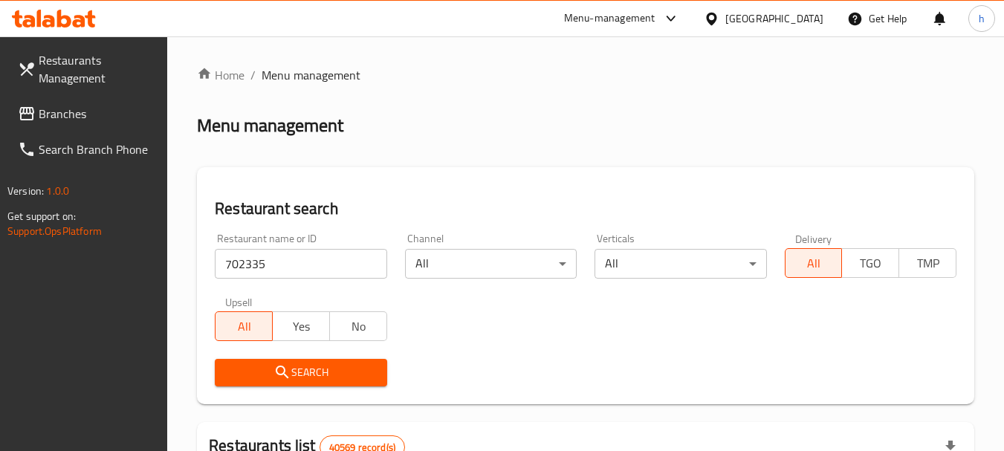
click at [284, 369] on icon "submit" at bounding box center [282, 372] width 13 height 13
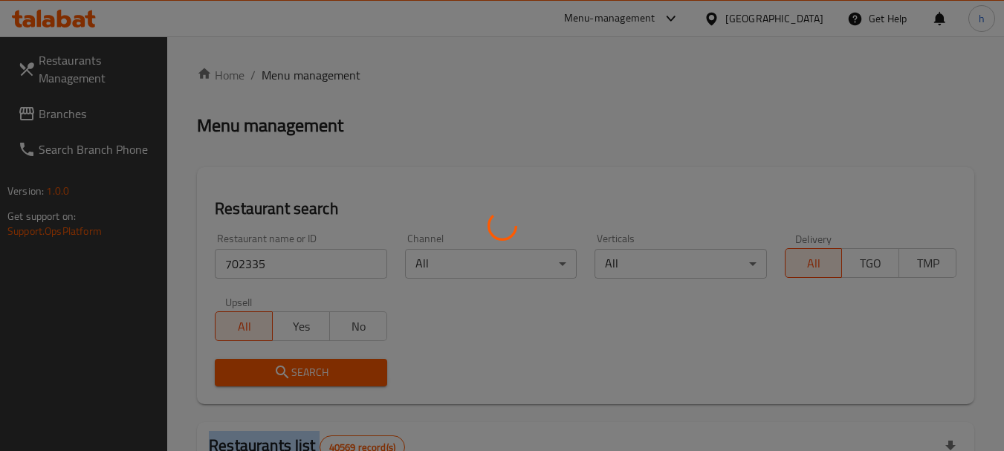
click at [284, 369] on div at bounding box center [502, 225] width 1004 height 451
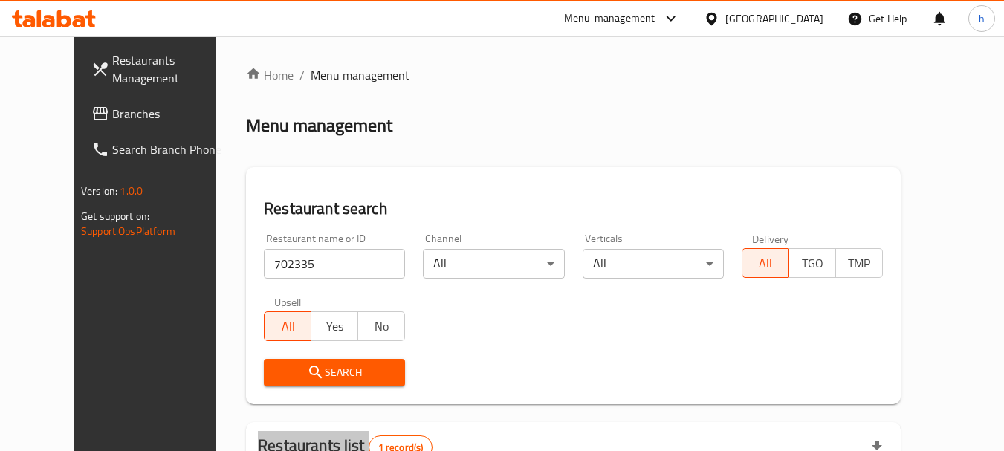
scroll to position [175, 0]
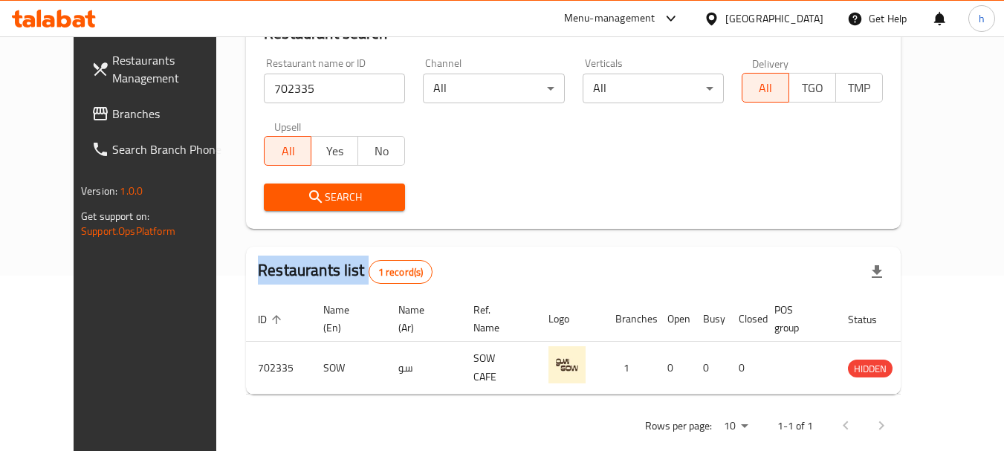
drag, startPoint x: 65, startPoint y: 112, endPoint x: 26, endPoint y: 132, distance: 43.5
click at [112, 112] on span "Branches" at bounding box center [170, 114] width 117 height 18
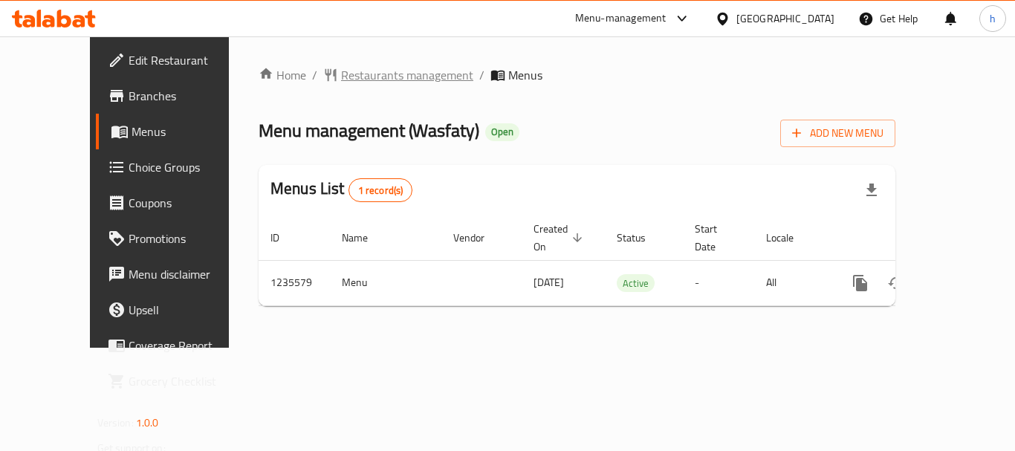
click at [341, 79] on span "Restaurants management" at bounding box center [407, 75] width 132 height 18
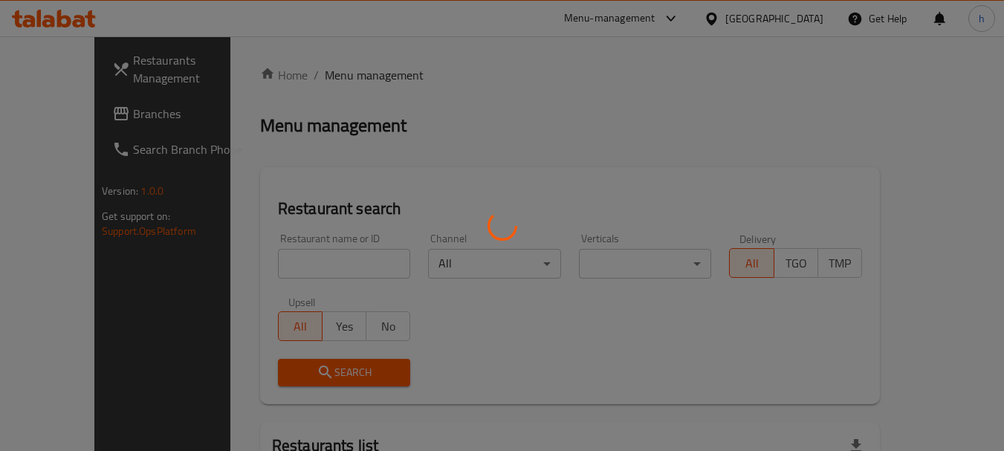
click at [307, 257] on div at bounding box center [502, 225] width 1004 height 451
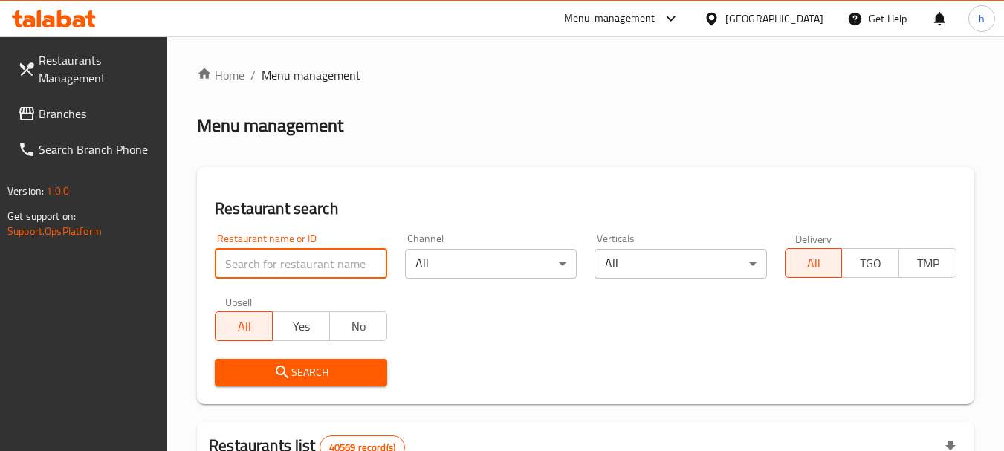
click at [267, 266] on input "search" at bounding box center [301, 264] width 172 height 30
paste input "678776"
type input "678776"
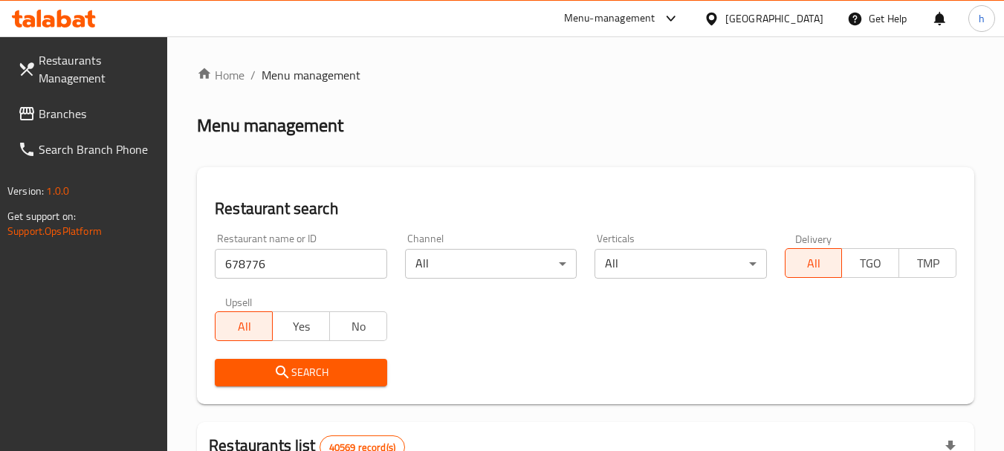
click at [301, 367] on span "Search" at bounding box center [301, 372] width 148 height 19
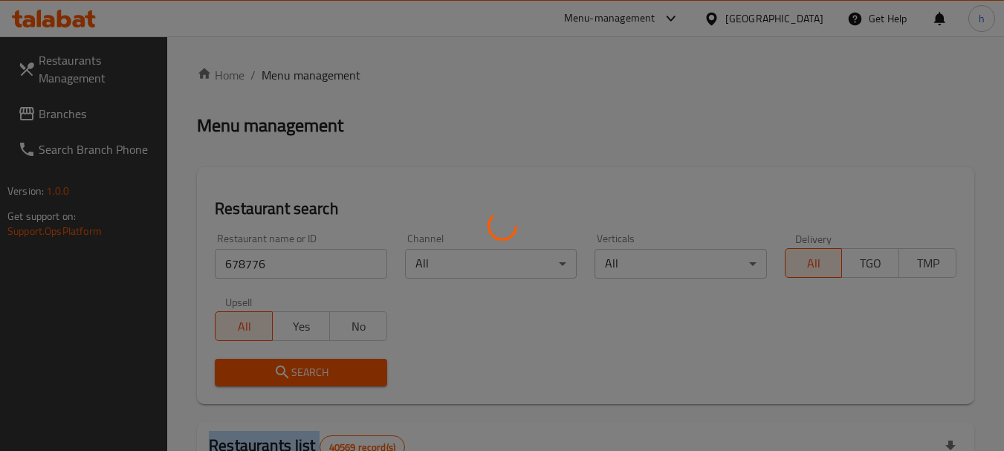
click at [301, 367] on div at bounding box center [502, 225] width 1004 height 451
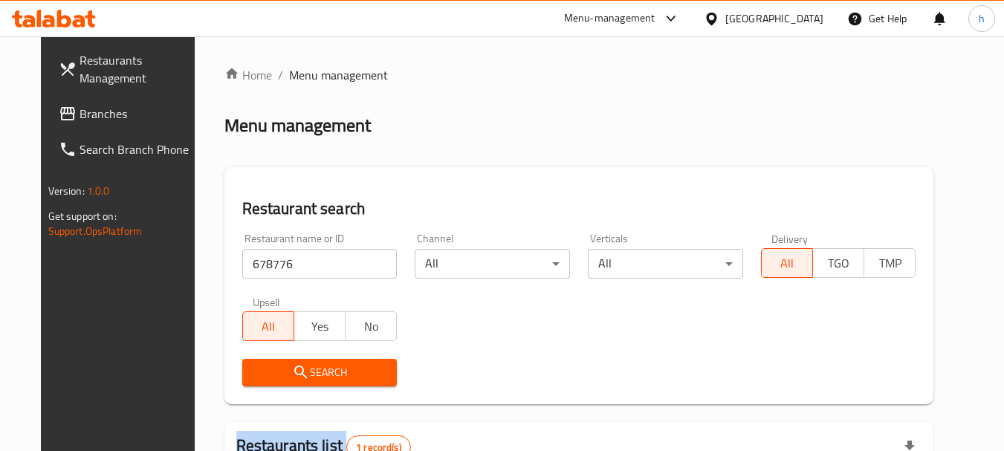
scroll to position [193, 0]
